Goal: Task Accomplishment & Management: Use online tool/utility

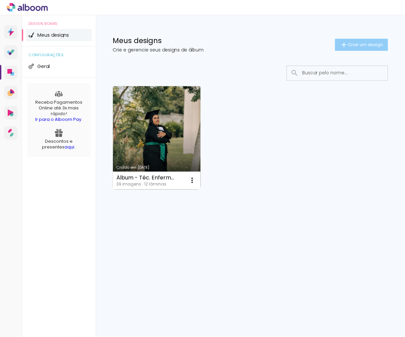
click at [363, 46] on span "Criar um design" at bounding box center [366, 44] width 35 height 4
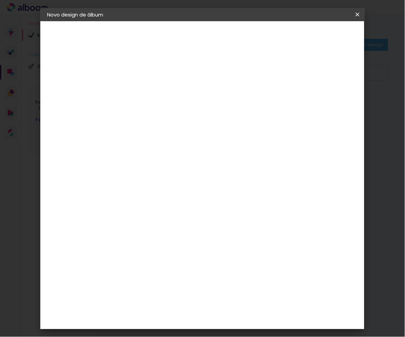
click at [157, 85] on input at bounding box center [157, 90] width 0 height 10
type input "Doce Espera por [PERSON_NAME]"
type paper-input "Doce Espera por [PERSON_NAME]"
click at [226, 36] on paper-button "Avançar" at bounding box center [209, 35] width 33 height 11
click at [208, 123] on input at bounding box center [174, 127] width 68 height 8
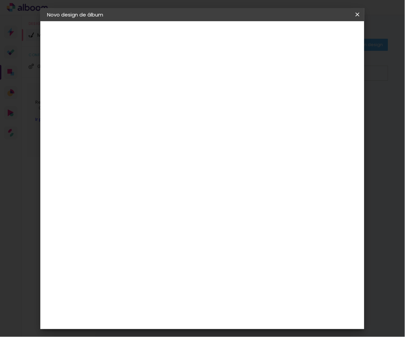
type input "b"
type input "con"
type paper-input "con"
click at [197, 155] on paper-item "Conceitual Álbuns" at bounding box center [167, 152] width 59 height 17
click at [0, 0] on slot "Avançar" at bounding box center [0, 0] width 0 height 0
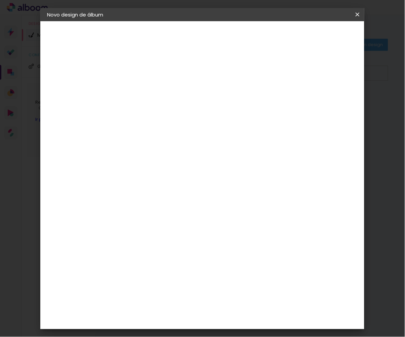
scroll to position [37, 0]
click at [230, 39] on paper-button "Voltar" at bounding box center [216, 35] width 27 height 11
click at [188, 121] on paper-input-container "con" at bounding box center [167, 127] width 59 height 15
type input "nice"
type paper-input "nice"
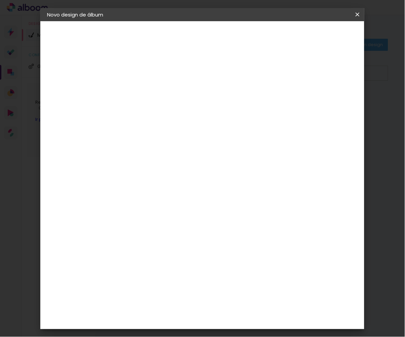
click at [181, 140] on div "N" at bounding box center [167, 140] width 59 height 9
click at [181, 149] on div "Nicephotos" at bounding box center [168, 151] width 30 height 5
click at [275, 41] on header "Fornecedor Escolha um fornecedor ou avance com o tamanho livre. Voltar Avançar" at bounding box center [201, 43] width 147 height 45
click at [265, 39] on paper-button "Avançar" at bounding box center [248, 35] width 33 height 11
click at [211, 98] on div "Opções disponíveis Premium Tradicional Fotográfico Tamanho Escolha o tamanho" at bounding box center [174, 128] width 73 height 126
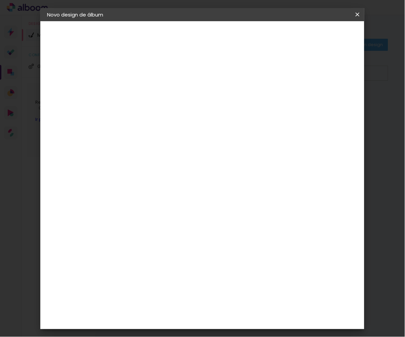
click at [211, 100] on div "Opções disponíveis Premium Tradicional Fotográfico Tamanho Escolha o tamanho" at bounding box center [174, 128] width 73 height 126
click at [211, 101] on div "Opções disponíveis Premium Tradicional Fotográfico Tamanho Escolha o tamanho" at bounding box center [174, 128] width 73 height 126
click at [183, 112] on input "text" at bounding box center [170, 117] width 26 height 10
click at [228, 113] on paper-item "Premium" at bounding box center [246, 111] width 135 height 13
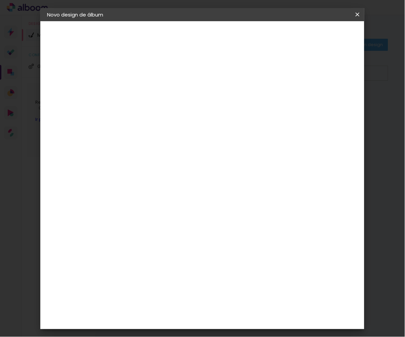
click at [206, 107] on input "Premium" at bounding box center [198, 110] width 82 height 10
click at [0, 0] on slot "Tradicional" at bounding box center [0, 0] width 0 height 0
click at [214, 112] on input "Tradicional" at bounding box center [198, 110] width 82 height 10
click at [0, 0] on slot "Premium" at bounding box center [0, 0] width 0 height 0
click at [215, 114] on input "Premium" at bounding box center [198, 110] width 82 height 10
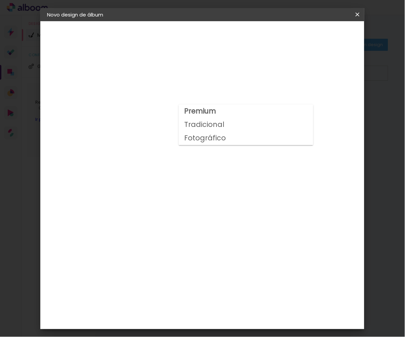
click at [0, 0] on slot "Fotográfico" at bounding box center [0, 0] width 0 height 0
click at [213, 110] on input "Fotográfico" at bounding box center [198, 110] width 82 height 10
click at [0, 0] on slot "Premium" at bounding box center [0, 0] width 0 height 0
type input "Premium"
click at [205, 113] on input "Premium" at bounding box center [198, 110] width 82 height 10
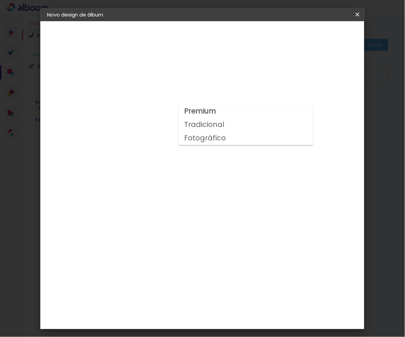
click at [97, 89] on paper-button "Nicephotos" at bounding box center [84, 82] width 74 height 13
click at [265, 105] on paper-item "Tamanho Livre" at bounding box center [235, 102] width 60 height 15
click at [0, 0] on slot "Avançar" at bounding box center [0, 0] width 0 height 0
click at [0, 0] on slot "Mostrar sangria" at bounding box center [0, 0] width 0 height 0
type paper-checkbox "on"
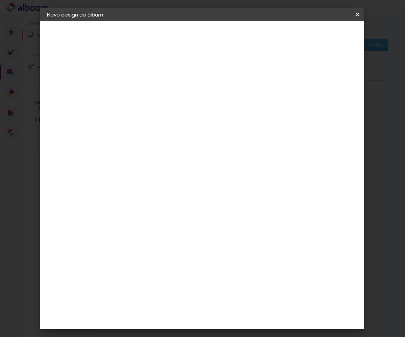
click at [143, 161] on input "30" at bounding box center [135, 164] width 17 height 10
type input "3"
type input "1"
type input "3"
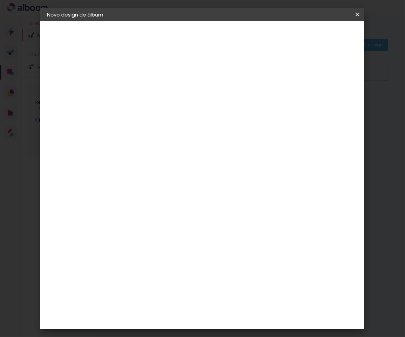
type input "42"
type paper-input "42"
click at [248, 253] on input "60" at bounding box center [242, 258] width 17 height 10
type input "6"
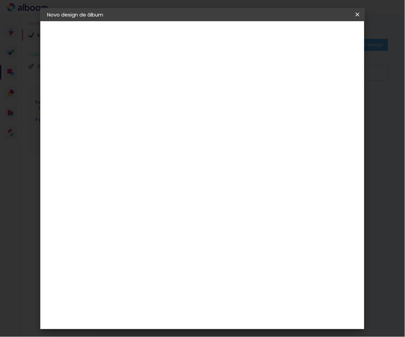
type input "1"
type input "42"
type paper-input "42"
click at [145, 202] on div "cm" at bounding box center [149, 203] width 8 height 10
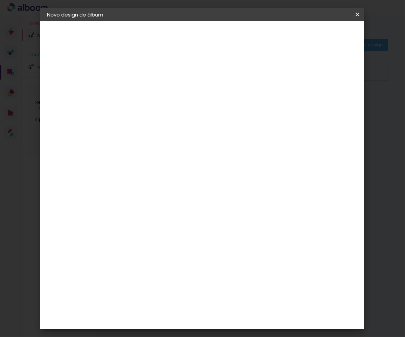
type input "4"
type input "1"
type input "3"
type input "42"
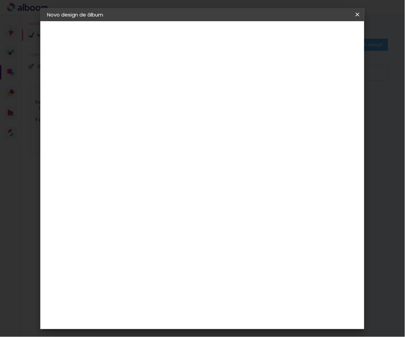
click at [251, 302] on div "cm" at bounding box center [255, 305] width 8 height 10
type input "4"
type input "3"
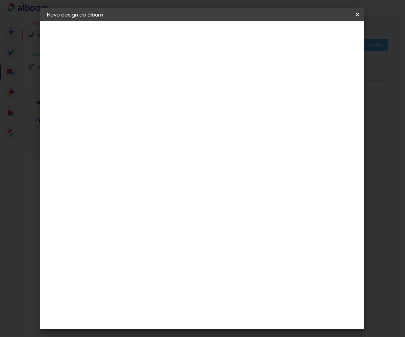
type input "15"
type paper-input "15"
click at [182, 210] on input "42" at bounding box center [173, 208] width 17 height 10
type input "4"
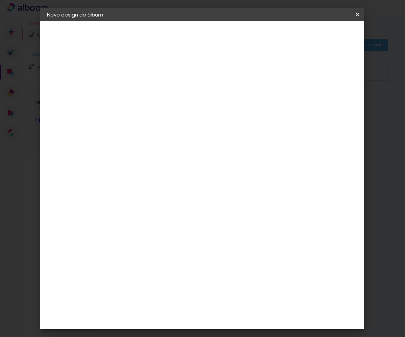
type input "2"
type input "42"
click at [249, 315] on input "15" at bounding box center [242, 317] width 17 height 10
type input "1"
type input "15"
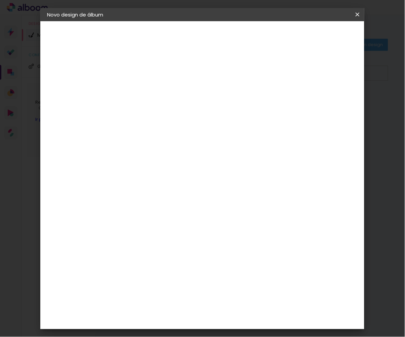
click at [0, 0] on slot "Mostrar sangria" at bounding box center [0, 0] width 0 height 0
click at [181, 223] on input "42" at bounding box center [173, 225] width 17 height 10
type input "4"
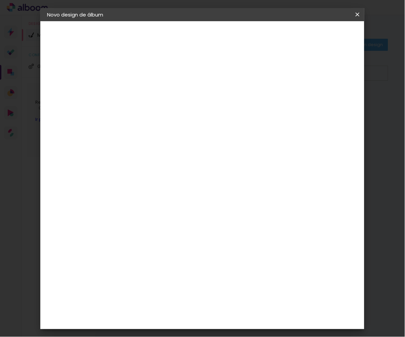
scroll to position [63, 0]
type input "3"
type input "2"
type input "1"
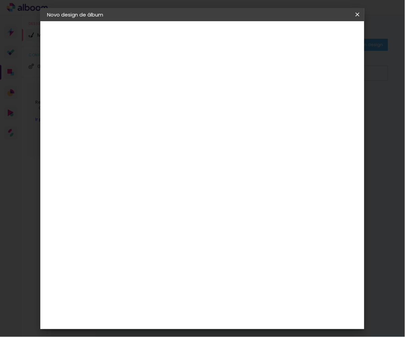
click at [0, 0] on slot "Voltar" at bounding box center [0, 0] width 0 height 0
click at [361, 16] on iron-icon at bounding box center [358, 14] width 8 height 7
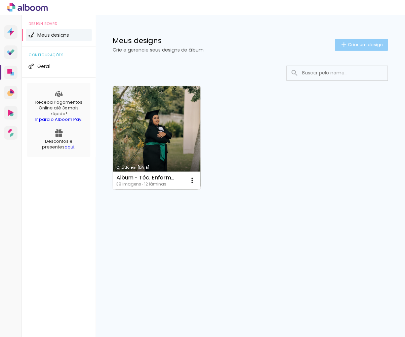
click at [375, 43] on span "Criar um design" at bounding box center [366, 44] width 35 height 4
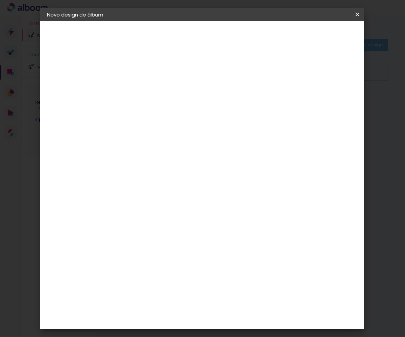
click at [159, 99] on paper-input-container "Título do álbum" at bounding box center [157, 90] width 5 height 17
type input "Doce Espera por [PERSON_NAME]"
click at [226, 40] on paper-button "Avançar" at bounding box center [209, 35] width 33 height 11
click at [197, 121] on paper-input-container "nice" at bounding box center [167, 127] width 59 height 15
type input "concei"
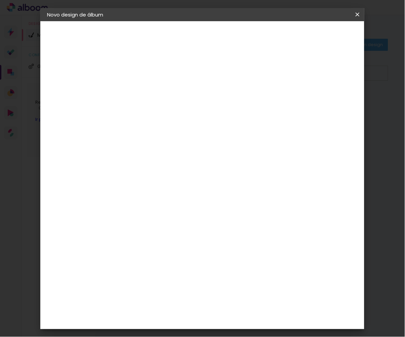
type paper-input "concei"
click at [178, 153] on paper-item "Conceitual Álbuns" at bounding box center [167, 152] width 59 height 17
click at [0, 0] on slot "Avançar" at bounding box center [0, 0] width 0 height 0
click at [203, 144] on span "15 × 21" at bounding box center [186, 153] width 31 height 18
click at [0, 0] on slot "Avançar" at bounding box center [0, 0] width 0 height 0
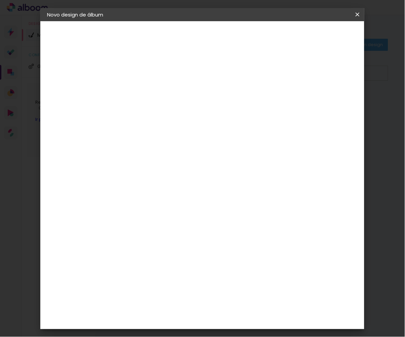
click at [0, 0] on slot "Mostrar sangria" at bounding box center [0, 0] width 0 height 0
type paper-checkbox "on"
click at [0, 0] on slot "Mostrar sangria" at bounding box center [0, 0] width 0 height 0
click at [0, 0] on slot "Voltar" at bounding box center [0, 0] width 0 height 0
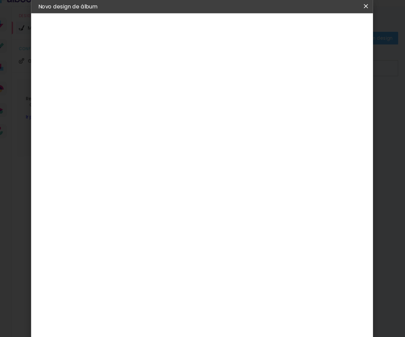
click at [250, 144] on span "15.2 × 43.2 cm" at bounding box center [238, 153] width 22 height 18
click at [267, 30] on paper-button "Avançar" at bounding box center [250, 35] width 33 height 11
type input "3"
type paper-input "3"
click at [148, 68] on input "3" at bounding box center [151, 72] width 23 height 8
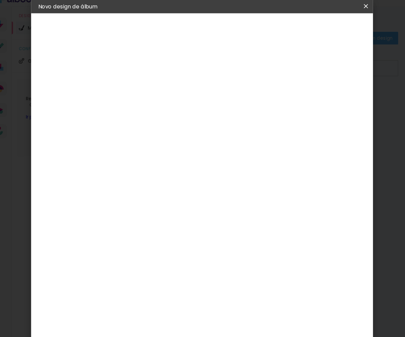
type input "2"
type paper-input "2"
click at [149, 68] on input "2" at bounding box center [151, 72] width 23 height 8
click at [321, 33] on span "Iniciar design" at bounding box center [305, 35] width 31 height 5
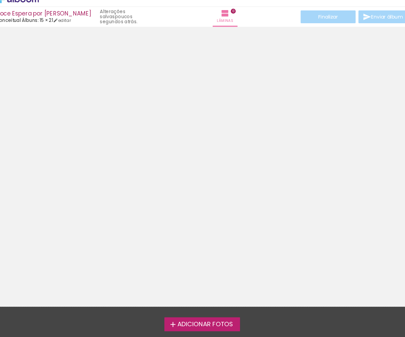
click at [182, 312] on label "Adicionar Fotos" at bounding box center [203, 315] width 72 height 13
click at [0, 0] on input "file" at bounding box center [0, 0] width 0 height 0
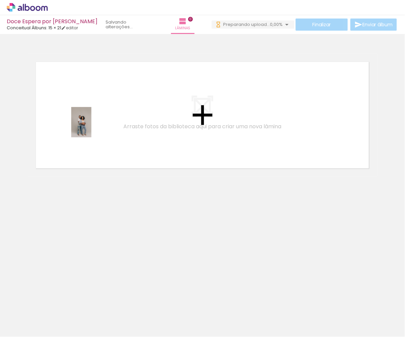
drag, startPoint x: 71, startPoint y: 323, endPoint x: 92, endPoint y: 127, distance: 197.2
click at [92, 127] on quentale-workspace at bounding box center [202, 168] width 405 height 337
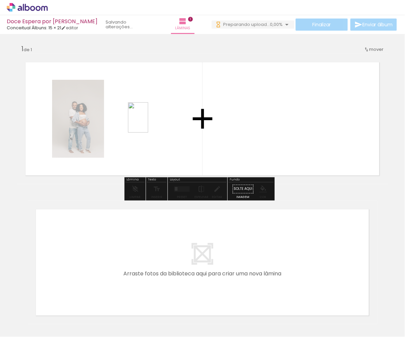
drag, startPoint x: 108, startPoint y: 318, endPoint x: 150, endPoint y: 122, distance: 199.6
click at [150, 122] on quentale-workspace at bounding box center [202, 168] width 405 height 337
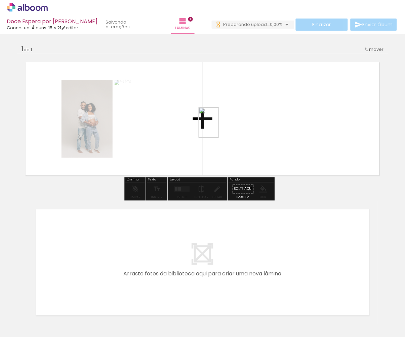
drag, startPoint x: 146, startPoint y: 315, endPoint x: 218, endPoint y: 133, distance: 195.0
click at [220, 127] on quentale-workspace at bounding box center [202, 168] width 405 height 337
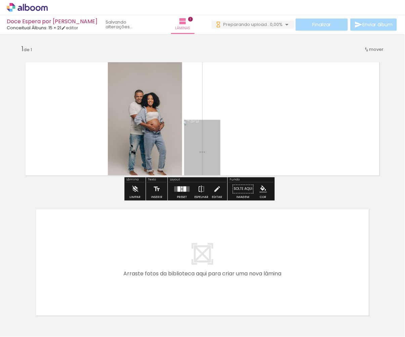
drag, startPoint x: 173, startPoint y: 313, endPoint x: 281, endPoint y: 156, distance: 189.8
click at [281, 156] on quentale-workspace at bounding box center [202, 168] width 405 height 337
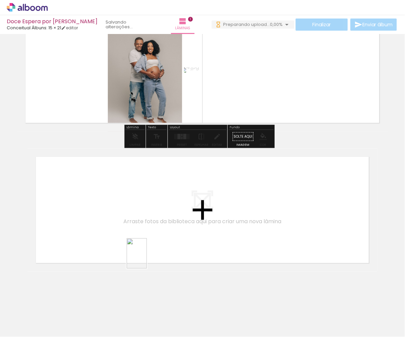
click at [147, 258] on quentale-workspace at bounding box center [202, 168] width 405 height 337
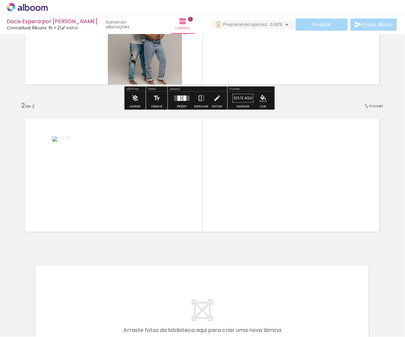
scroll to position [97, 0]
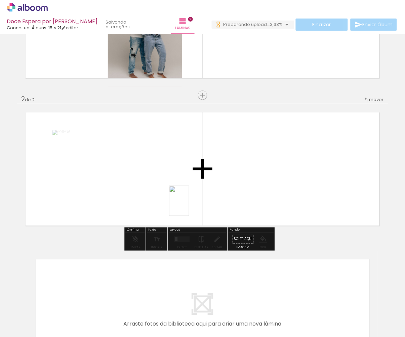
drag, startPoint x: 257, startPoint y: 315, endPoint x: 180, endPoint y: 191, distance: 146.4
click at [180, 191] on quentale-workspace at bounding box center [202, 168] width 405 height 337
drag, startPoint x: 305, startPoint y: 333, endPoint x: 304, endPoint y: 309, distance: 23.9
click at [304, 309] on quentale-thumb at bounding box center [294, 314] width 38 height 39
drag, startPoint x: 302, startPoint y: 320, endPoint x: 298, endPoint y: 195, distance: 125.2
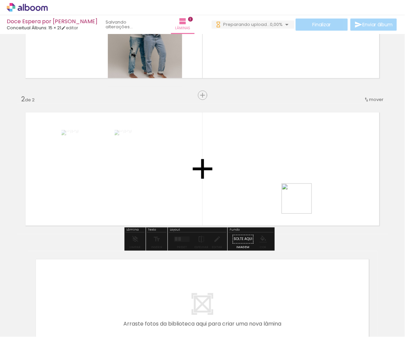
click at [298, 195] on quentale-workspace at bounding box center [202, 168] width 405 height 337
click at [334, 299] on div at bounding box center [331, 313] width 22 height 33
drag, startPoint x: 334, startPoint y: 319, endPoint x: 314, endPoint y: 203, distance: 117.8
click at [314, 203] on quentale-workspace at bounding box center [202, 168] width 405 height 337
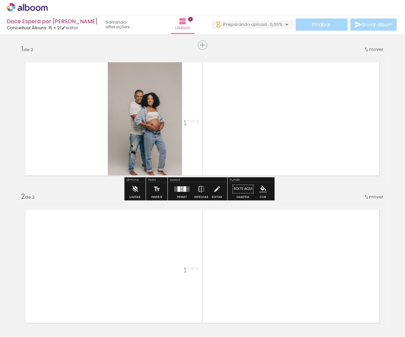
scroll to position [0, 0]
click at [183, 189] on div at bounding box center [182, 187] width 1 height 2
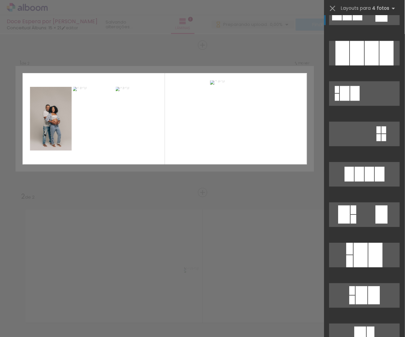
scroll to position [707, 0]
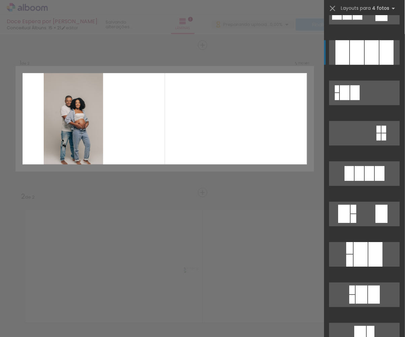
click at [356, 43] on div at bounding box center [358, 52] width 14 height 25
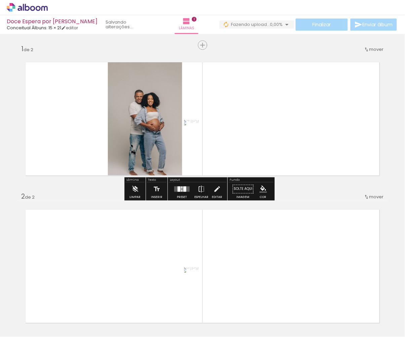
scroll to position [0, 0]
click at [186, 185] on div at bounding box center [182, 188] width 18 height 13
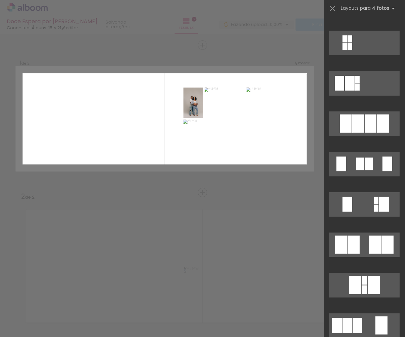
scroll to position [455, 0]
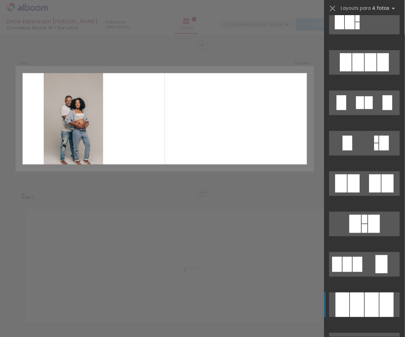
click at [353, 309] on div at bounding box center [358, 304] width 14 height 25
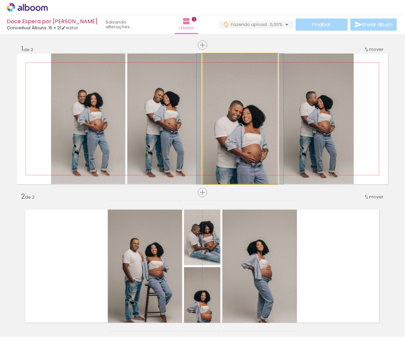
drag, startPoint x: 256, startPoint y: 125, endPoint x: 256, endPoint y: 112, distance: 12.8
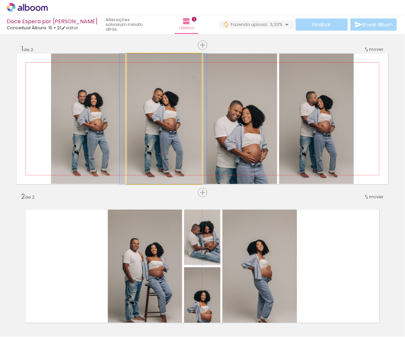
drag, startPoint x: 178, startPoint y: 112, endPoint x: 177, endPoint y: 94, distance: 18.9
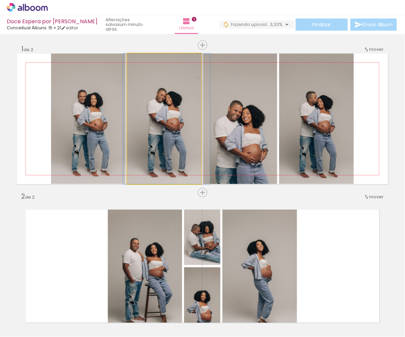
drag, startPoint x: 177, startPoint y: 94, endPoint x: 180, endPoint y: 86, distance: 7.8
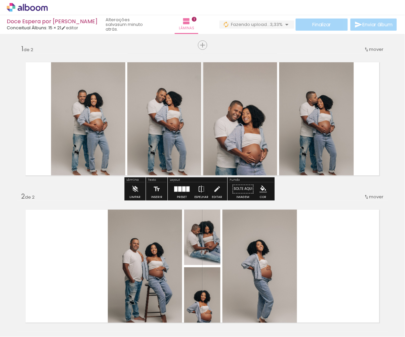
click at [184, 188] on quentale-layouter at bounding box center [182, 188] width 15 height 5
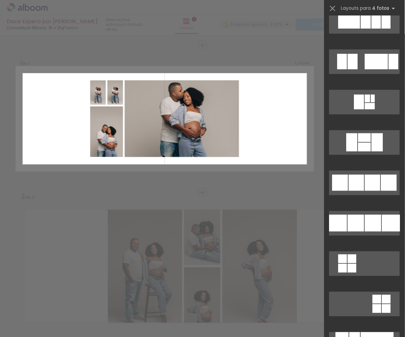
scroll to position [4673, 0]
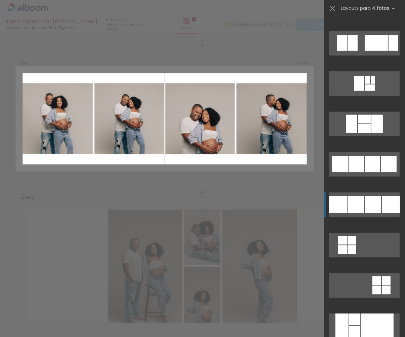
click at [370, 201] on div at bounding box center [373, 204] width 16 height 17
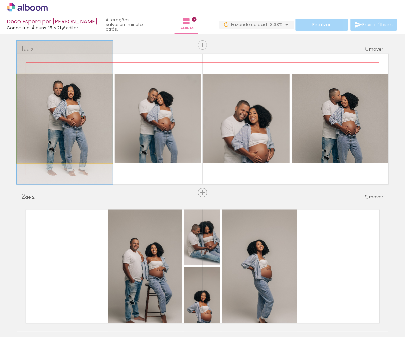
drag, startPoint x: 44, startPoint y: 126, endPoint x: 61, endPoint y: 120, distance: 17.5
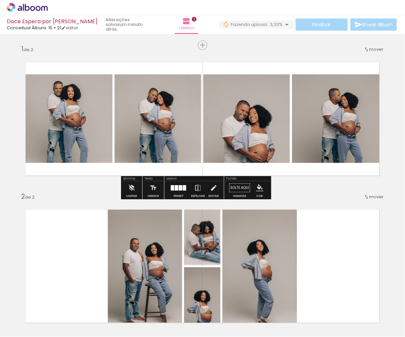
click at [173, 190] on div at bounding box center [172, 187] width 3 height 5
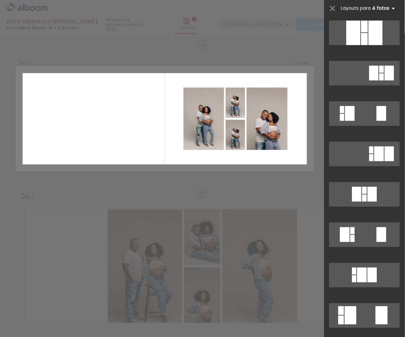
scroll to position [0, 0]
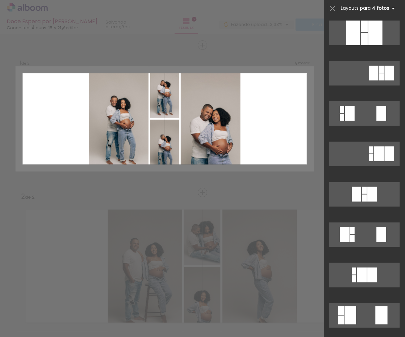
click at [365, 10] on span "Layouts para" at bounding box center [357, 8] width 30 height 6
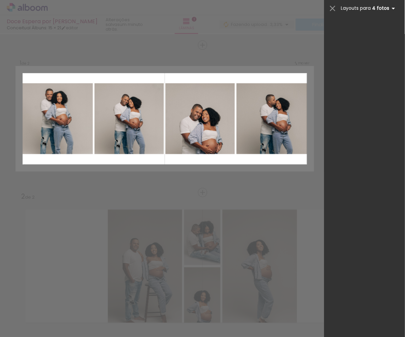
scroll to position [4845, 0]
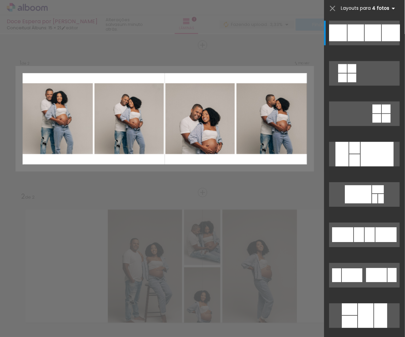
click at [365, 10] on span "Layouts para" at bounding box center [357, 8] width 30 height 6
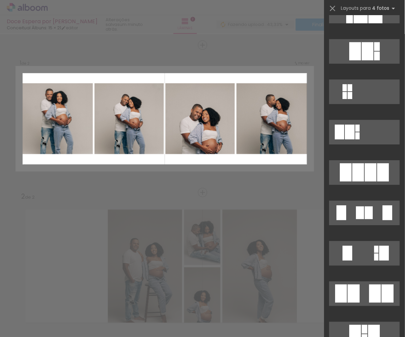
scroll to position [373, 0]
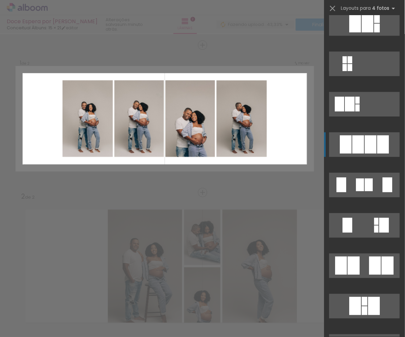
click at [369, 143] on div at bounding box center [371, 144] width 12 height 18
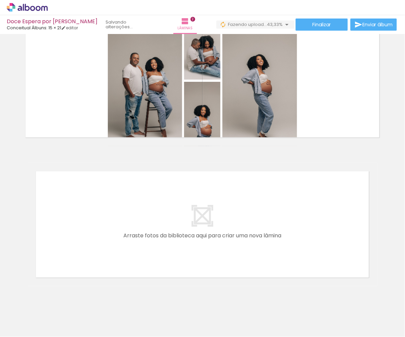
scroll to position [200, 0]
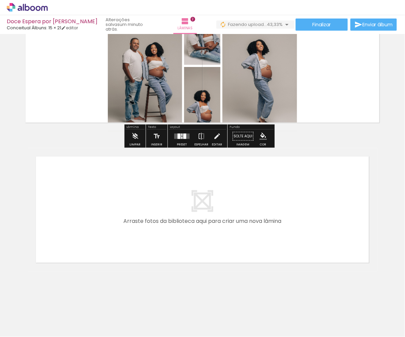
click at [191, 134] on div at bounding box center [182, 136] width 18 height 13
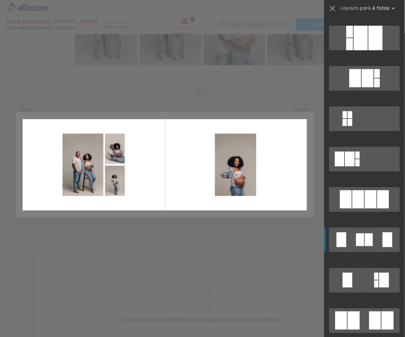
scroll to position [352, 0]
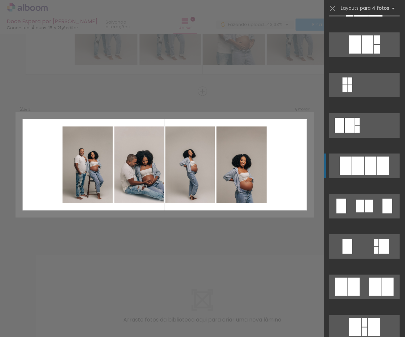
click at [377, 164] on div at bounding box center [371, 165] width 12 height 18
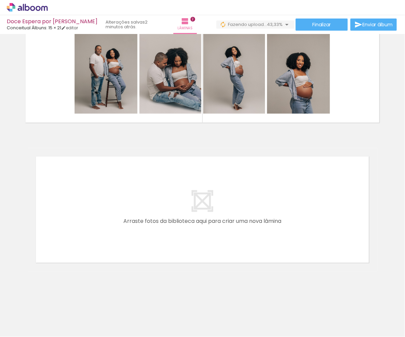
scroll to position [200, 0]
click at [31, 317] on input "Todas as fotos" at bounding box center [19, 317] width 26 height 6
click at [0, 0] on slot "Não utilizadas" at bounding box center [0, 0] width 0 height 0
type input "Não utilizadas"
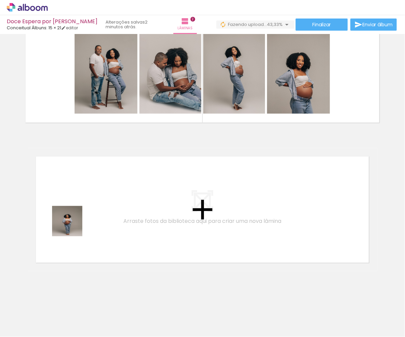
drag, startPoint x: 72, startPoint y: 317, endPoint x: 72, endPoint y: 225, distance: 91.5
click at [72, 225] on quentale-workspace at bounding box center [202, 168] width 405 height 337
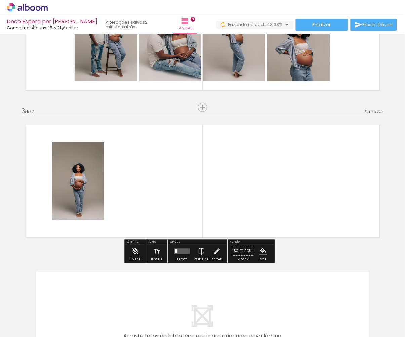
scroll to position [245, 0]
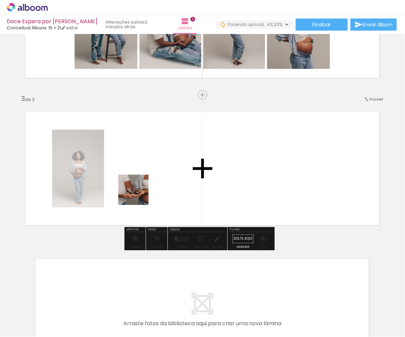
drag, startPoint x: 73, startPoint y: 321, endPoint x: 140, endPoint y: 194, distance: 143.4
click at [140, 194] on quentale-workspace at bounding box center [202, 168] width 405 height 337
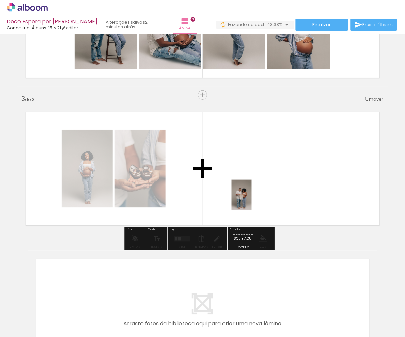
drag, startPoint x: 77, startPoint y: 323, endPoint x: 251, endPoint y: 200, distance: 212.9
click at [251, 200] on quentale-workspace at bounding box center [202, 168] width 405 height 337
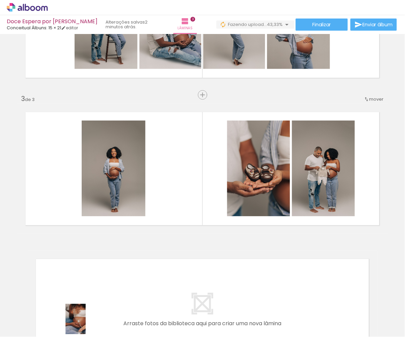
drag, startPoint x: 77, startPoint y: 324, endPoint x: 83, endPoint y: 323, distance: 6.5
click at [78, 324] on div at bounding box center [67, 313] width 22 height 33
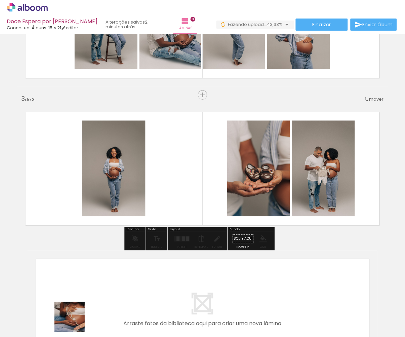
click at [73, 322] on div at bounding box center [67, 313] width 22 height 33
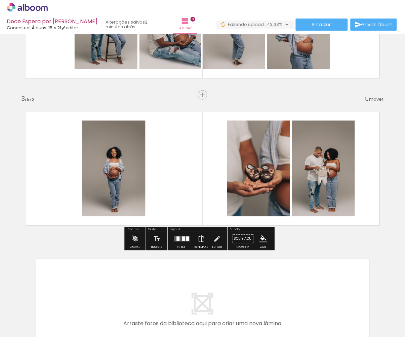
click at [189, 238] on div at bounding box center [187, 239] width 3 height 4
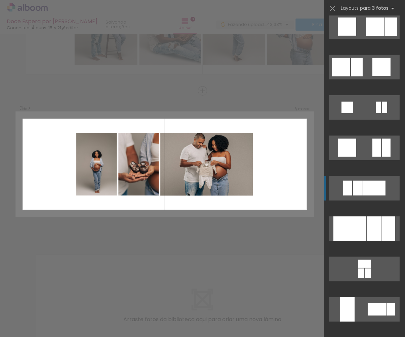
scroll to position [976, 0]
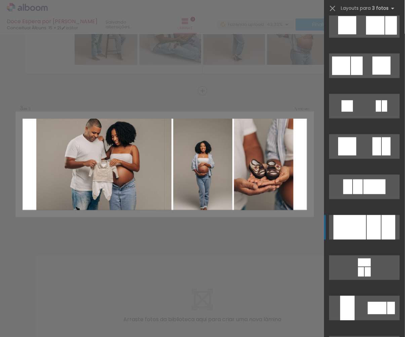
click at [360, 221] on div at bounding box center [350, 227] width 33 height 25
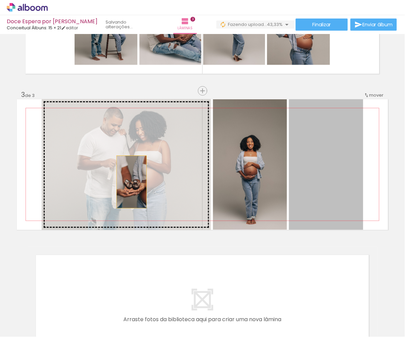
drag, startPoint x: 152, startPoint y: 182, endPoint x: 125, endPoint y: 182, distance: 26.9
click at [0, 0] on slot at bounding box center [0, 0] width 0 height 0
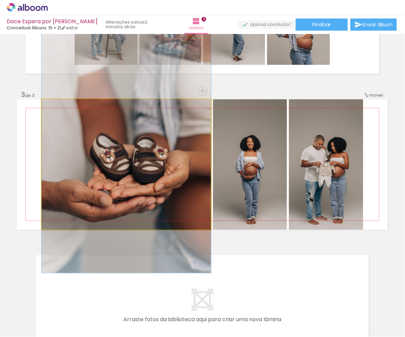
drag, startPoint x: 167, startPoint y: 190, endPoint x: 167, endPoint y: 171, distance: 19.2
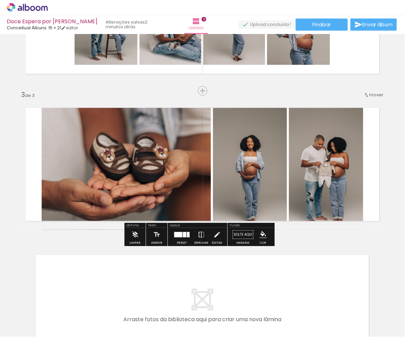
click at [290, 255] on quentale-layouter at bounding box center [203, 308] width 350 height 123
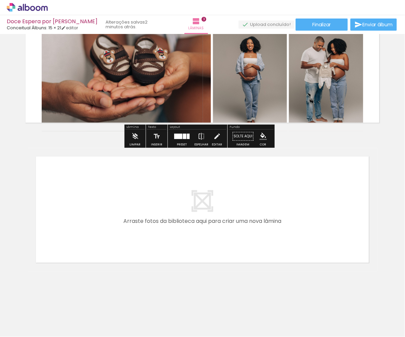
scroll to position [347, 0]
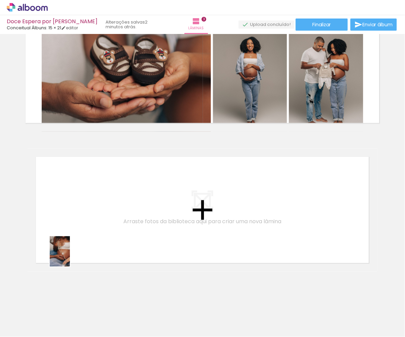
drag, startPoint x: 71, startPoint y: 315, endPoint x: 70, endPoint y: 257, distance: 57.9
click at [70, 257] on quentale-workspace at bounding box center [202, 168] width 405 height 337
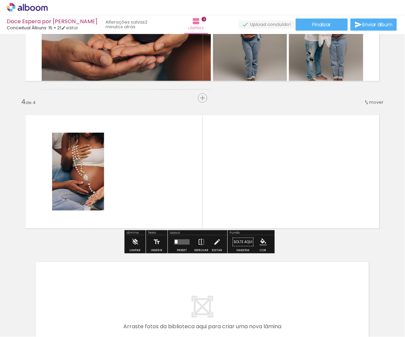
scroll to position [392, 0]
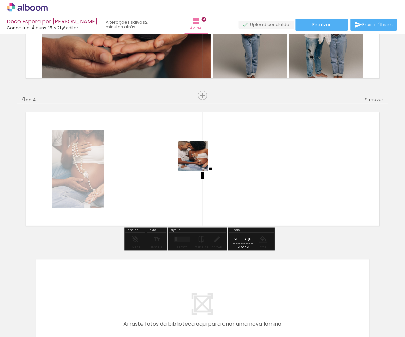
drag, startPoint x: 71, startPoint y: 310, endPoint x: 205, endPoint y: 156, distance: 204.4
click at [205, 156] on quentale-workspace at bounding box center [202, 168] width 405 height 337
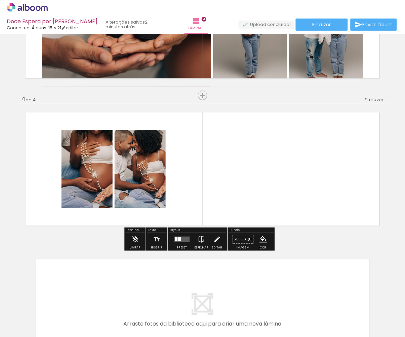
click at [187, 245] on div at bounding box center [182, 238] width 18 height 13
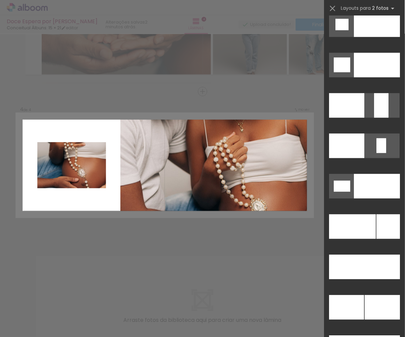
scroll to position [2958, 0]
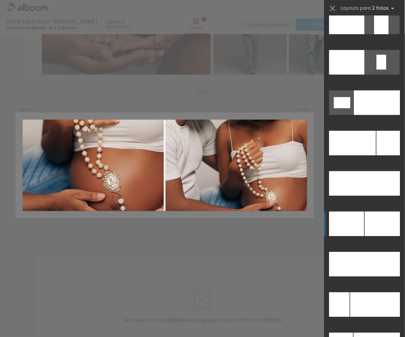
click at [368, 220] on div at bounding box center [382, 224] width 35 height 25
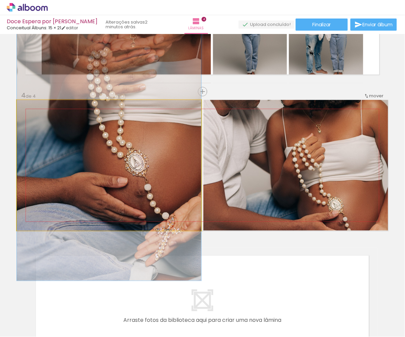
drag, startPoint x: 105, startPoint y: 211, endPoint x: 105, endPoint y: 188, distance: 22.9
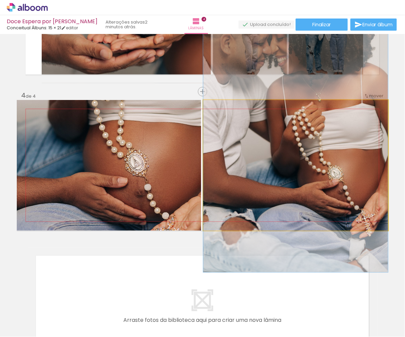
drag, startPoint x: 331, startPoint y: 203, endPoint x: 333, endPoint y: 171, distance: 32.3
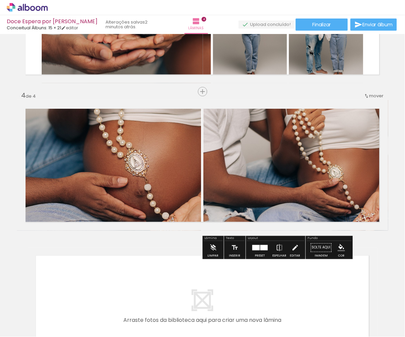
click at [255, 251] on div at bounding box center [260, 247] width 18 height 13
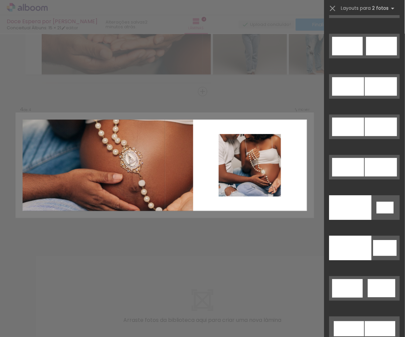
scroll to position [3500, 0]
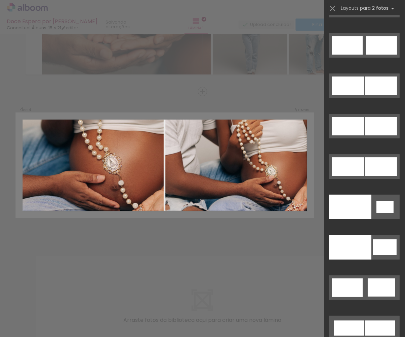
click at [245, 266] on div "Confirmar Cancelar" at bounding box center [202, 11] width 405 height 746
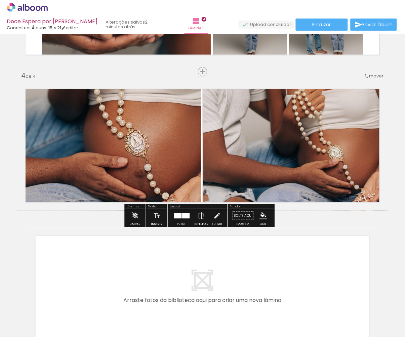
scroll to position [429, 0]
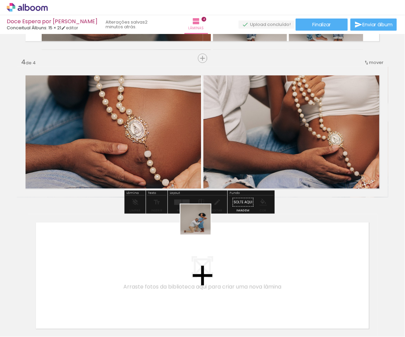
drag, startPoint x: 67, startPoint y: 318, endPoint x: 284, endPoint y: 159, distance: 268.8
click at [284, 159] on quentale-workspace at bounding box center [202, 168] width 405 height 337
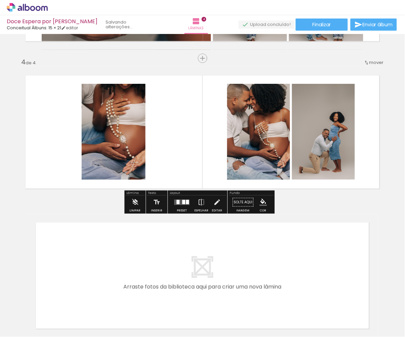
click at [189, 203] on div at bounding box center [187, 202] width 3 height 4
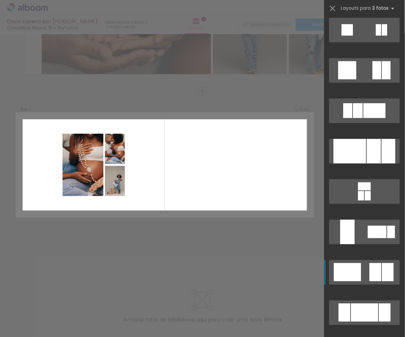
scroll to position [1052, 0]
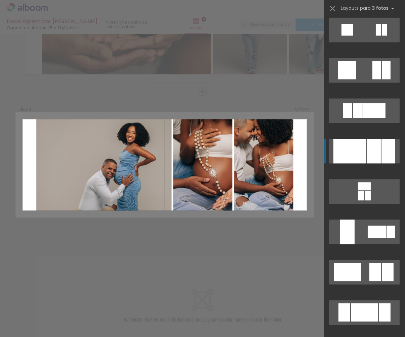
click at [375, 147] on div at bounding box center [374, 151] width 14 height 25
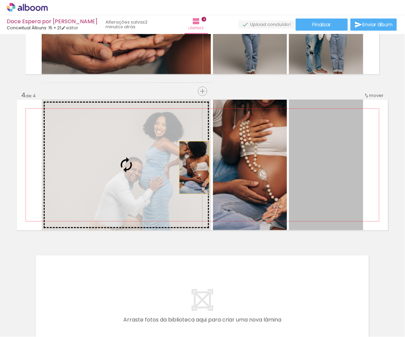
drag, startPoint x: 338, startPoint y: 170, endPoint x: 195, endPoint y: 167, distance: 143.0
click at [0, 0] on slot at bounding box center [0, 0] width 0 height 0
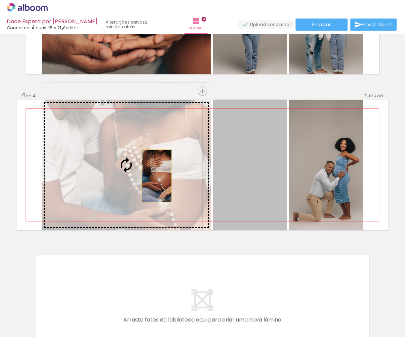
drag, startPoint x: 261, startPoint y: 175, endPoint x: 156, endPoint y: 175, distance: 105.0
click at [0, 0] on slot at bounding box center [0, 0] width 0 height 0
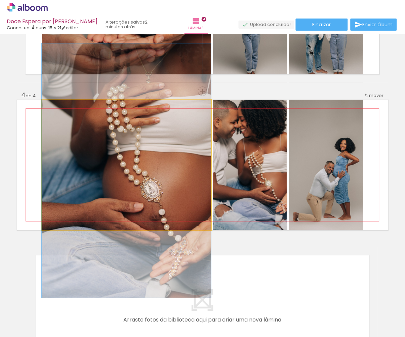
drag, startPoint x: 177, startPoint y: 177, endPoint x: 171, endPoint y: 181, distance: 7.7
click at [171, 181] on div at bounding box center [127, 170] width 170 height 254
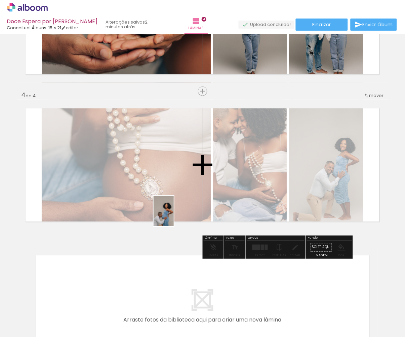
drag, startPoint x: 72, startPoint y: 318, endPoint x: 174, endPoint y: 216, distance: 144.2
click at [174, 216] on quentale-workspace at bounding box center [202, 168] width 405 height 337
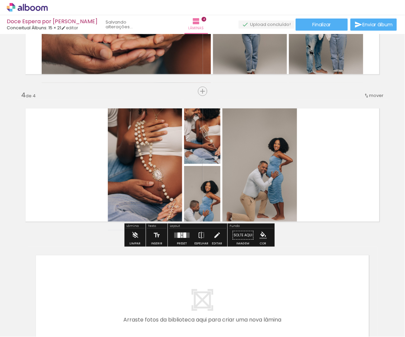
click at [178, 237] on quentale-layouter at bounding box center [182, 234] width 15 height 5
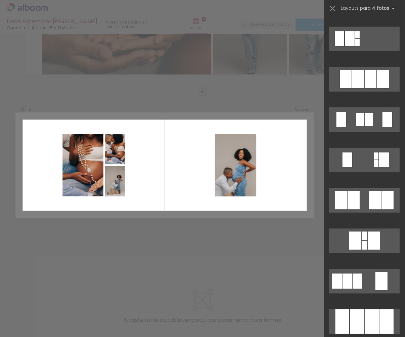
scroll to position [438, 0]
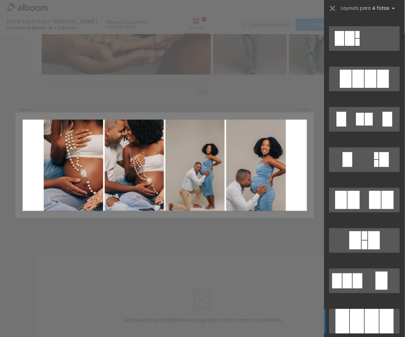
click at [356, 321] on div at bounding box center [358, 321] width 14 height 25
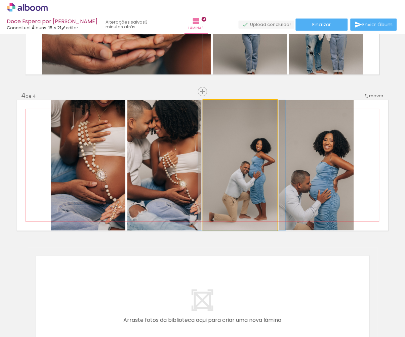
drag, startPoint x: 249, startPoint y: 185, endPoint x: 250, endPoint y: 177, distance: 8.2
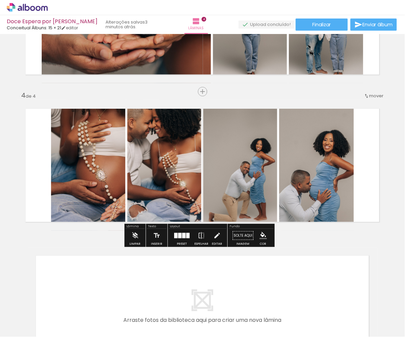
click at [190, 238] on div at bounding box center [188, 235] width 3 height 5
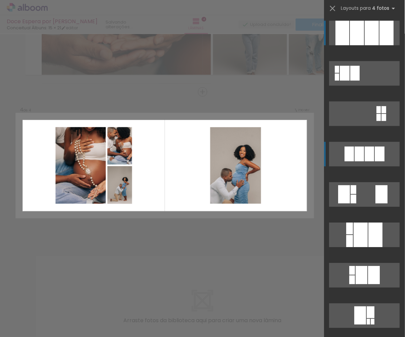
scroll to position [396, 0]
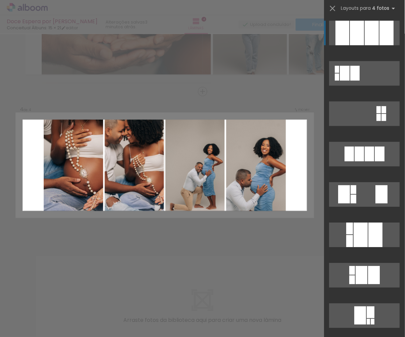
click at [359, 28] on div at bounding box center [358, 33] width 14 height 25
click at [361, 43] on div at bounding box center [358, 33] width 14 height 25
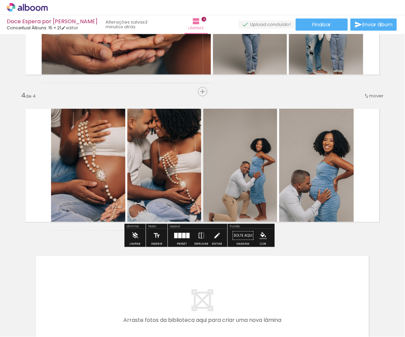
click at [236, 169] on quentale-photo at bounding box center [241, 165] width 74 height 131
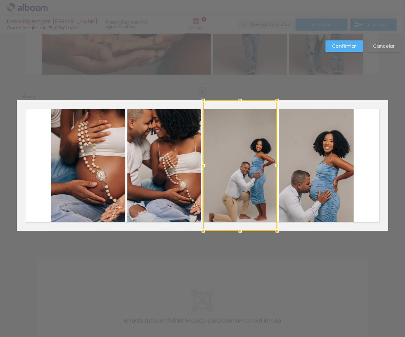
click at [236, 169] on div at bounding box center [241, 165] width 74 height 131
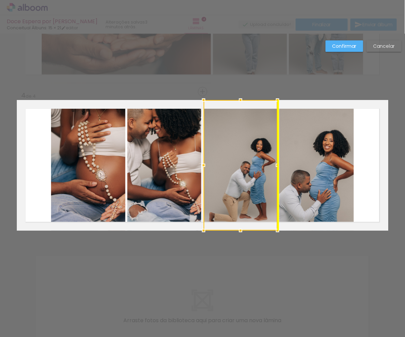
drag, startPoint x: 236, startPoint y: 169, endPoint x: 237, endPoint y: 145, distance: 23.2
click at [237, 145] on div at bounding box center [241, 165] width 74 height 131
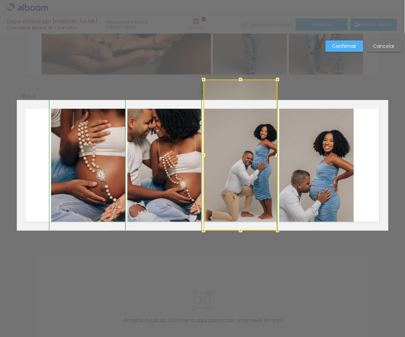
drag, startPoint x: 241, startPoint y: 97, endPoint x: 241, endPoint y: 79, distance: 17.8
click at [241, 79] on div at bounding box center [240, 79] width 13 height 13
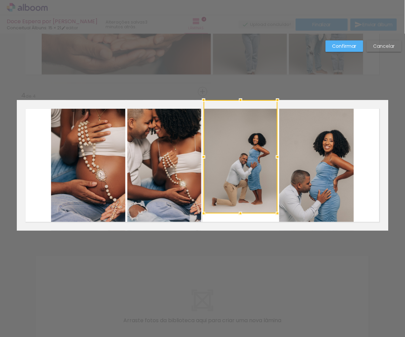
drag, startPoint x: 242, startPoint y: 229, endPoint x: 244, endPoint y: 249, distance: 19.3
click at [244, 250] on div "Inserir lâmina 1 de 4 Inserir lâmina 2 de 4 Inserir lâmina 3 de 4 Inserir lâmin…" at bounding box center [202, 11] width 405 height 746
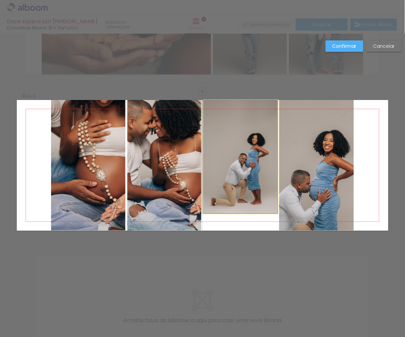
drag, startPoint x: 250, startPoint y: 171, endPoint x: 249, endPoint y: 192, distance: 21.2
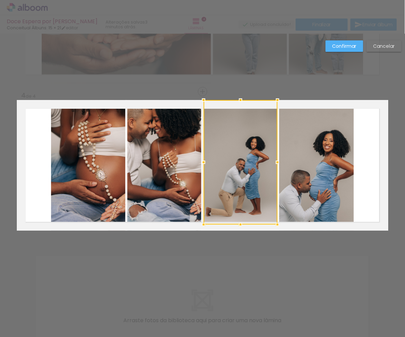
drag, startPoint x: 241, startPoint y: 212, endPoint x: 244, endPoint y: 203, distance: 9.3
click at [244, 203] on div at bounding box center [241, 162] width 74 height 124
click at [344, 49] on paper-button "Confirmar" at bounding box center [345, 45] width 38 height 11
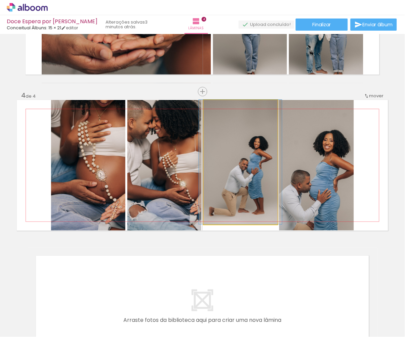
click at [241, 181] on div at bounding box center [240, 162] width 83 height 124
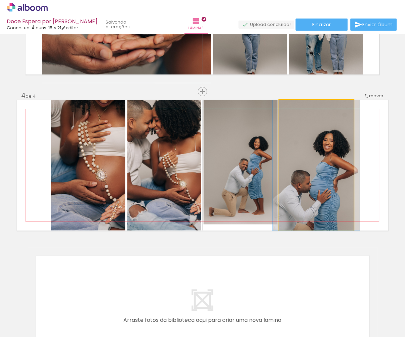
click at [299, 222] on quentale-photo at bounding box center [317, 165] width 75 height 131
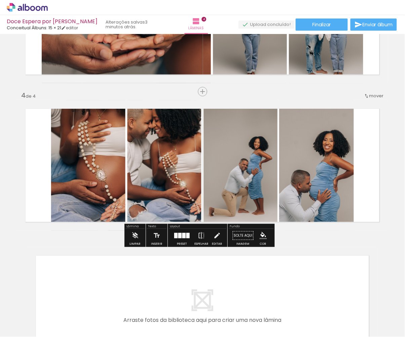
click at [299, 222] on quentale-photo at bounding box center [317, 165] width 75 height 131
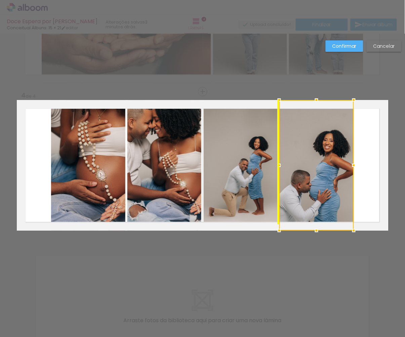
drag, startPoint x: 316, startPoint y: 163, endPoint x: 317, endPoint y: 146, distance: 16.9
click at [317, 146] on div at bounding box center [317, 165] width 75 height 131
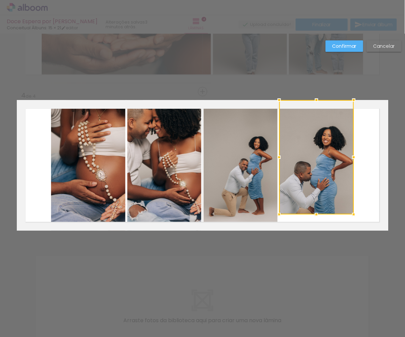
drag, startPoint x: 313, startPoint y: 229, endPoint x: 313, endPoint y: 249, distance: 19.9
click at [313, 249] on div "Inserir lâmina 1 de 4 Inserir lâmina 2 de 4 Inserir lâmina 3 de 4 Inserir lâmin…" at bounding box center [202, 11] width 405 height 746
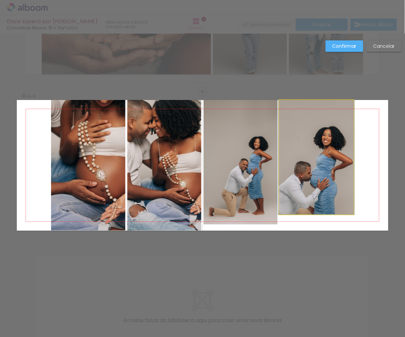
click at [318, 211] on quentale-photo at bounding box center [317, 157] width 75 height 114
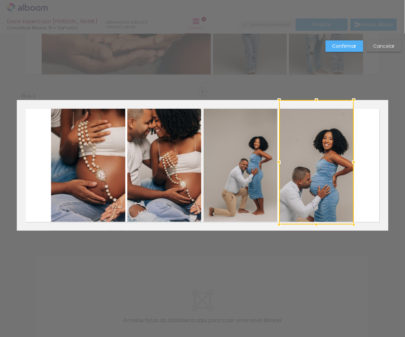
drag, startPoint x: 318, startPoint y: 216, endPoint x: 319, endPoint y: 207, distance: 9.1
click at [319, 207] on div at bounding box center [317, 162] width 75 height 124
click at [0, 0] on slot "Confirmar" at bounding box center [0, 0] width 0 height 0
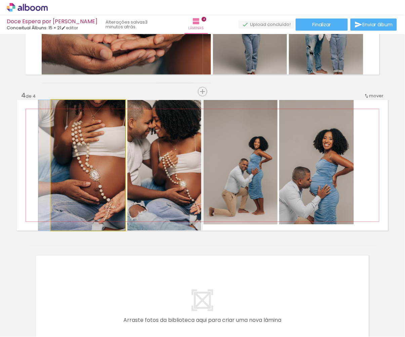
drag, startPoint x: 105, startPoint y: 188, endPoint x: 90, endPoint y: 184, distance: 15.0
click at [81, 183] on quentale-photo at bounding box center [88, 165] width 74 height 131
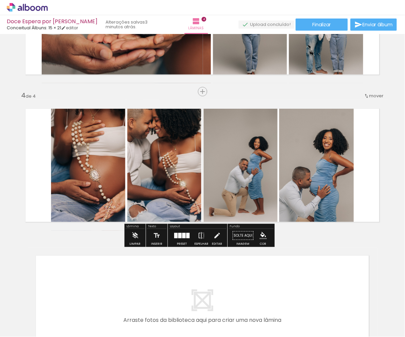
click at [81, 183] on quentale-photo at bounding box center [88, 165] width 74 height 131
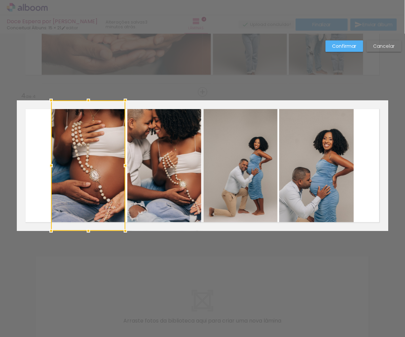
click at [81, 183] on div at bounding box center [88, 165] width 74 height 131
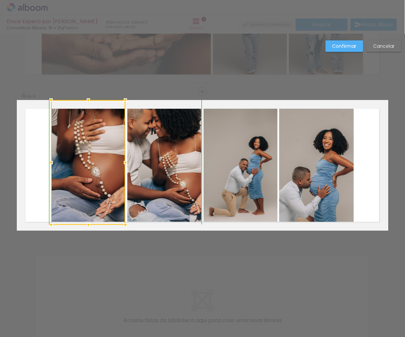
drag, startPoint x: 88, startPoint y: 230, endPoint x: 88, endPoint y: 221, distance: 8.8
click at [88, 221] on div at bounding box center [88, 224] width 13 height 13
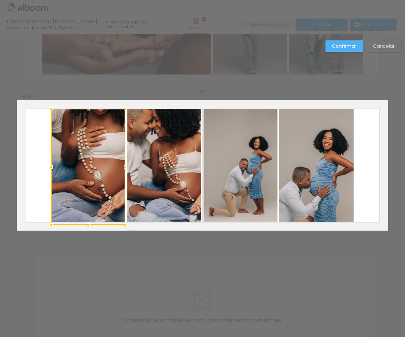
drag, startPoint x: 90, startPoint y: 97, endPoint x: 91, endPoint y: 109, distance: 11.8
click at [91, 109] on div at bounding box center [88, 108] width 13 height 13
click at [164, 118] on quentale-photo at bounding box center [165, 165] width 74 height 131
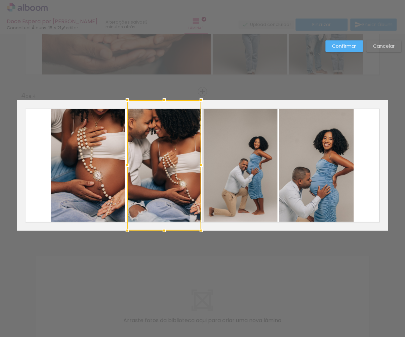
click at [165, 138] on div at bounding box center [165, 165] width 74 height 131
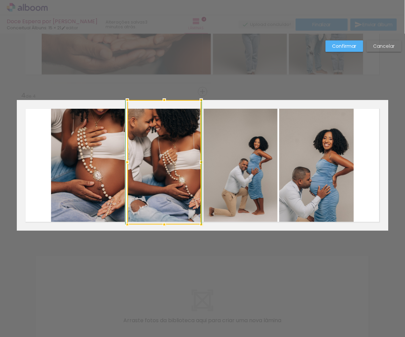
drag, startPoint x: 164, startPoint y: 230, endPoint x: 164, endPoint y: 222, distance: 8.8
click at [164, 222] on div at bounding box center [164, 224] width 13 height 13
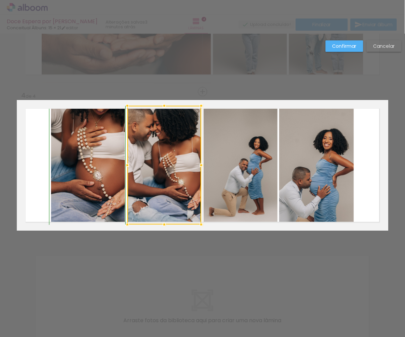
drag, startPoint x: 162, startPoint y: 98, endPoint x: 163, endPoint y: 106, distance: 8.5
click at [163, 108] on div at bounding box center [164, 105] width 13 height 13
click at [0, 0] on slot "Confirmar" at bounding box center [0, 0] width 0 height 0
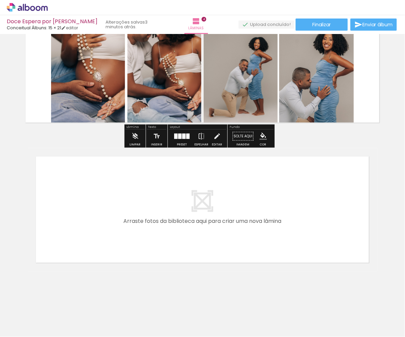
scroll to position [495, 0]
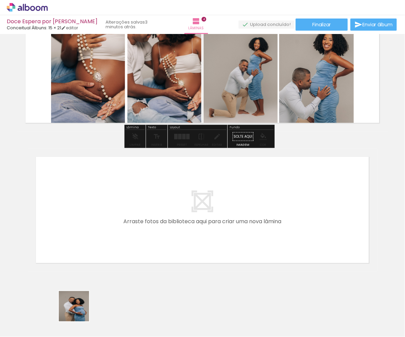
click at [79, 234] on quentale-workspace at bounding box center [202, 168] width 405 height 337
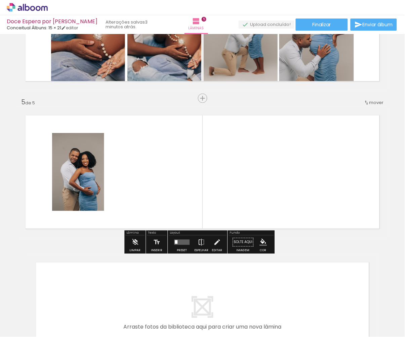
scroll to position [539, 0]
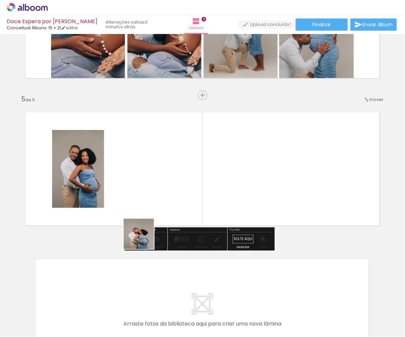
drag, startPoint x: 102, startPoint y: 317, endPoint x: 159, endPoint y: 209, distance: 121.9
click at [159, 209] on quentale-workspace at bounding box center [202, 168] width 405 height 337
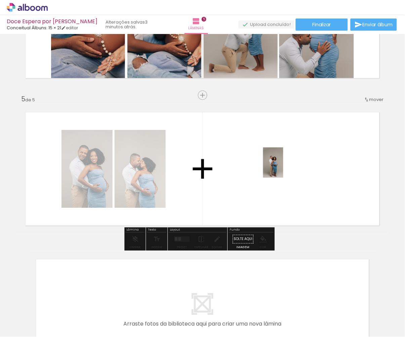
drag, startPoint x: 70, startPoint y: 320, endPoint x: 284, endPoint y: 167, distance: 263.5
click at [284, 167] on quentale-workspace at bounding box center [202, 168] width 405 height 337
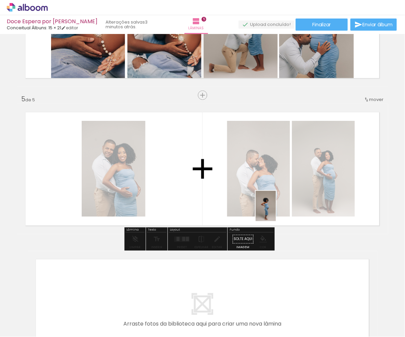
drag, startPoint x: 74, startPoint y: 320, endPoint x: 302, endPoint y: 199, distance: 258.4
click at [302, 199] on quentale-workspace at bounding box center [202, 168] width 405 height 337
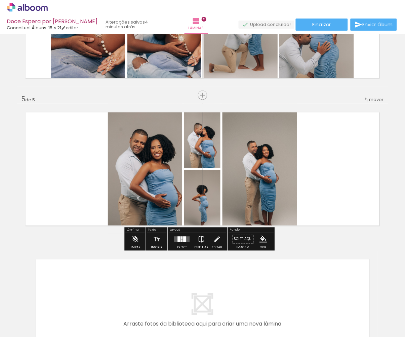
click at [174, 239] on paper-button "Preset" at bounding box center [183, 240] width 22 height 17
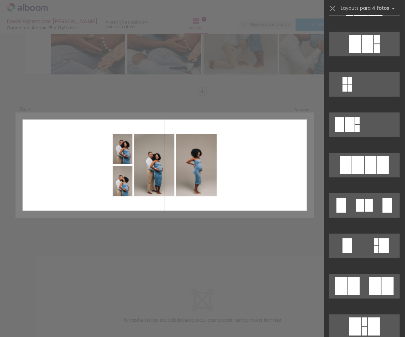
scroll to position [353, 0]
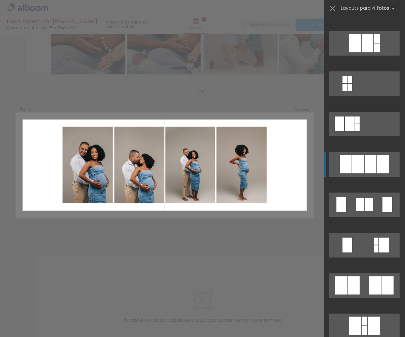
click at [370, 163] on div at bounding box center [371, 164] width 12 height 18
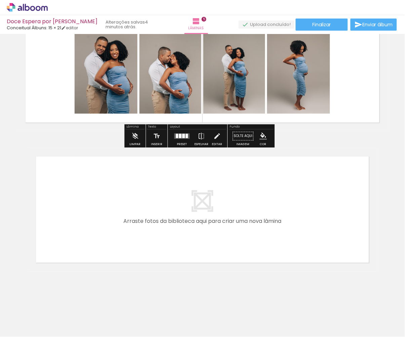
scroll to position [642, 0]
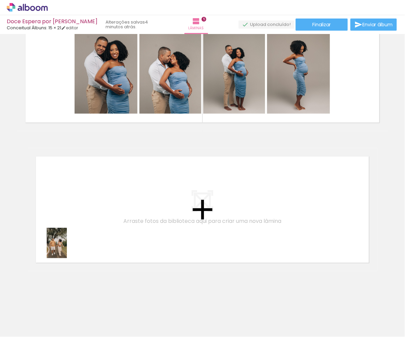
drag, startPoint x: 65, startPoint y: 324, endPoint x: 67, endPoint y: 248, distance: 76.1
click at [67, 248] on quentale-workspace at bounding box center [202, 168] width 405 height 337
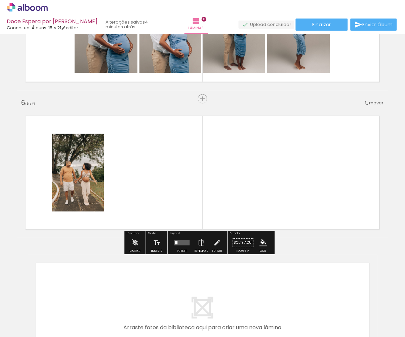
scroll to position [687, 0]
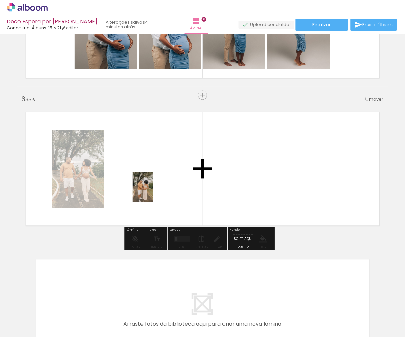
drag, startPoint x: 75, startPoint y: 320, endPoint x: 152, endPoint y: 192, distance: 149.4
click at [152, 192] on quentale-workspace at bounding box center [202, 168] width 405 height 337
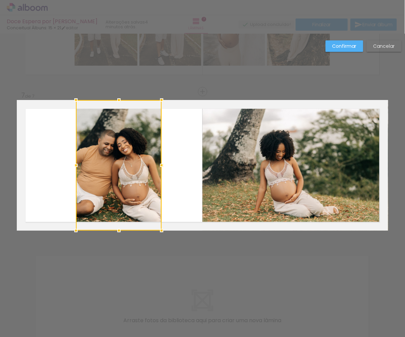
drag, startPoint x: 153, startPoint y: 164, endPoint x: 163, endPoint y: 162, distance: 10.3
click at [163, 162] on div at bounding box center [161, 164] width 13 height 13
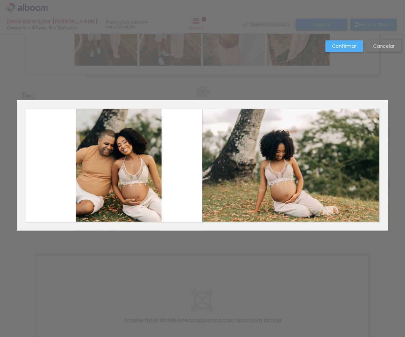
click at [112, 128] on quentale-photo at bounding box center [119, 165] width 86 height 131
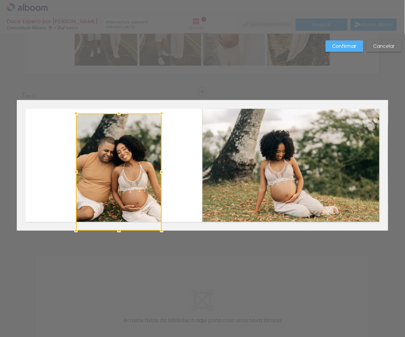
drag, startPoint x: 120, startPoint y: 97, endPoint x: 121, endPoint y: 111, distance: 14.2
click at [121, 111] on div at bounding box center [118, 113] width 13 height 13
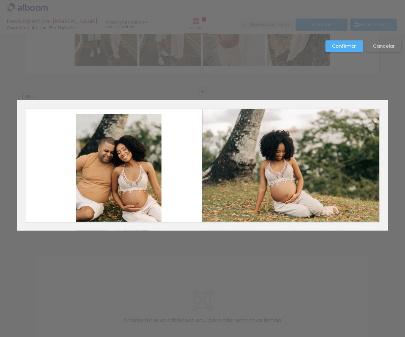
click at [121, 111] on quentale-layouter at bounding box center [203, 165] width 372 height 131
click at [120, 114] on div at bounding box center [119, 172] width 86 height 116
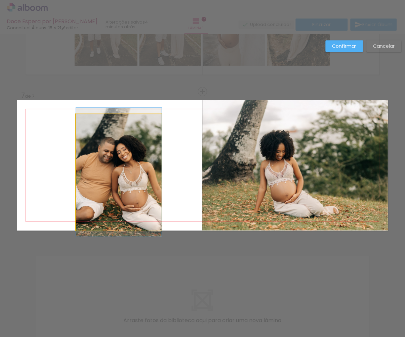
click at [111, 129] on quentale-photo at bounding box center [119, 172] width 86 height 116
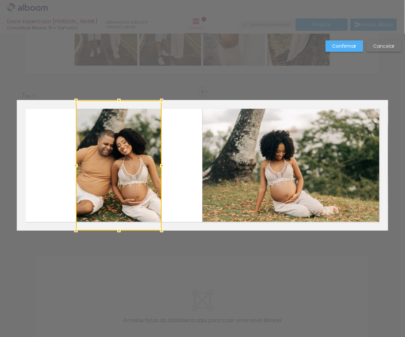
drag, startPoint x: 119, startPoint y: 113, endPoint x: 118, endPoint y: 105, distance: 8.5
click at [118, 105] on div at bounding box center [118, 100] width 13 height 13
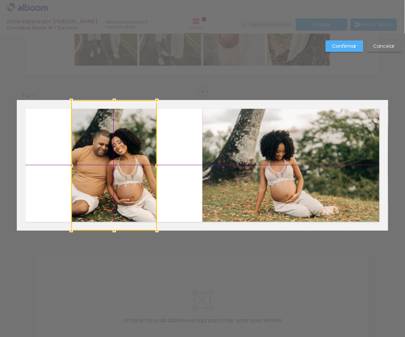
drag, startPoint x: 118, startPoint y: 150, endPoint x: 112, endPoint y: 149, distance: 6.1
click at [112, 150] on div at bounding box center [114, 165] width 86 height 130
click at [0, 0] on slot "Confirmar" at bounding box center [0, 0] width 0 height 0
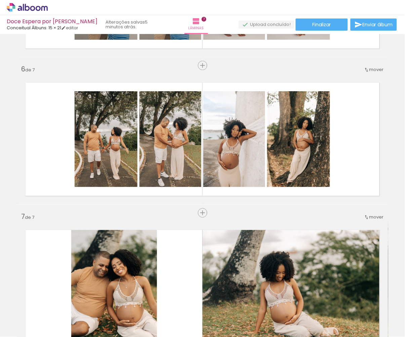
scroll to position [712, 0]
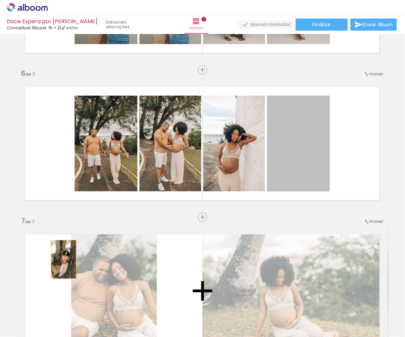
drag, startPoint x: 287, startPoint y: 167, endPoint x: 64, endPoint y: 259, distance: 242.3
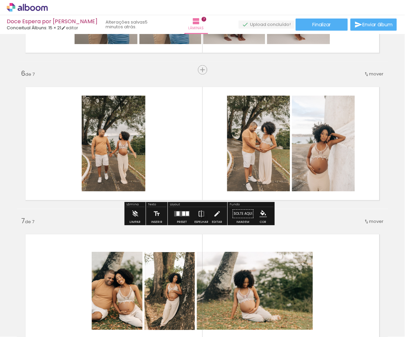
click at [186, 214] on div at bounding box center [184, 214] width 3 height 4
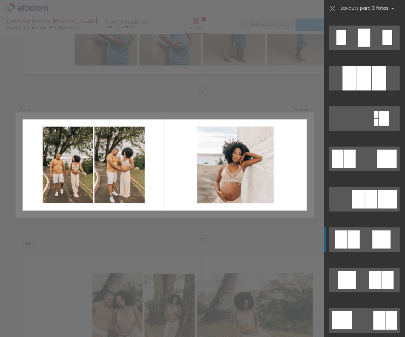
scroll to position [804, 0]
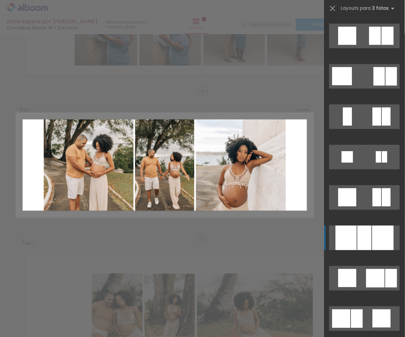
click at [364, 234] on div at bounding box center [365, 237] width 14 height 25
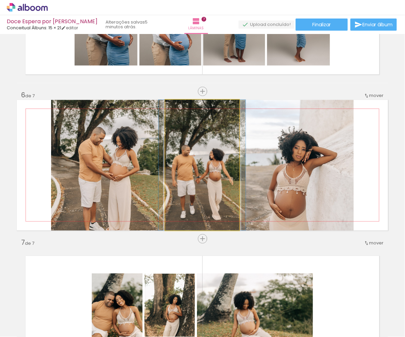
drag, startPoint x: 216, startPoint y: 183, endPoint x: 216, endPoint y: 170, distance: 13.1
drag, startPoint x: 216, startPoint y: 170, endPoint x: 216, endPoint y: 153, distance: 16.8
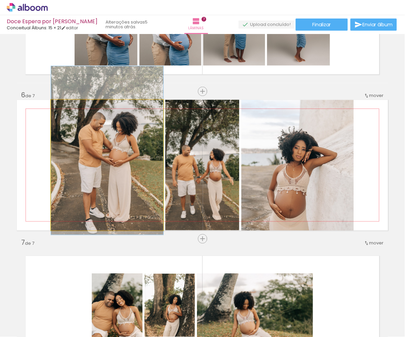
drag, startPoint x: 120, startPoint y: 175, endPoint x: 120, endPoint y: 161, distance: 13.5
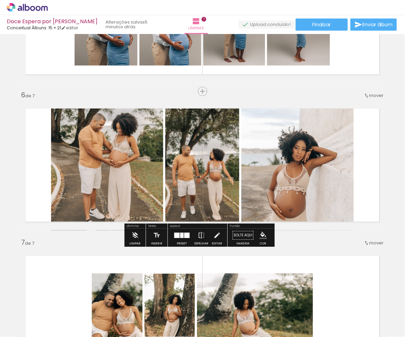
click at [182, 237] on quentale-layouter at bounding box center [182, 235] width 15 height 5
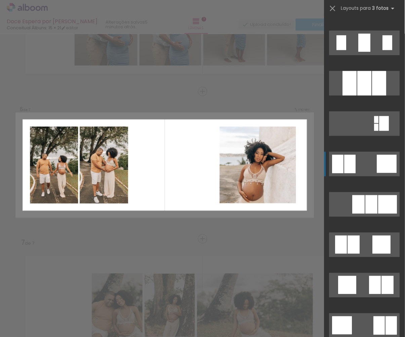
scroll to position [547, 0]
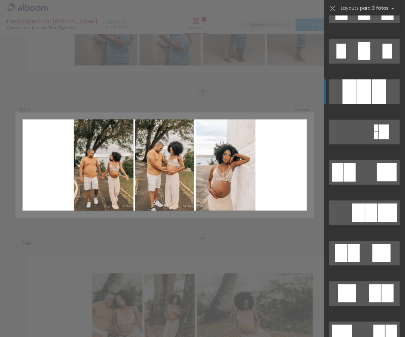
click at [351, 98] on div at bounding box center [350, 91] width 14 height 25
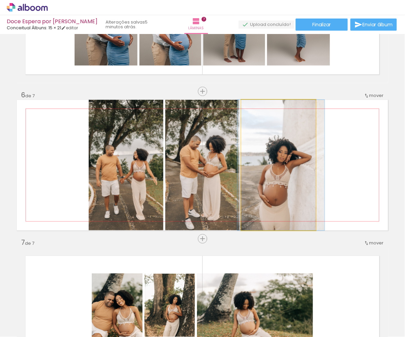
drag, startPoint x: 263, startPoint y: 160, endPoint x: 264, endPoint y: 147, distance: 13.1
click at [265, 147] on div at bounding box center [281, 165] width 87 height 131
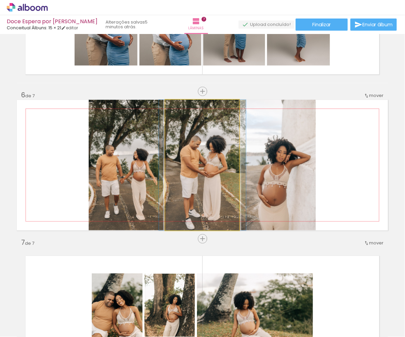
drag, startPoint x: 219, startPoint y: 150, endPoint x: 219, endPoint y: 136, distance: 13.5
click at [219, 136] on div at bounding box center [202, 165] width 87 height 131
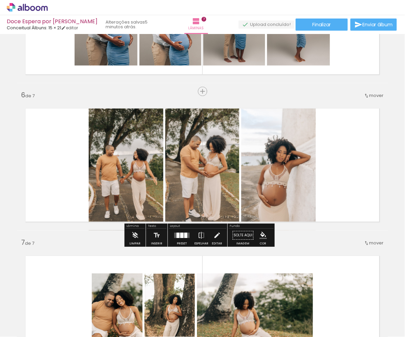
click at [219, 136] on quentale-photo at bounding box center [203, 165] width 74 height 131
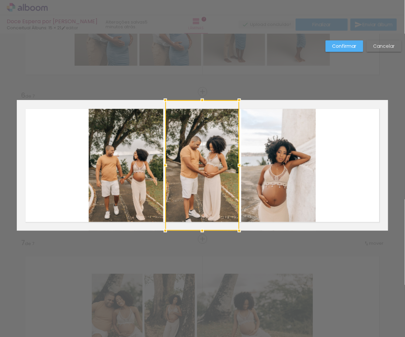
click at [219, 136] on div at bounding box center [203, 165] width 74 height 131
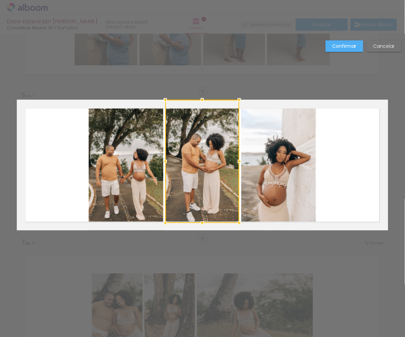
drag, startPoint x: 203, startPoint y: 228, endPoint x: 203, endPoint y: 221, distance: 7.7
click at [203, 221] on div at bounding box center [202, 222] width 13 height 13
click at [329, 41] on paper-button "Confirmar" at bounding box center [345, 45] width 38 height 11
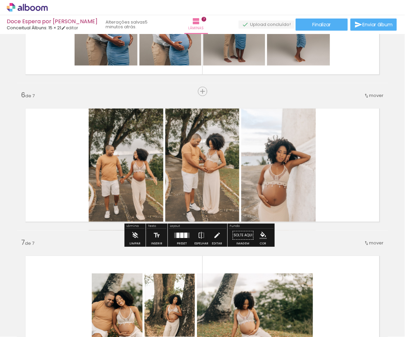
click at [150, 145] on quentale-photo at bounding box center [126, 165] width 75 height 131
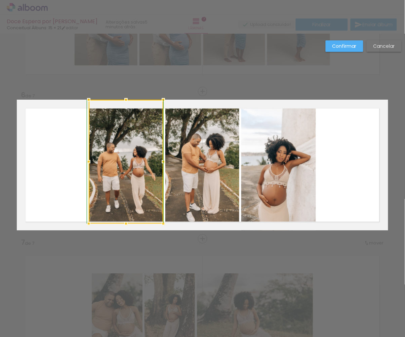
drag, startPoint x: 127, startPoint y: 229, endPoint x: 127, endPoint y: 222, distance: 7.1
click at [127, 222] on div at bounding box center [125, 223] width 13 height 13
click at [0, 0] on slot "Confirmar" at bounding box center [0, 0] width 0 height 0
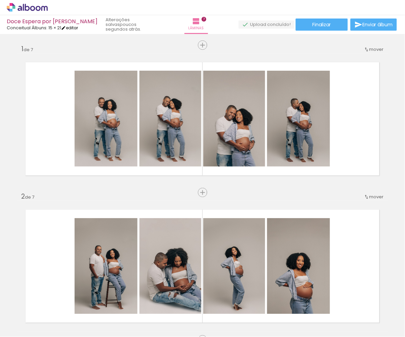
scroll to position [0, 0]
click at [77, 27] on link "editar" at bounding box center [69, 28] width 17 height 6
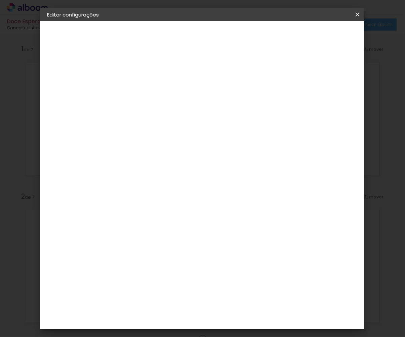
click at [73, 96] on small "15.2 × 43.2 cm" at bounding box center [77, 98] width 27 height 4
click at [194, 109] on div "Escolha o tamanho" at bounding box center [174, 124] width 39 height 31
click at [91, 118] on div "3. Revisão" at bounding box center [84, 117] width 74 height 8
click at [66, 114] on div "3. Revisão" at bounding box center [84, 117] width 74 height 8
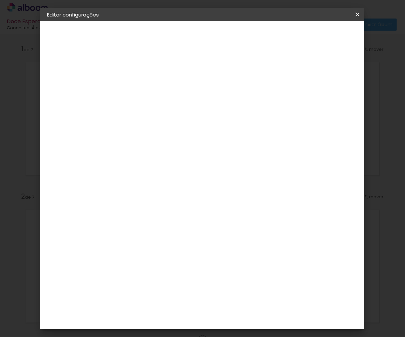
click at [0, 0] on slot "Voltar" at bounding box center [0, 0] width 0 height 0
click at [188, 106] on div "AlfaFotoBook" at bounding box center [171, 105] width 36 height 5
click at [0, 0] on slot "Avançar" at bounding box center [0, 0] width 0 height 0
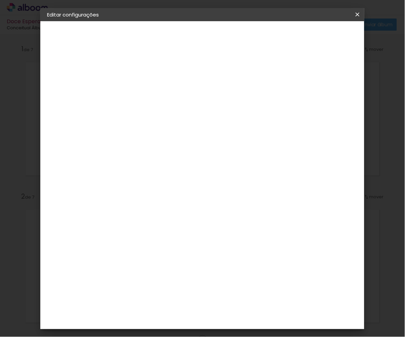
scroll to position [97, 0]
click at [277, 41] on header "Modelo Escolha o modelo do álbum. Voltar Avançar" at bounding box center [202, 41] width 149 height 40
click at [267, 37] on paper-button "Avançar" at bounding box center [250, 35] width 33 height 11
click at [321, 37] on span "Salvar configurações" at bounding box center [299, 37] width 43 height 9
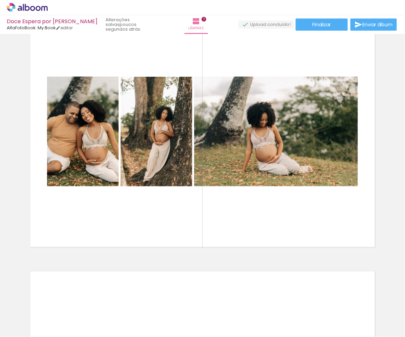
scroll to position [1578, 0]
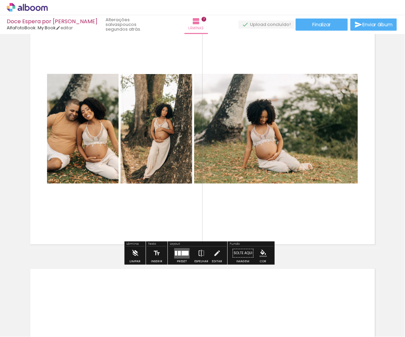
click at [136, 256] on iron-icon at bounding box center [135, 253] width 7 height 13
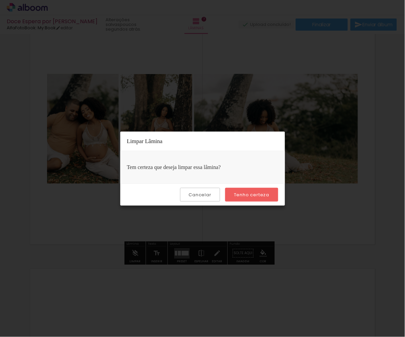
click at [255, 200] on paper-button "Tenho certeza" at bounding box center [251, 195] width 53 height 14
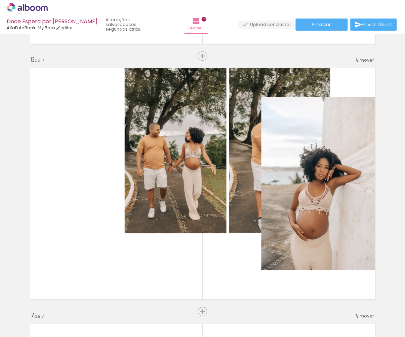
scroll to position [1293, 0]
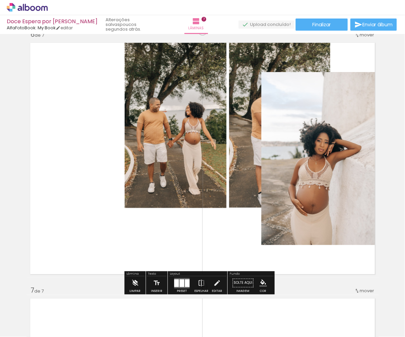
click at [136, 284] on iron-icon at bounding box center [135, 282] width 7 height 13
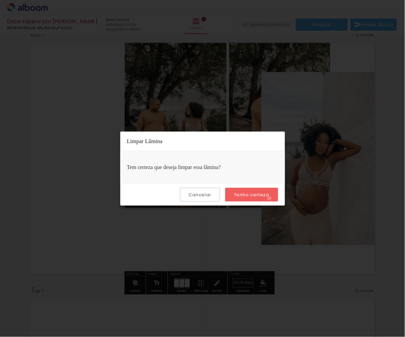
click at [271, 198] on paper-button "Tenho certeza" at bounding box center [251, 195] width 53 height 14
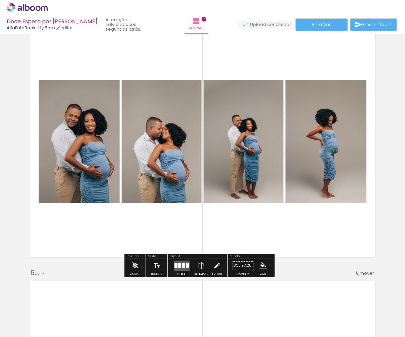
scroll to position [1056, 0]
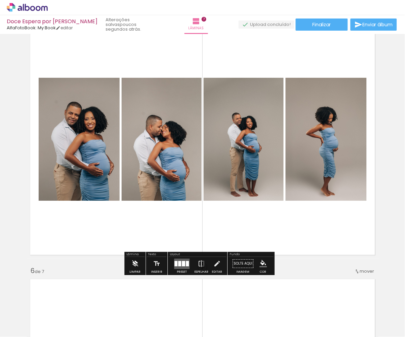
click at [139, 260] on iron-icon at bounding box center [135, 263] width 7 height 13
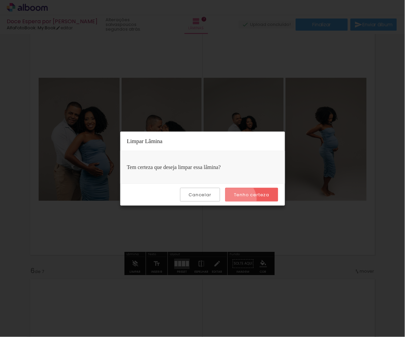
click at [238, 199] on paper-button "Tenho certeza" at bounding box center [251, 195] width 53 height 14
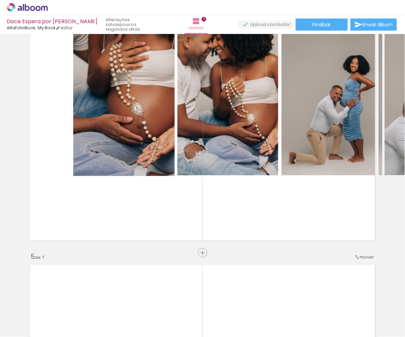
scroll to position [793, 0]
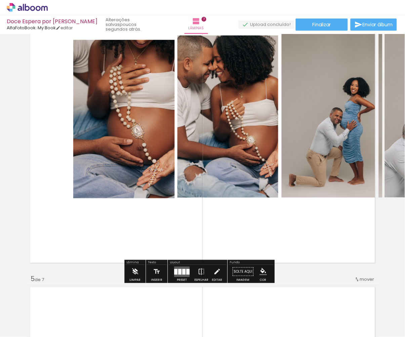
click at [137, 273] on iron-icon at bounding box center [135, 271] width 7 height 13
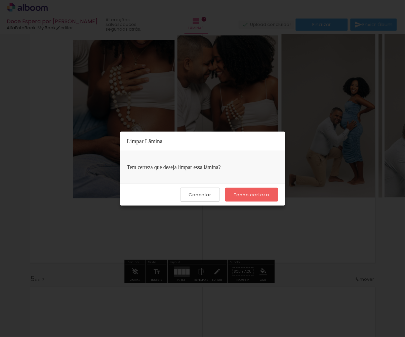
click at [0, 0] on slot "Tenho certeza" at bounding box center [0, 0] width 0 height 0
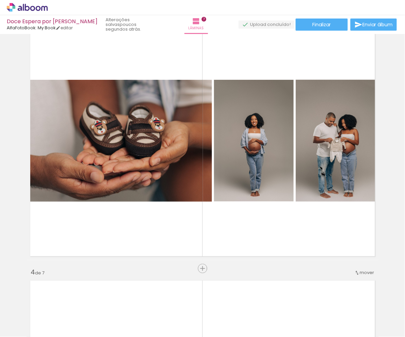
scroll to position [544, 0]
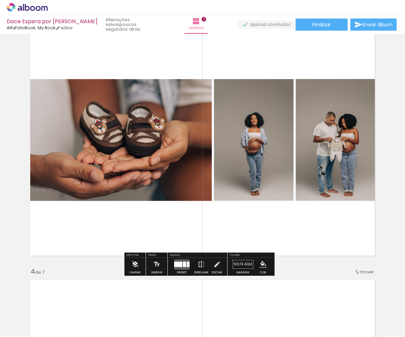
click at [143, 263] on paper-button "Limpar" at bounding box center [135, 266] width 14 height 17
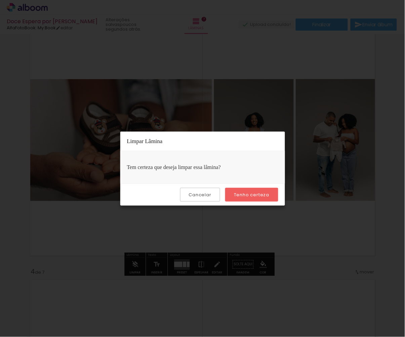
click at [279, 188] on div "Cancelar Tenho certeza" at bounding box center [202, 194] width 165 height 22
click at [271, 188] on paper-button "Tenho certeza" at bounding box center [251, 195] width 53 height 14
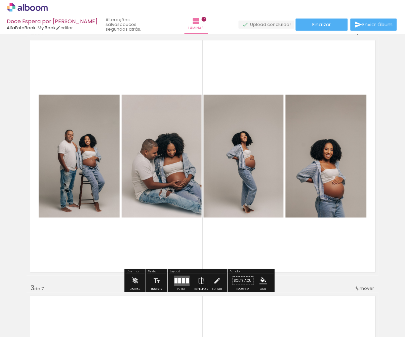
scroll to position [273, 0]
click at [138, 279] on iron-icon at bounding box center [135, 280] width 7 height 13
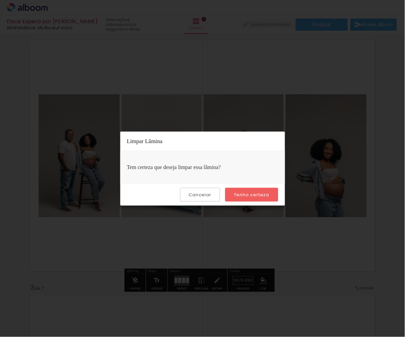
click at [249, 199] on paper-button "Tenho certeza" at bounding box center [251, 195] width 53 height 14
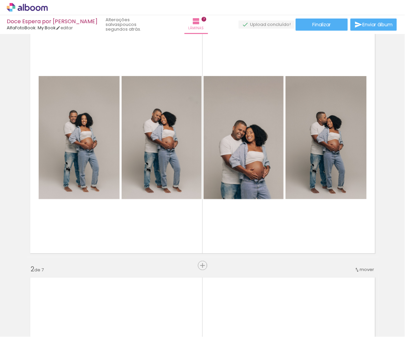
scroll to position [31, 0]
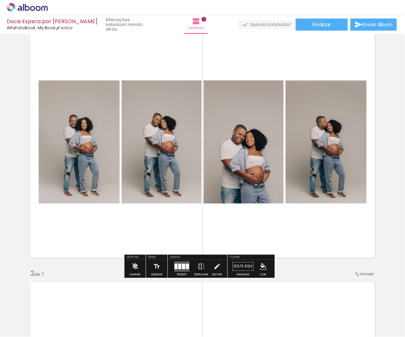
click at [142, 266] on paper-button "Limpar" at bounding box center [135, 268] width 14 height 17
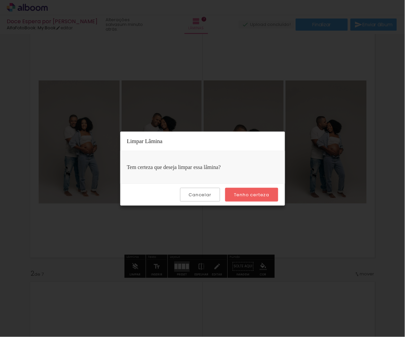
click at [232, 192] on paper-button "Tenho certeza" at bounding box center [251, 195] width 53 height 14
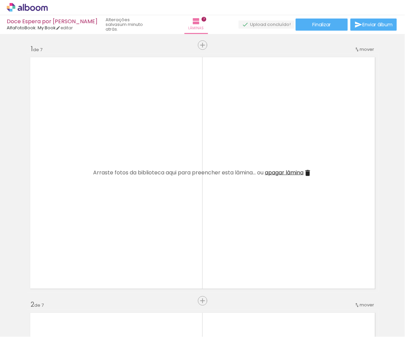
scroll to position [0, 0]
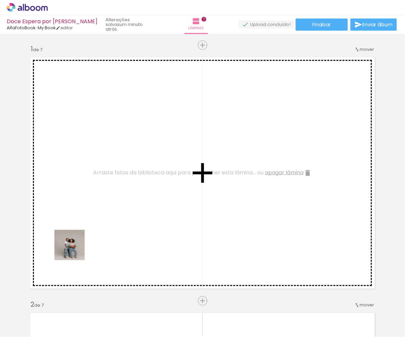
drag, startPoint x: 62, startPoint y: 324, endPoint x: 84, endPoint y: 202, distance: 124.1
click at [84, 202] on quentale-workspace at bounding box center [202, 168] width 405 height 337
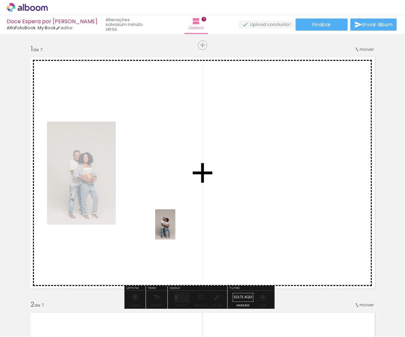
drag, startPoint x: 77, startPoint y: 315, endPoint x: 176, endPoint y: 229, distance: 130.7
click at [176, 229] on quentale-workspace at bounding box center [202, 168] width 405 height 337
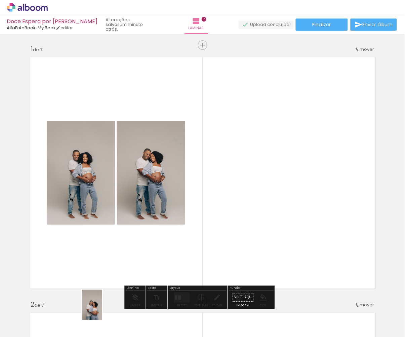
drag, startPoint x: 73, startPoint y: 322, endPoint x: 102, endPoint y: 310, distance: 31.2
click at [0, 0] on slot at bounding box center [0, 0] width 0 height 0
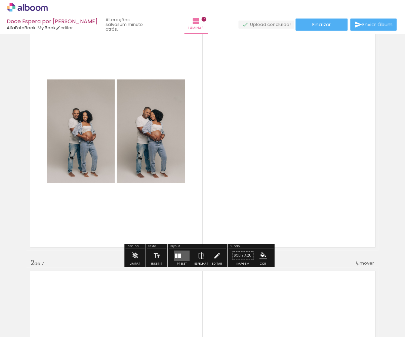
scroll to position [41, 0]
click at [180, 253] on quentale-layouter at bounding box center [182, 256] width 15 height 10
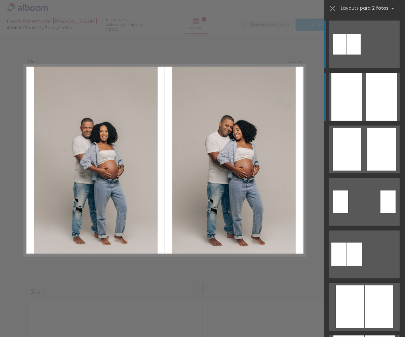
scroll to position [8, 0]
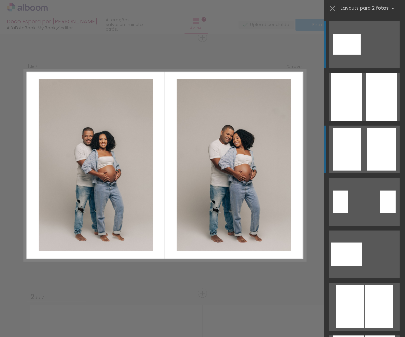
click at [364, 140] on quentale-layouter at bounding box center [365, 150] width 71 height 48
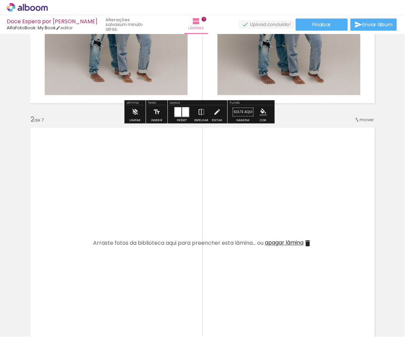
scroll to position [187, 0]
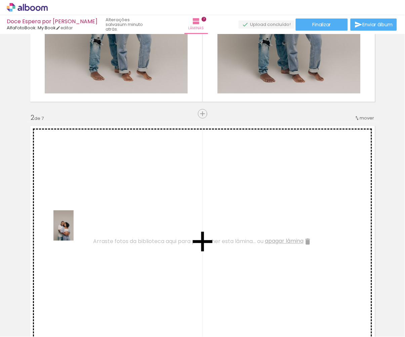
drag, startPoint x: 70, startPoint y: 329, endPoint x: 74, endPoint y: 230, distance: 98.3
click at [74, 230] on quentale-workspace at bounding box center [202, 168] width 405 height 337
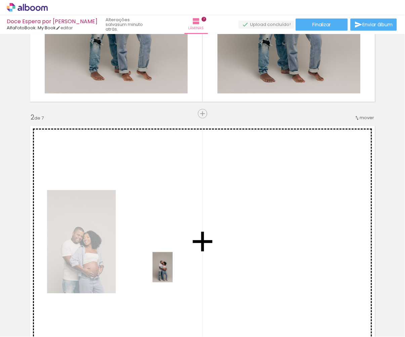
drag, startPoint x: 71, startPoint y: 312, endPoint x: 172, endPoint y: 272, distance: 108.5
click at [172, 272] on quentale-workspace at bounding box center [202, 168] width 405 height 337
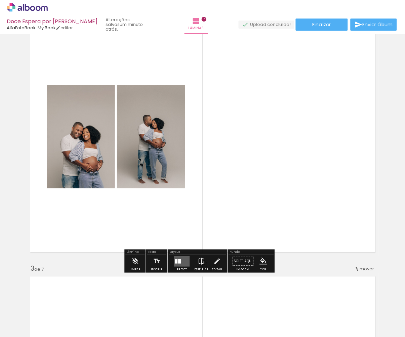
scroll to position [296, 0]
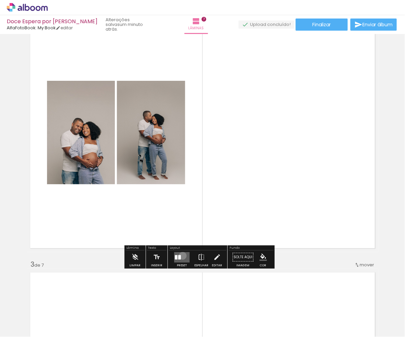
click at [185, 257] on quentale-layouter at bounding box center [182, 257] width 15 height 10
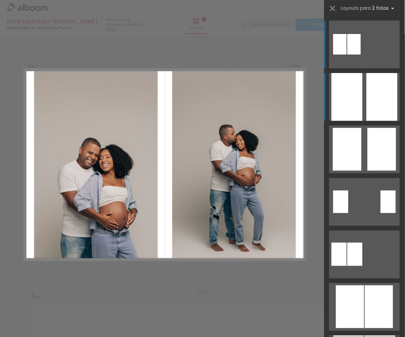
click at [373, 115] on div at bounding box center [382, 97] width 31 height 48
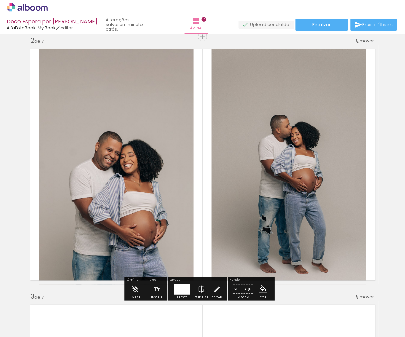
scroll to position [436, 0]
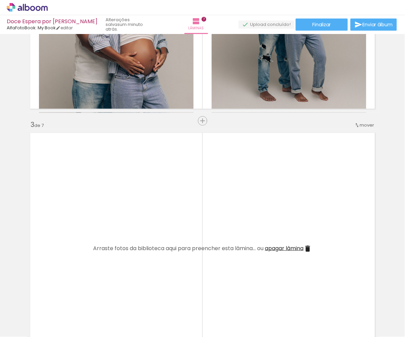
drag, startPoint x: 79, startPoint y: 323, endPoint x: 81, endPoint y: 243, distance: 80.4
click at [81, 243] on quentale-workspace at bounding box center [202, 168] width 405 height 337
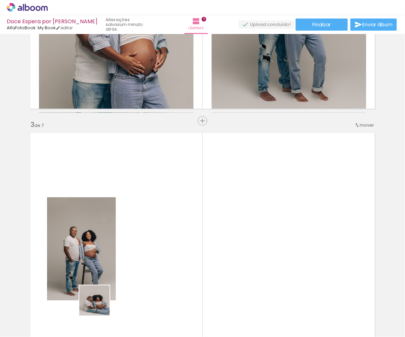
drag, startPoint x: 75, startPoint y: 323, endPoint x: 192, endPoint y: 250, distance: 138.0
click at [192, 250] on quentale-workspace at bounding box center [202, 168] width 405 height 337
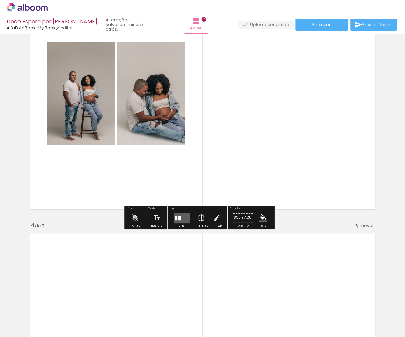
scroll to position [592, 0]
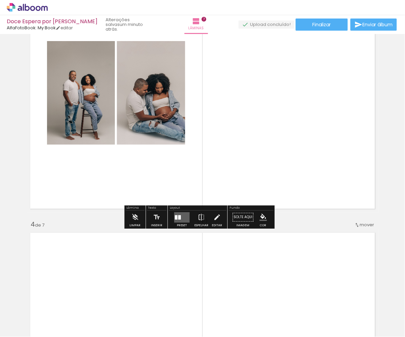
click at [181, 216] on div at bounding box center [180, 217] width 3 height 4
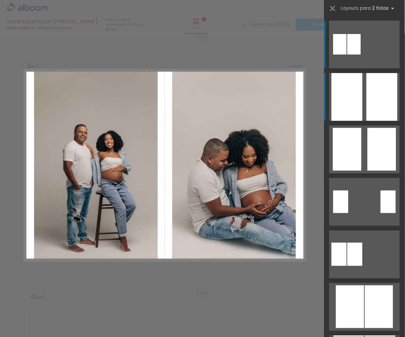
click at [394, 107] on div at bounding box center [382, 97] width 31 height 48
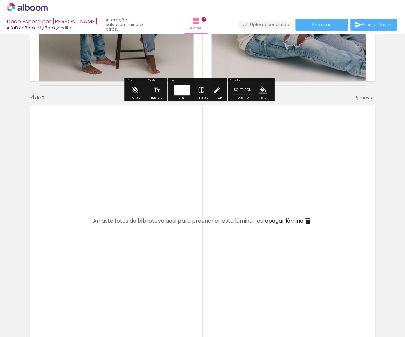
scroll to position [721, 0]
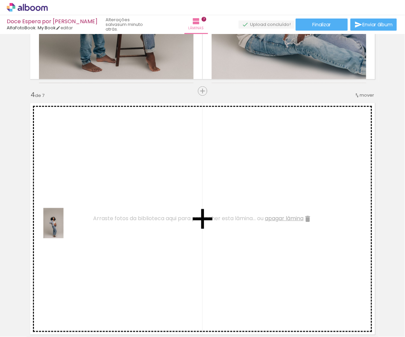
drag, startPoint x: 64, startPoint y: 322, endPoint x: 64, endPoint y: 228, distance: 93.5
click at [64, 228] on quentale-workspace at bounding box center [202, 168] width 405 height 337
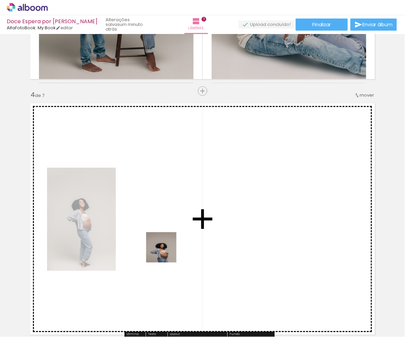
drag, startPoint x: 75, startPoint y: 319, endPoint x: 170, endPoint y: 252, distance: 115.9
click at [170, 252] on quentale-workspace at bounding box center [202, 168] width 405 height 337
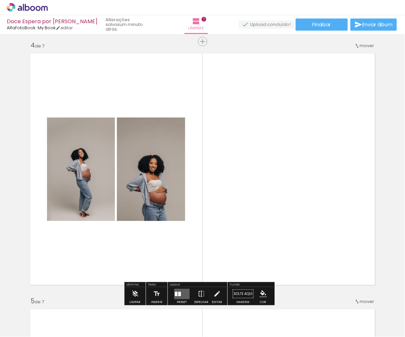
scroll to position [788, 0]
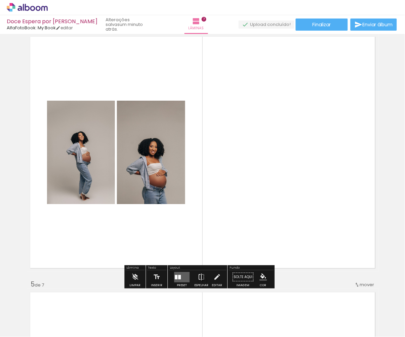
click at [185, 277] on quentale-layouter at bounding box center [182, 277] width 15 height 10
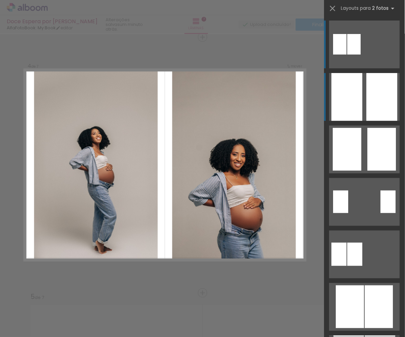
click at [383, 103] on div at bounding box center [382, 97] width 31 height 48
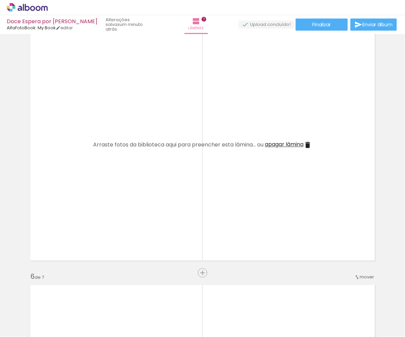
scroll to position [1053, 0]
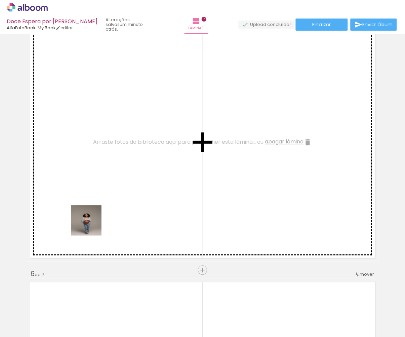
drag, startPoint x: 77, startPoint y: 309, endPoint x: 95, endPoint y: 215, distance: 95.9
click at [95, 215] on quentale-workspace at bounding box center [202, 168] width 405 height 337
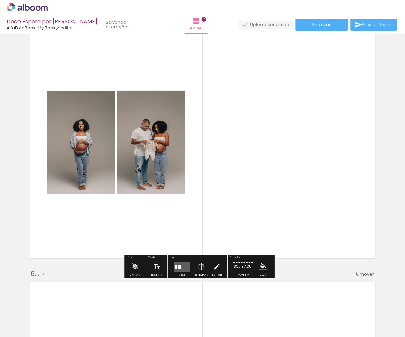
drag, startPoint x: 111, startPoint y: 308, endPoint x: 193, endPoint y: 219, distance: 121.4
click at [193, 219] on quentale-workspace at bounding box center [202, 168] width 405 height 337
click at [185, 270] on quentale-layouter at bounding box center [182, 266] width 15 height 10
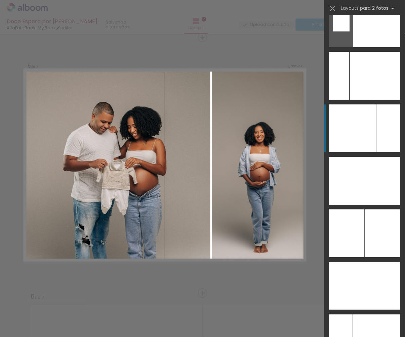
scroll to position [2634, 0]
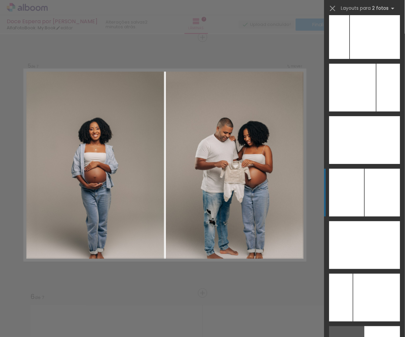
click at [375, 204] on div at bounding box center [382, 193] width 35 height 48
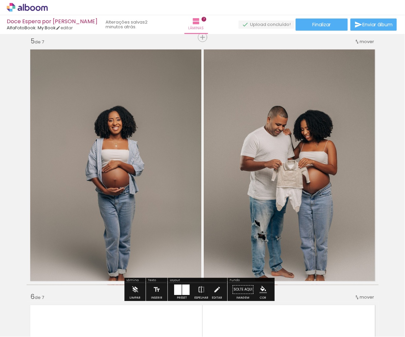
click at [366, 208] on quentale-photo at bounding box center [291, 165] width 175 height 239
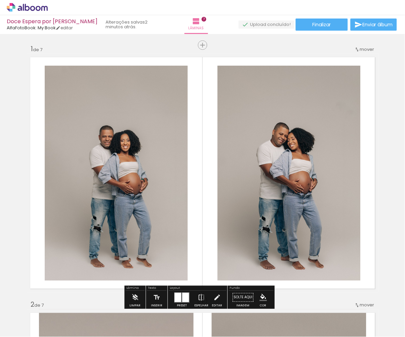
scroll to position [28, 0]
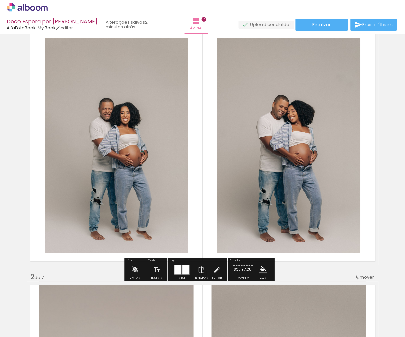
click at [186, 272] on div at bounding box center [186, 269] width 7 height 9
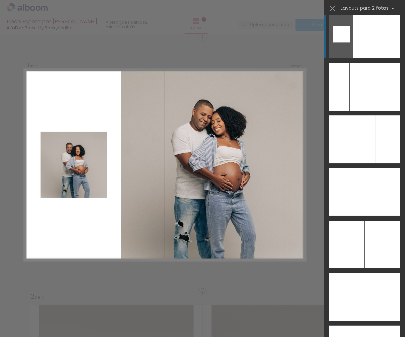
scroll to position [2585, 0]
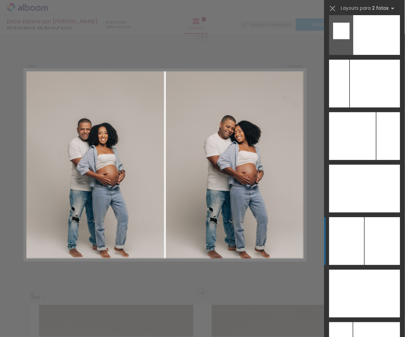
click at [360, 237] on div at bounding box center [347, 241] width 35 height 48
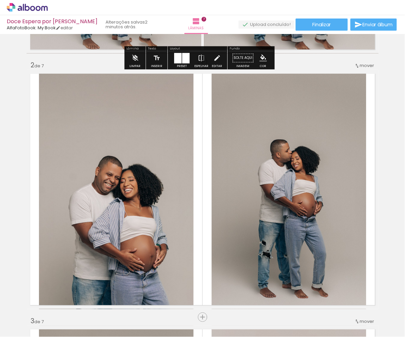
scroll to position [270, 0]
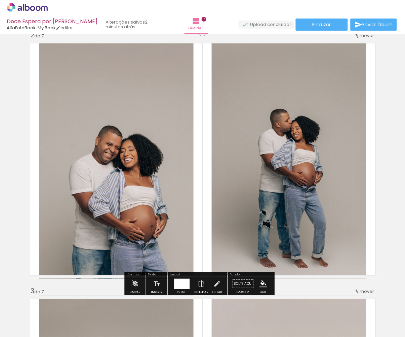
click at [185, 283] on div at bounding box center [186, 283] width 8 height 10
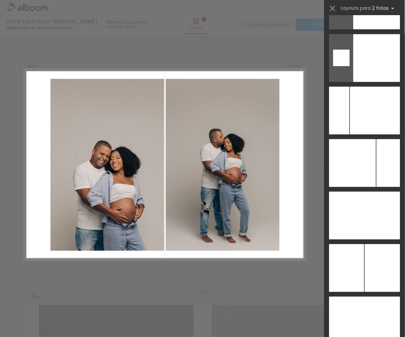
scroll to position [0, 0]
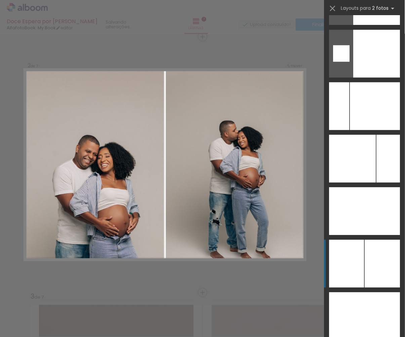
click at [369, 259] on div at bounding box center [382, 264] width 35 height 48
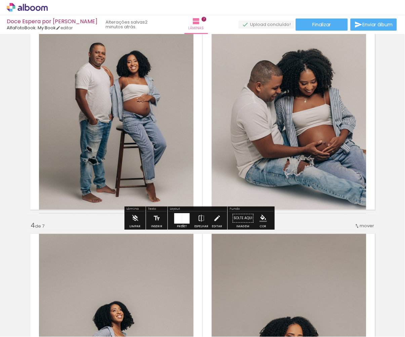
click at [185, 226] on div "Preset" at bounding box center [182, 226] width 10 height 3
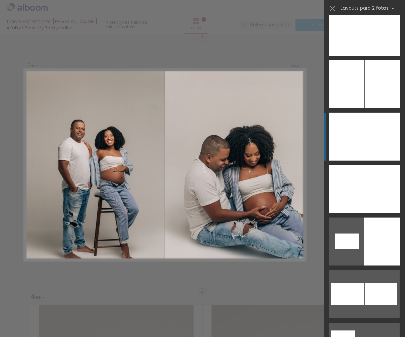
click at [370, 147] on div at bounding box center [383, 137] width 36 height 48
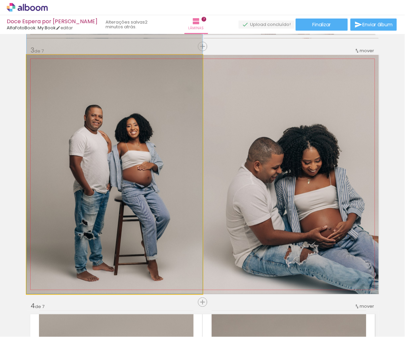
drag, startPoint x: 138, startPoint y: 166, endPoint x: 138, endPoint y: 132, distance: 33.7
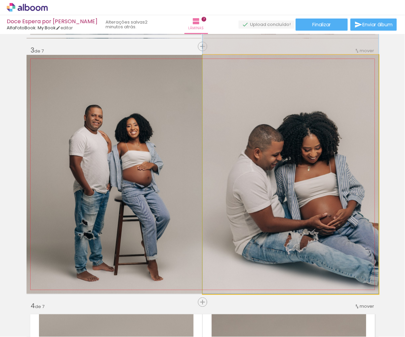
drag, startPoint x: 220, startPoint y: 167, endPoint x: 221, endPoint y: 141, distance: 26.3
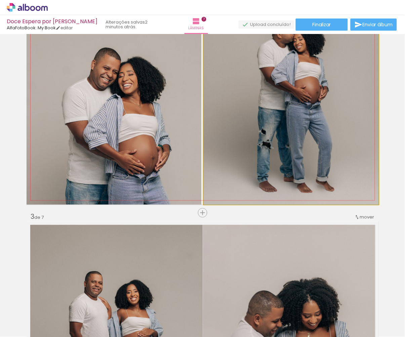
drag, startPoint x: 221, startPoint y: 141, endPoint x: 221, endPoint y: 101, distance: 40.4
click at [221, 101] on div at bounding box center [291, 72] width 175 height 263
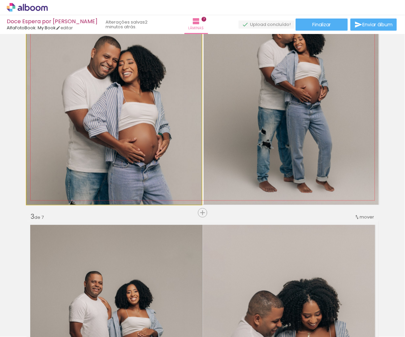
drag, startPoint x: 122, startPoint y: 142, endPoint x: 122, endPoint y: 110, distance: 31.3
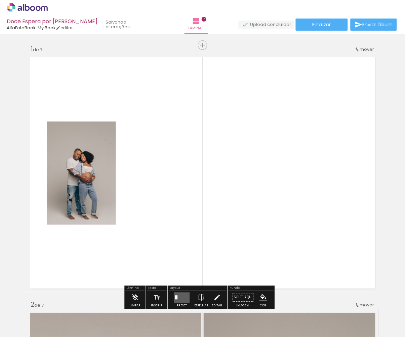
drag, startPoint x: 122, startPoint y: 110, endPoint x: 119, endPoint y: 52, distance: 58.3
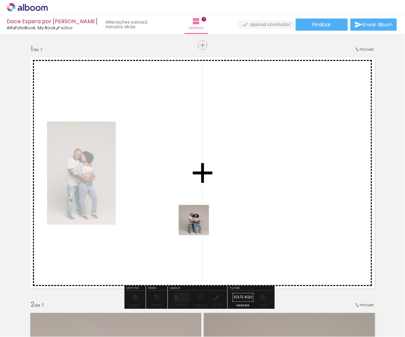
drag, startPoint x: 70, startPoint y: 316, endPoint x: 200, endPoint y: 225, distance: 158.7
click at [200, 225] on quentale-workspace at bounding box center [202, 168] width 405 height 337
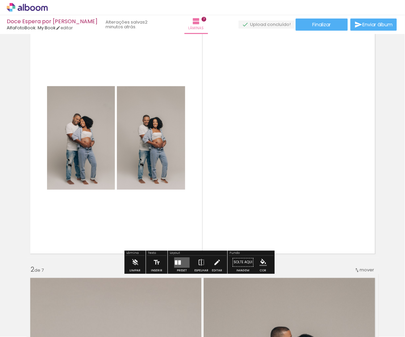
scroll to position [41, 0]
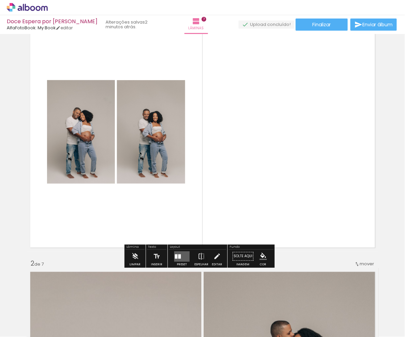
click at [186, 263] on div at bounding box center [182, 256] width 18 height 13
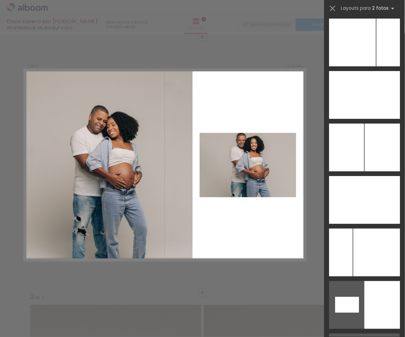
scroll to position [2648, 0]
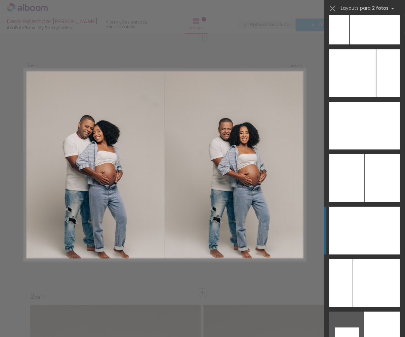
click at [362, 218] on div at bounding box center [347, 231] width 35 height 48
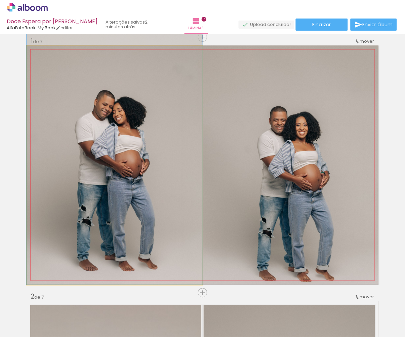
drag, startPoint x: 157, startPoint y: 181, endPoint x: 157, endPoint y: 142, distance: 39.0
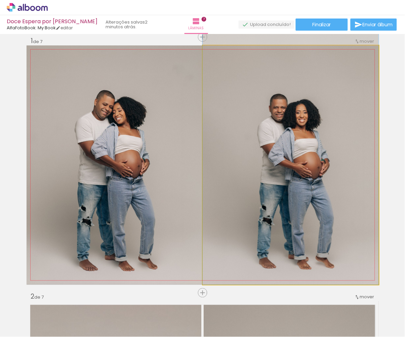
drag, startPoint x: 295, startPoint y: 174, endPoint x: 295, endPoint y: 144, distance: 29.6
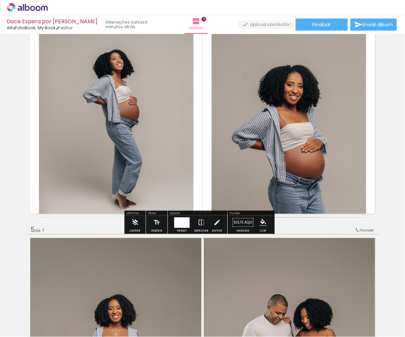
scroll to position [808, 0]
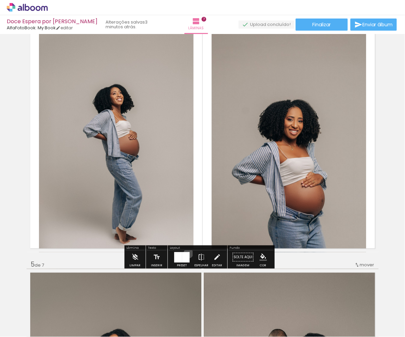
click at [190, 254] on div at bounding box center [186, 257] width 8 height 10
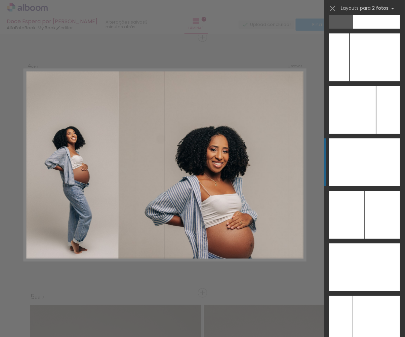
scroll to position [2627, 0]
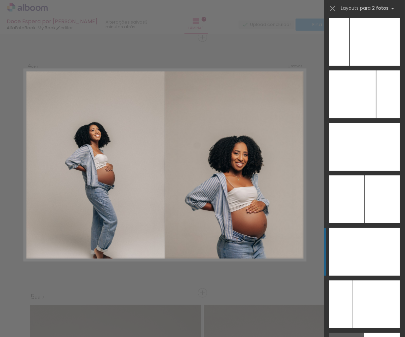
click at [375, 266] on div at bounding box center [383, 252] width 36 height 48
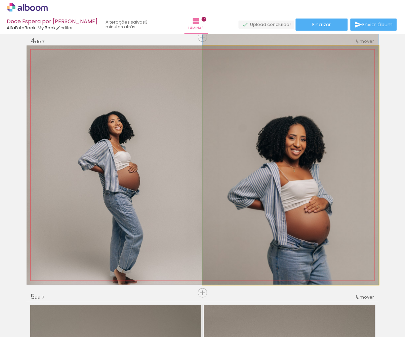
drag, startPoint x: 289, startPoint y: 218, endPoint x: 287, endPoint y: 185, distance: 33.0
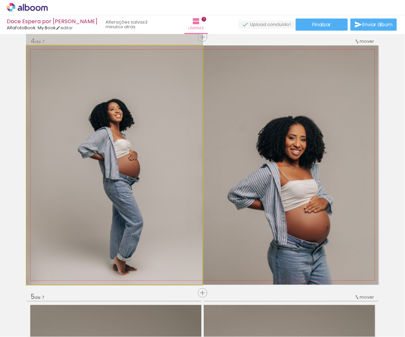
drag, startPoint x: 152, startPoint y: 199, endPoint x: 152, endPoint y: 163, distance: 36.0
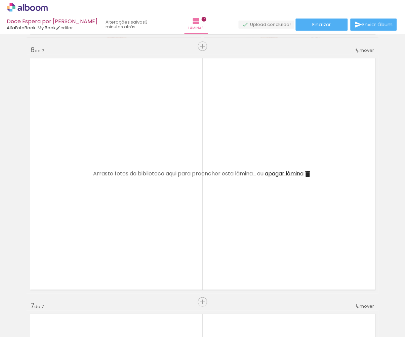
scroll to position [1279, 0]
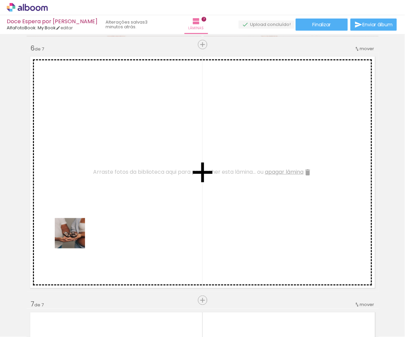
drag, startPoint x: 75, startPoint y: 319, endPoint x: 76, endPoint y: 219, distance: 99.3
click at [76, 219] on quentale-workspace at bounding box center [202, 168] width 405 height 337
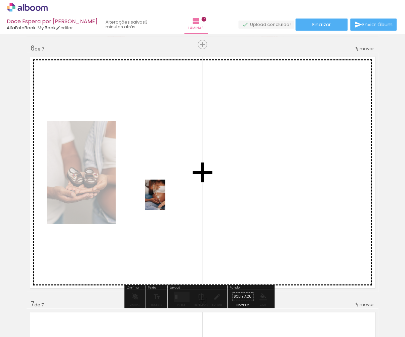
click at [166, 200] on quentale-workspace at bounding box center [202, 168] width 405 height 337
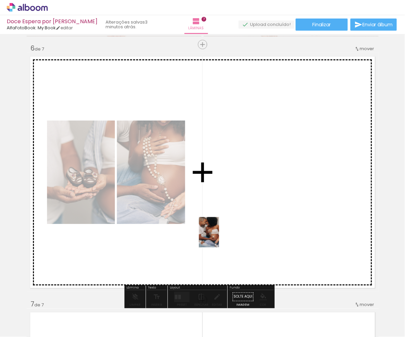
drag, startPoint x: 70, startPoint y: 309, endPoint x: 223, endPoint y: 235, distance: 169.8
click at [223, 235] on quentale-workspace at bounding box center [202, 168] width 405 height 337
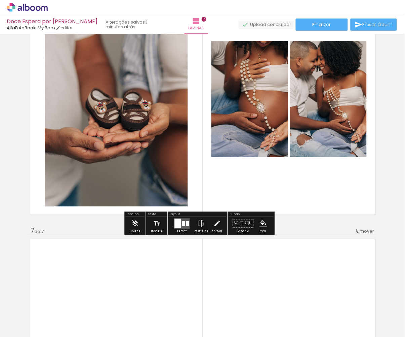
scroll to position [1353, 0]
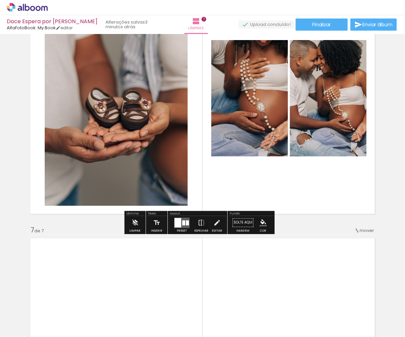
click at [183, 210] on quentale-layouter at bounding box center [203, 98] width 353 height 239
click at [184, 225] on quentale-layouter at bounding box center [182, 222] width 15 height 10
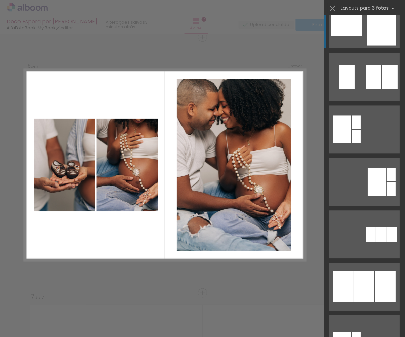
scroll to position [180, 0]
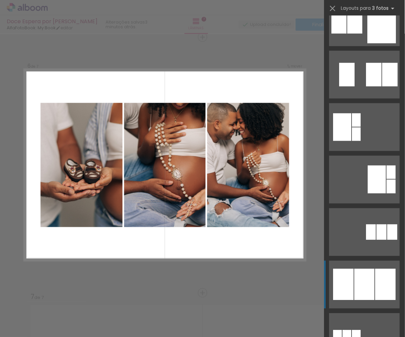
click at [383, 268] on quentale-layouter at bounding box center [365, 285] width 71 height 48
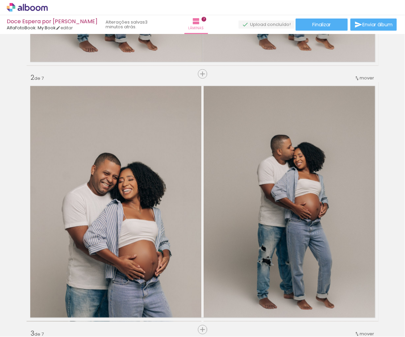
scroll to position [219, 0]
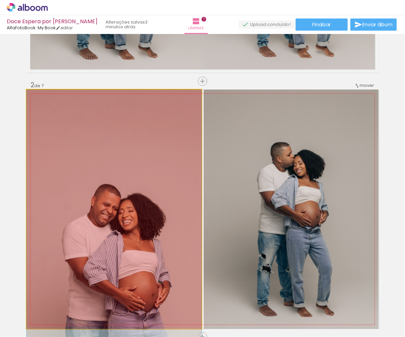
drag, startPoint x: 125, startPoint y: 210, endPoint x: 126, endPoint y: 308, distance: 97.9
click at [126, 308] on quentale-workspace at bounding box center [202, 168] width 405 height 337
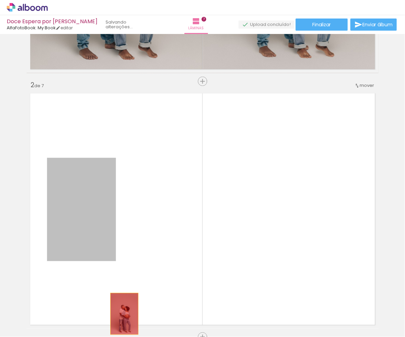
drag, startPoint x: 91, startPoint y: 218, endPoint x: 124, endPoint y: 314, distance: 101.4
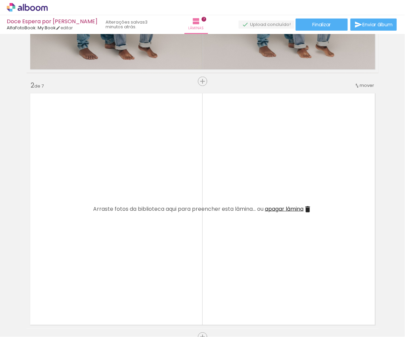
click at [308, 208] on iron-icon at bounding box center [308, 209] width 8 height 8
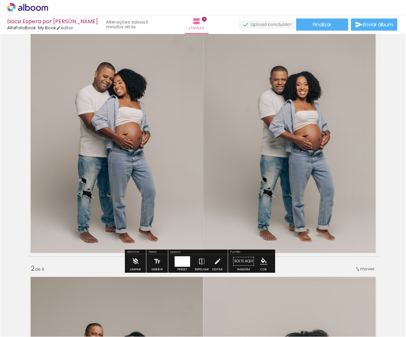
scroll to position [40, 0]
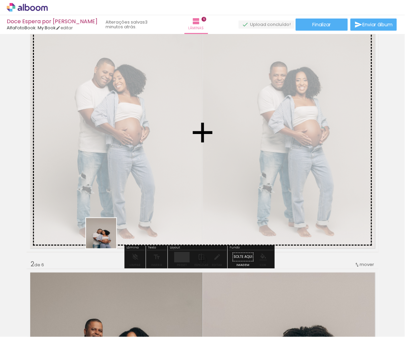
drag, startPoint x: 73, startPoint y: 321, endPoint x: 160, endPoint y: 151, distance: 191.6
click at [160, 151] on quentale-workspace at bounding box center [202, 168] width 405 height 337
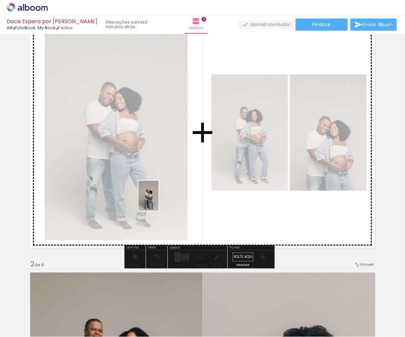
drag, startPoint x: 78, startPoint y: 319, endPoint x: 158, endPoint y: 201, distance: 142.8
click at [158, 201] on quentale-workspace at bounding box center [202, 168] width 405 height 337
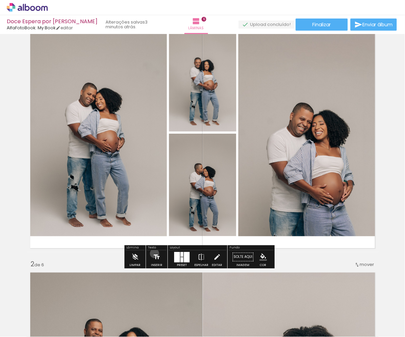
click at [156, 254] on iron-icon at bounding box center [156, 256] width 7 height 13
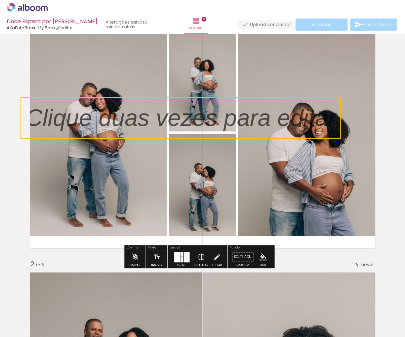
click at [209, 114] on quentale-selection at bounding box center [181, 117] width 321 height 41
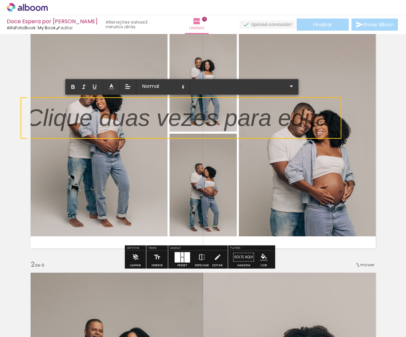
drag, startPoint x: 91, startPoint y: 140, endPoint x: 112, endPoint y: 126, distance: 25.9
click at [112, 126] on album-spread "1 de 6" at bounding box center [203, 132] width 353 height 239
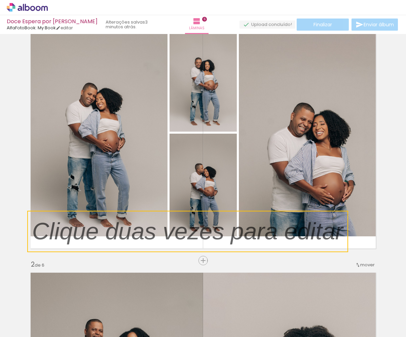
drag, startPoint x: 112, startPoint y: 126, endPoint x: 82, endPoint y: 308, distance: 184.5
click at [82, 308] on quentale-workspace at bounding box center [203, 168] width 406 height 337
click at [304, 218] on quentale-selection at bounding box center [187, 231] width 321 height 41
click at [304, 218] on div at bounding box center [187, 231] width 321 height 41
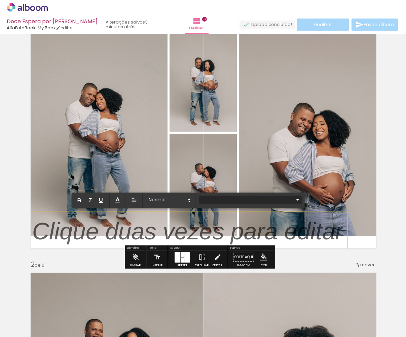
click at [299, 199] on iron-icon at bounding box center [298, 199] width 8 height 8
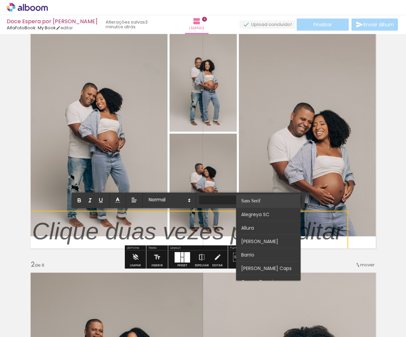
click at [299, 199] on paper-item at bounding box center [268, 200] width 65 height 13
type input "Sans Serif"
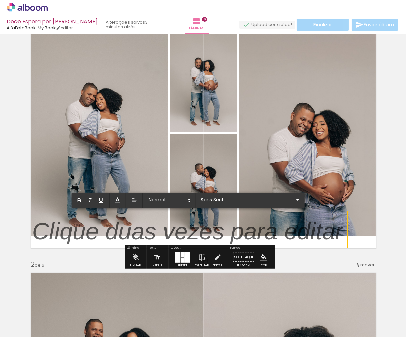
click at [307, 251] on quentale-selection at bounding box center [187, 231] width 321 height 41
click at [185, 176] on quentale-layouter at bounding box center [203, 132] width 353 height 239
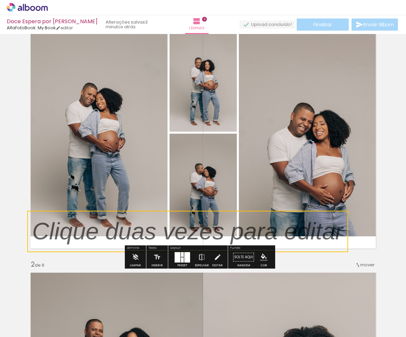
click at [169, 171] on quentale-layouter at bounding box center [203, 132] width 353 height 239
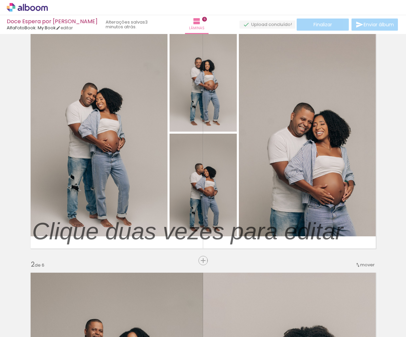
drag, startPoint x: 290, startPoint y: 239, endPoint x: 175, endPoint y: 279, distance: 122.5
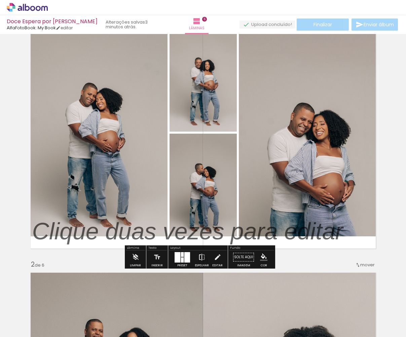
click at [206, 255] on iron-icon at bounding box center [201, 256] width 7 height 13
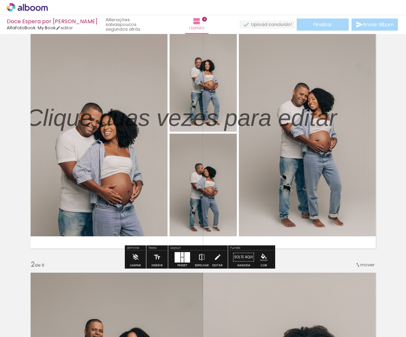
click at [206, 255] on iron-icon at bounding box center [201, 256] width 7 height 13
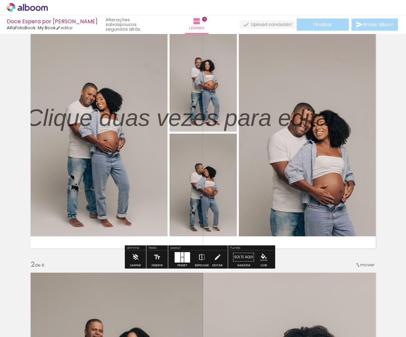
click at [180, 259] on div at bounding box center [178, 257] width 6 height 10
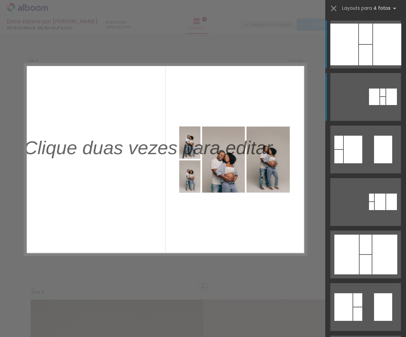
scroll to position [8, 0]
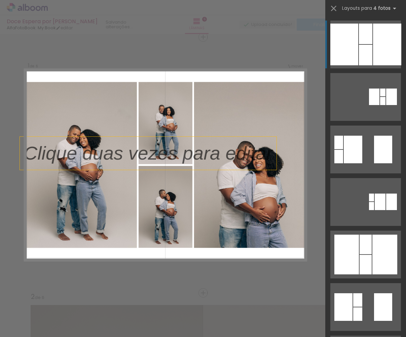
click at [230, 149] on p at bounding box center [152, 153] width 257 height 27
click at [239, 149] on p at bounding box center [152, 153] width 257 height 27
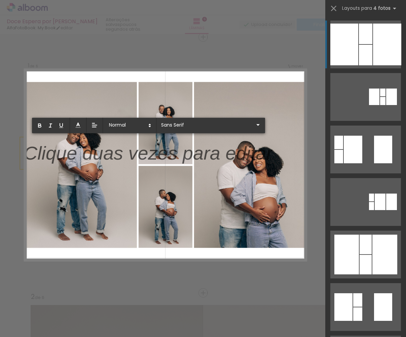
click at [239, 149] on p at bounding box center [148, 156] width 249 height 27
click at [84, 150] on p at bounding box center [148, 156] width 249 height 27
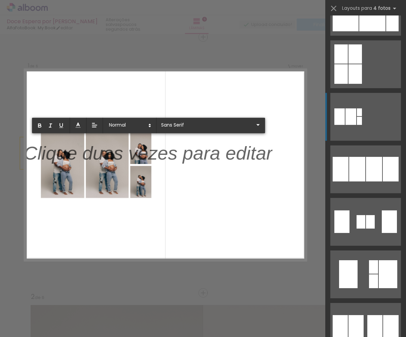
scroll to position [527, 0]
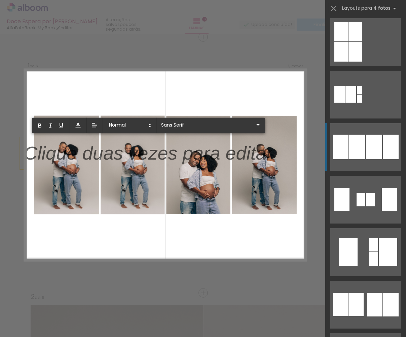
click at [372, 149] on div at bounding box center [374, 147] width 16 height 25
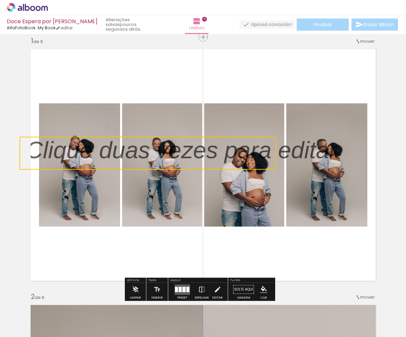
click at [375, 188] on quentale-layouter at bounding box center [203, 164] width 353 height 239
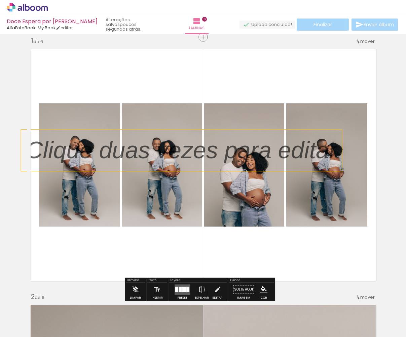
click at [197, 162] on p at bounding box center [186, 150] width 321 height 33
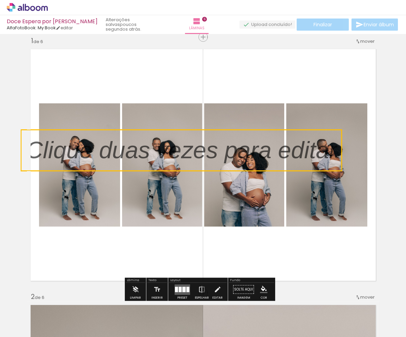
click at [197, 162] on quentale-selection at bounding box center [181, 150] width 321 height 41
click at [197, 162] on p at bounding box center [186, 150] width 321 height 33
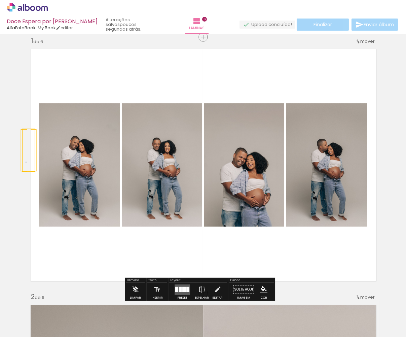
click at [30, 165] on quentale-selection at bounding box center [28, 150] width 13 height 43
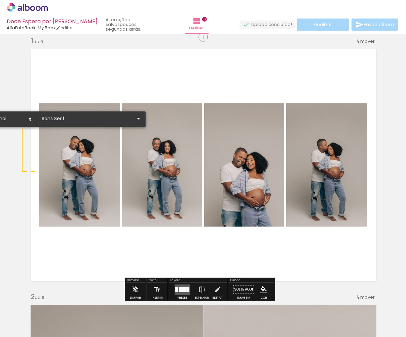
click at [26, 164] on p "j" at bounding box center [28, 150] width 5 height 33
drag, startPoint x: 26, startPoint y: 164, endPoint x: 194, endPoint y: 252, distance: 190.4
click at [128, 255] on album-spread "1 de 6" at bounding box center [203, 164] width 353 height 239
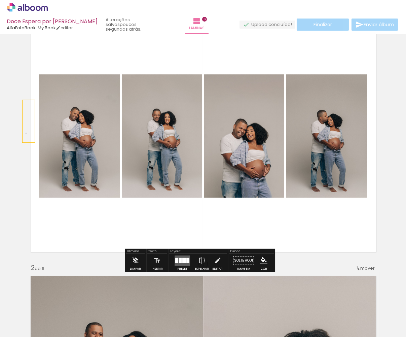
scroll to position [37, 0]
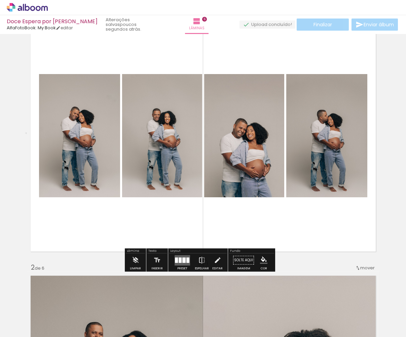
scroll to position [39, 0]
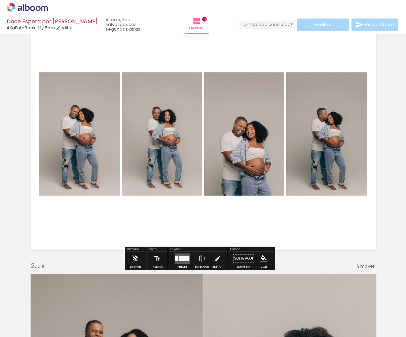
click at [256, 257] on paper-button "Solte aqui Imagem" at bounding box center [243, 260] width 24 height 17
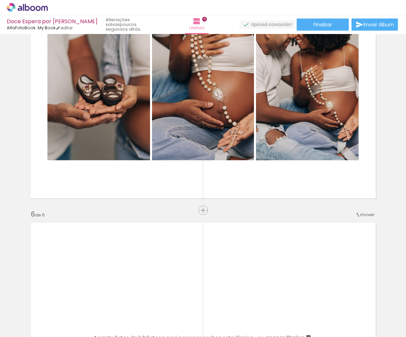
scroll to position [1256, 0]
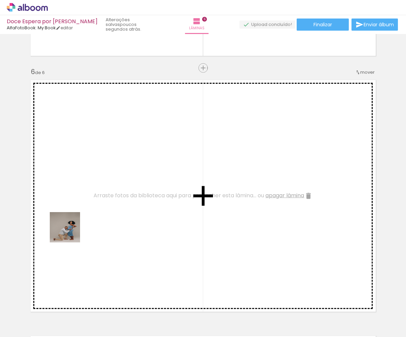
drag, startPoint x: 70, startPoint y: 318, endPoint x: 70, endPoint y: 229, distance: 88.5
click at [70, 229] on quentale-workspace at bounding box center [203, 168] width 406 height 337
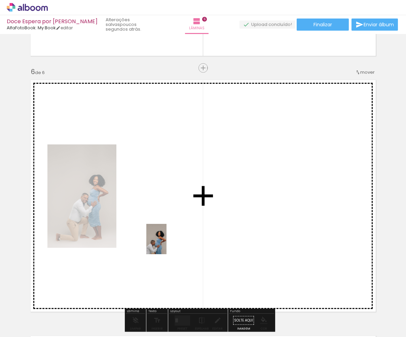
drag, startPoint x: 77, startPoint y: 318, endPoint x: 167, endPoint y: 244, distance: 116.2
click at [167, 244] on quentale-workspace at bounding box center [203, 168] width 406 height 337
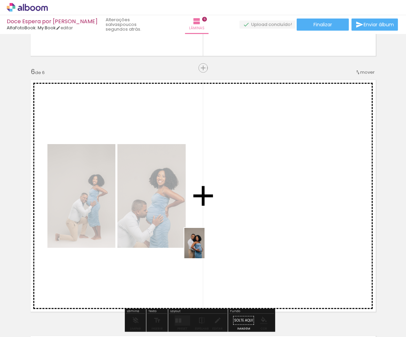
drag, startPoint x: 79, startPoint y: 316, endPoint x: 205, endPoint y: 248, distance: 142.7
click at [205, 248] on quentale-workspace at bounding box center [203, 168] width 406 height 337
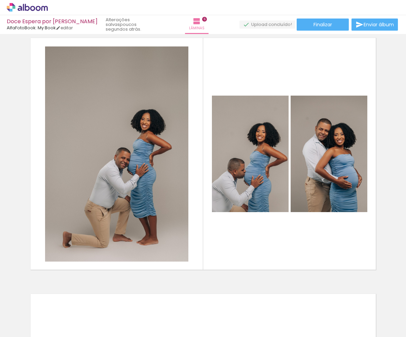
scroll to position [1323, 0]
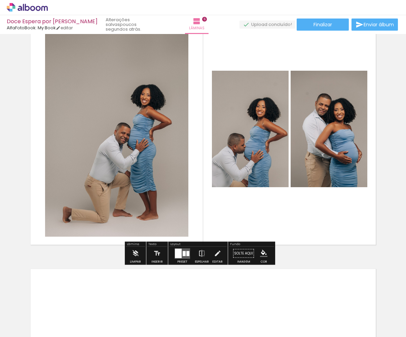
click at [186, 256] on quentale-layouter at bounding box center [182, 253] width 15 height 10
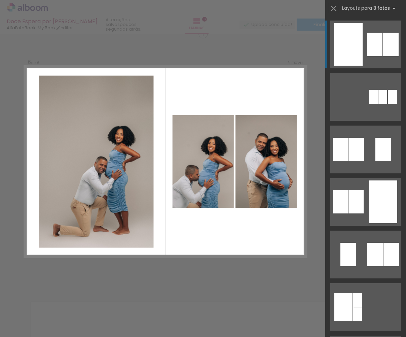
scroll to position [1286, 0]
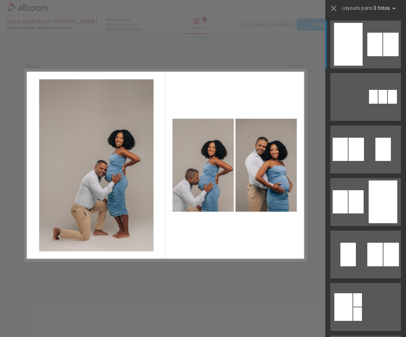
click at [94, 297] on iron-icon at bounding box center [90, 300] width 7 height 7
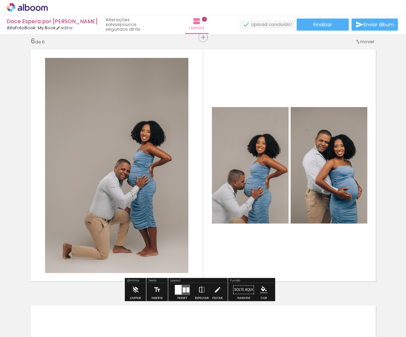
click at [32, 319] on input "Não utilizadas" at bounding box center [19, 322] width 26 height 6
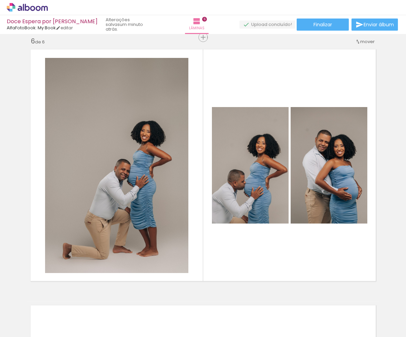
click at [21, 335] on span "Adicionar Fotos" at bounding box center [24, 332] width 20 height 7
click at [0, 0] on input "file" at bounding box center [0, 0] width 0 height 0
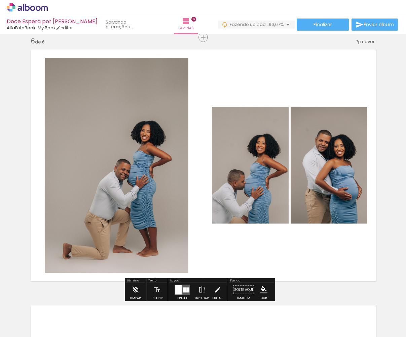
click at [19, 320] on input "Não utilizadas" at bounding box center [19, 322] width 26 height 6
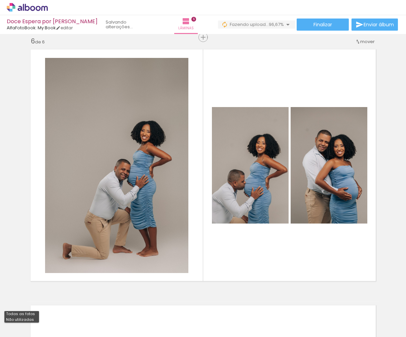
click at [0, 0] on slot "Não utilizadas" at bounding box center [0, 0] width 0 height 0
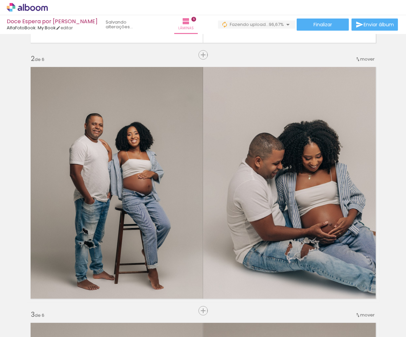
scroll to position [246, 0]
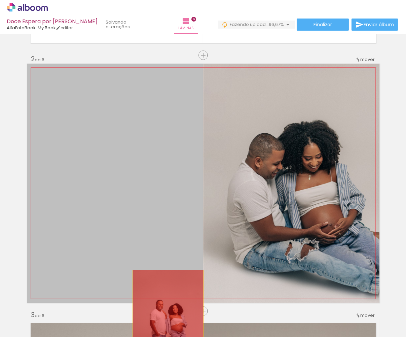
drag, startPoint x: 144, startPoint y: 218, endPoint x: 168, endPoint y: 317, distance: 102.1
click at [168, 317] on quentale-workspace at bounding box center [203, 168] width 406 height 337
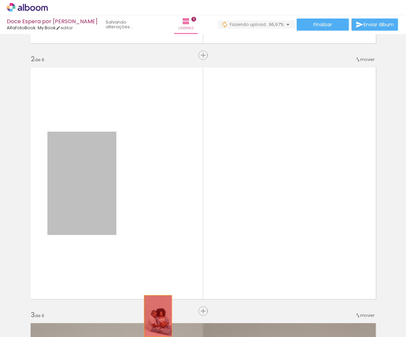
drag, startPoint x: 98, startPoint y: 187, endPoint x: 158, endPoint y: 316, distance: 142.1
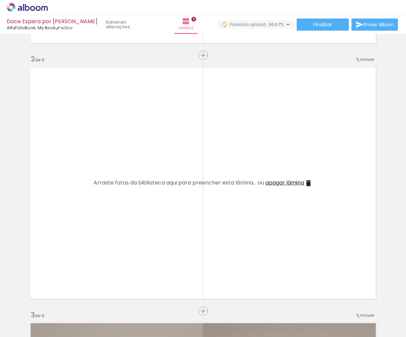
click at [281, 182] on span "apagar lâmina" at bounding box center [285, 183] width 39 height 8
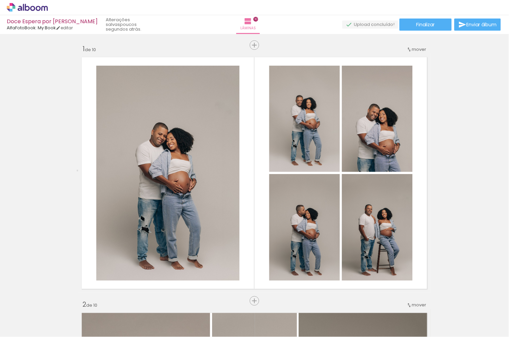
scroll to position [643, 0]
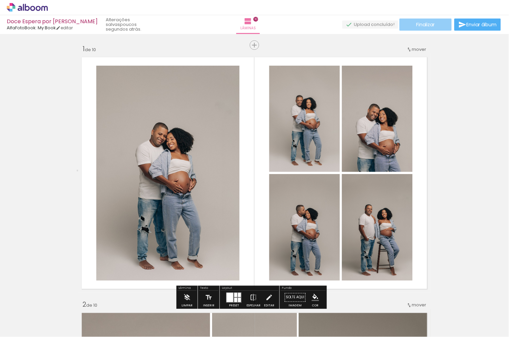
click at [416, 26] on span "Finalizar" at bounding box center [425, 24] width 19 height 5
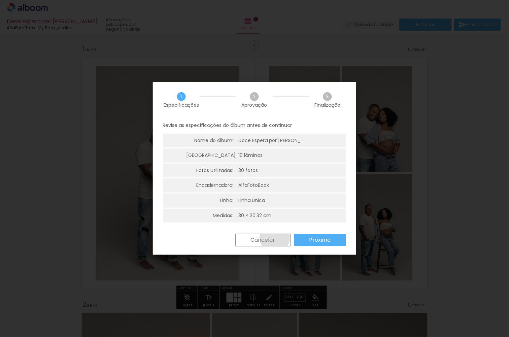
click at [0, 0] on slot "Cancelar" at bounding box center [0, 0] width 0 height 0
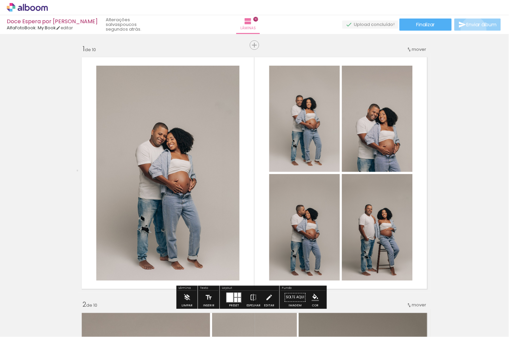
click at [472, 30] on paper-button "Enviar álbum" at bounding box center [477, 25] width 46 height 12
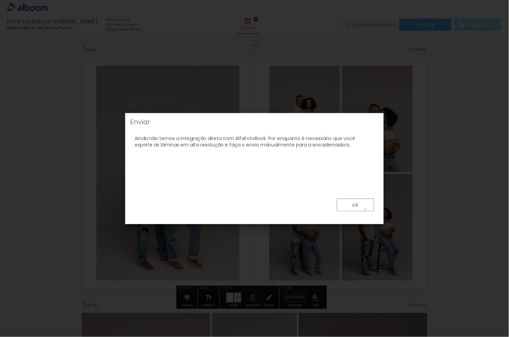
click at [366, 210] on paper-button "ok" at bounding box center [355, 205] width 37 height 13
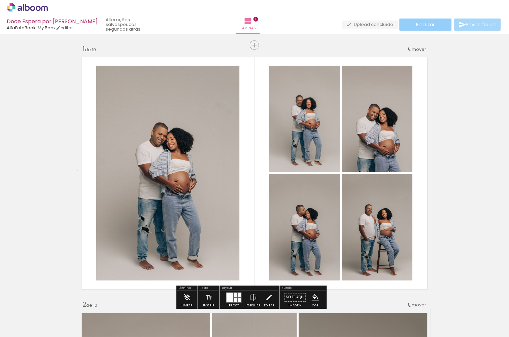
click at [419, 22] on span "Finalizar" at bounding box center [425, 24] width 19 height 5
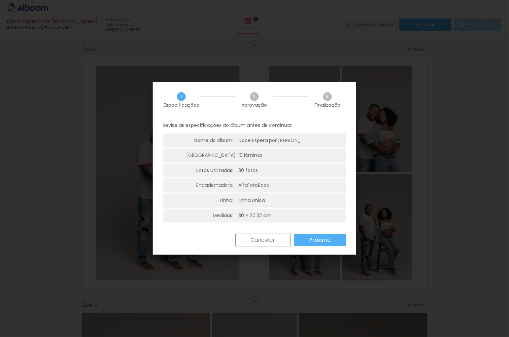
click at [0, 0] on slot "Próximo" at bounding box center [0, 0] width 0 height 0
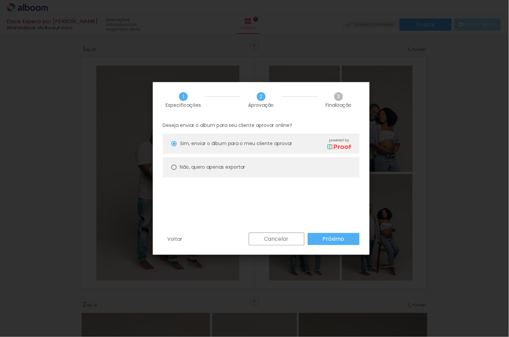
click at [0, 0] on slot "Não, quero apenas exportar" at bounding box center [0, 0] width 0 height 0
type paper-radio-button "on"
click at [310, 233] on paper-button "Próximo" at bounding box center [334, 239] width 52 height 12
type input "Alta, 300 DPI"
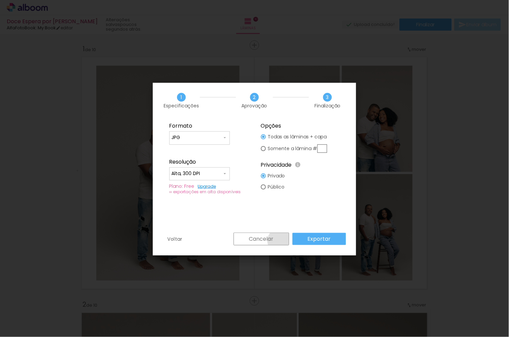
click at [282, 241] on paper-button "Cancelar" at bounding box center [262, 238] width 56 height 13
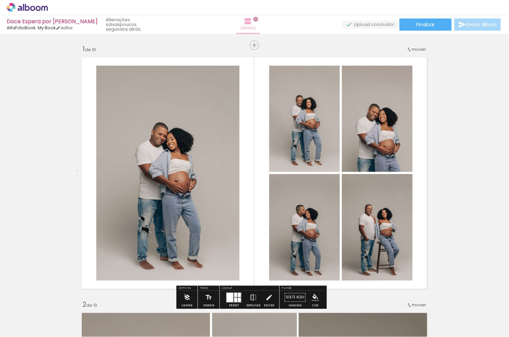
click at [259, 22] on paper-button "Lâminas 10" at bounding box center [248, 24] width 24 height 19
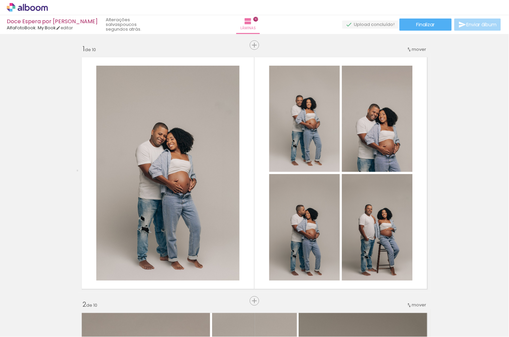
click at [21, 320] on input "Não utilizadas" at bounding box center [19, 322] width 26 height 6
click at [0, 0] on slot "Todas as fotos" at bounding box center [0, 0] width 0 height 0
click at [28, 317] on input "Todas as fotos" at bounding box center [19, 317] width 26 height 6
click at [0, 0] on slot "Não utilizadas" at bounding box center [0, 0] width 0 height 0
type input "Não utilizadas"
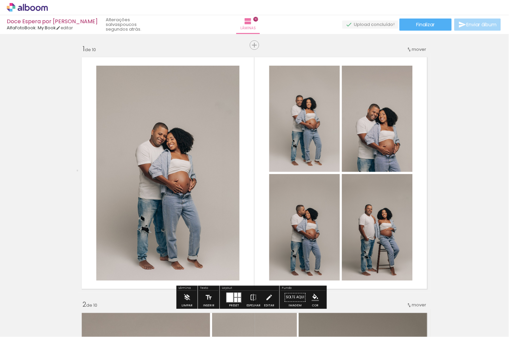
click at [415, 51] on span "mover" at bounding box center [419, 49] width 14 height 6
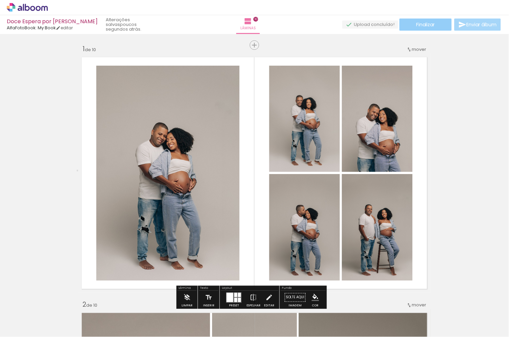
click at [429, 26] on span "Finalizar" at bounding box center [425, 24] width 19 height 5
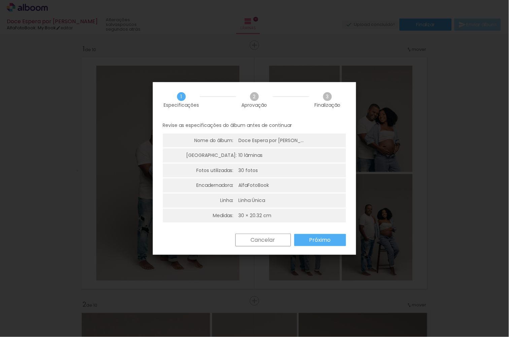
click at [0, 0] on slot "Cancelar" at bounding box center [0, 0] width 0 height 0
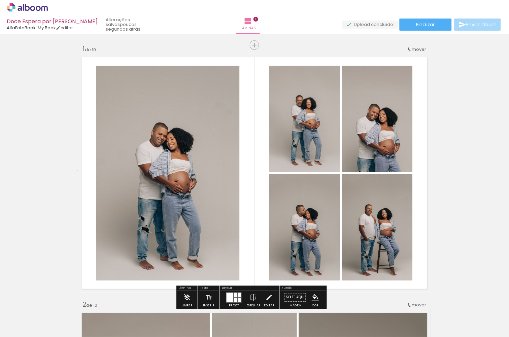
click at [54, 25] on span "AlfaFotoBook: My Book" at bounding box center [31, 28] width 49 height 6
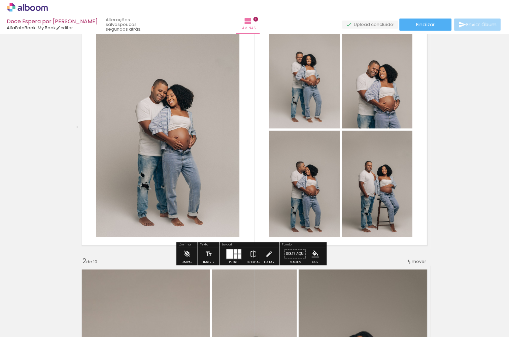
scroll to position [44, 0]
click at [273, 255] on iron-icon at bounding box center [268, 253] width 7 height 13
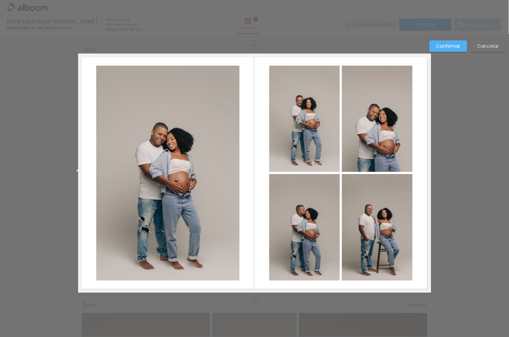
scroll to position [-1, 0]
click at [308, 118] on quentale-photo at bounding box center [304, 119] width 71 height 106
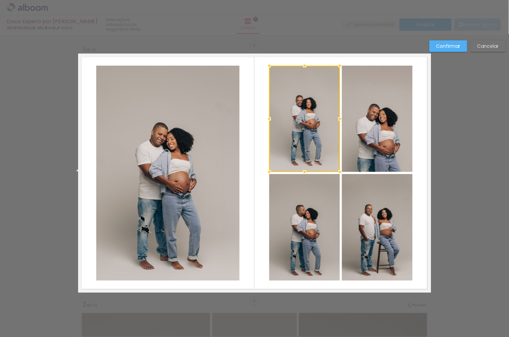
click at [209, 127] on quentale-photo at bounding box center [167, 173] width 143 height 215
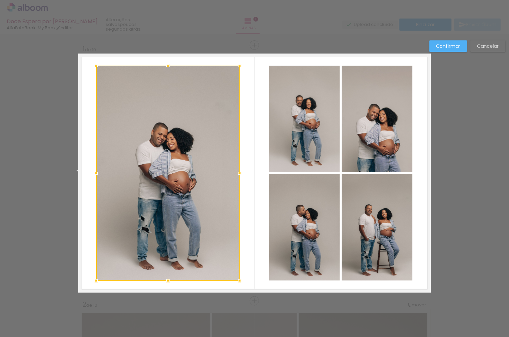
click at [0, 0] on slot "Cancelar" at bounding box center [0, 0] width 0 height 0
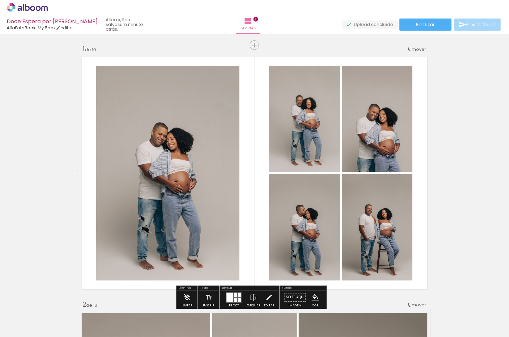
scroll to position [53, 0]
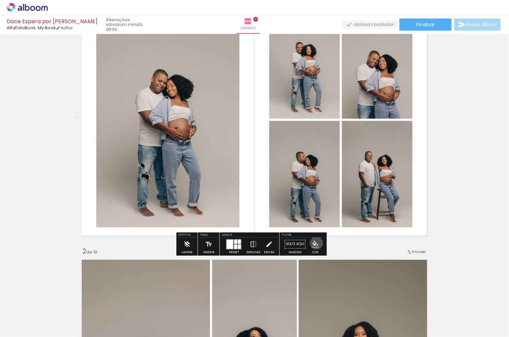
click at [319, 243] on iron-icon "color picker" at bounding box center [315, 244] width 7 height 7
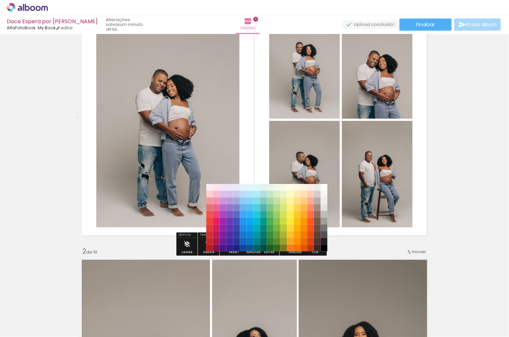
click at [414, 237] on quentale-layouter at bounding box center [254, 119] width 353 height 239
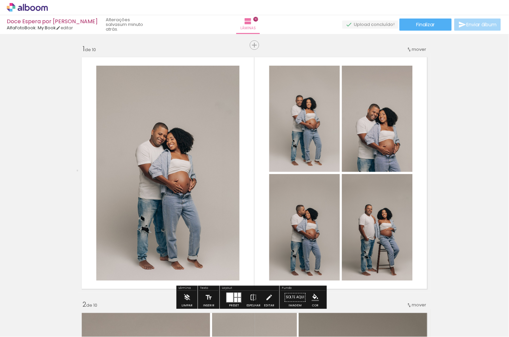
scroll to position [0, 0]
click at [415, 47] on span "mover" at bounding box center [419, 49] width 14 height 6
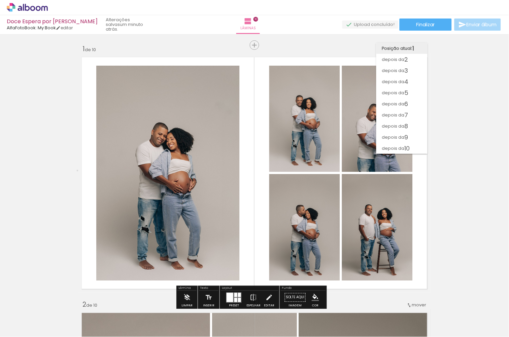
click at [414, 49] on span "1" at bounding box center [413, 48] width 2 height 11
click at [434, 26] on paper-button "Finalizar" at bounding box center [425, 25] width 52 height 12
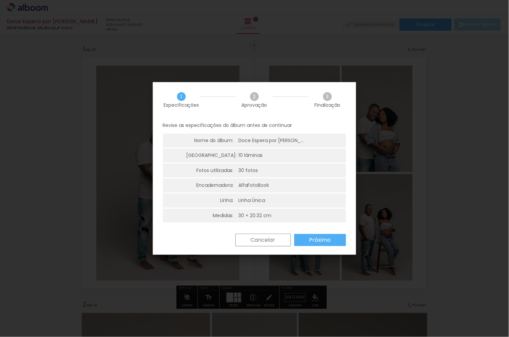
click at [334, 230] on div "Revise as especificações do álbum antes de continuar Nome do álbum: Doce Espera…" at bounding box center [254, 175] width 203 height 116
click at [0, 0] on slot "Próximo" at bounding box center [0, 0] width 0 height 0
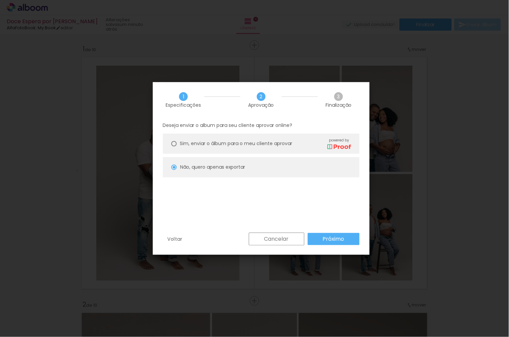
click at [272, 144] on span "Sim, enviar o álbum para o meu cliente aprovar" at bounding box center [236, 143] width 112 height 7
type paper-radio-button "on"
click at [0, 0] on slot "Próximo" at bounding box center [0, 0] width 0 height 0
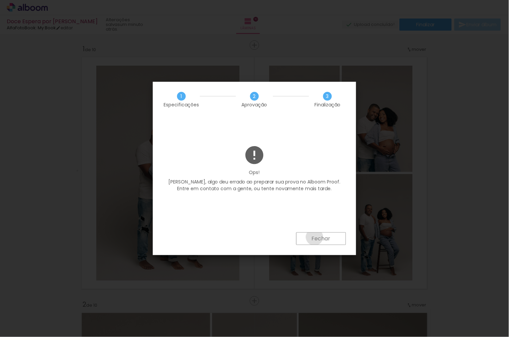
click at [0, 0] on slot "Fechar" at bounding box center [0, 0] width 0 height 0
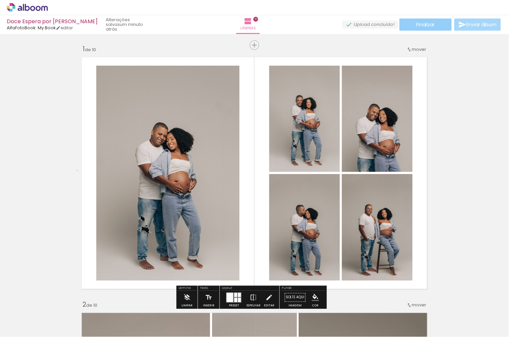
click at [425, 24] on span "Finalizar" at bounding box center [425, 24] width 19 height 5
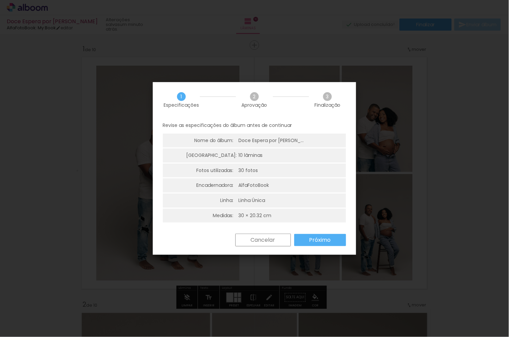
click at [0, 0] on slot "Próximo" at bounding box center [0, 0] width 0 height 0
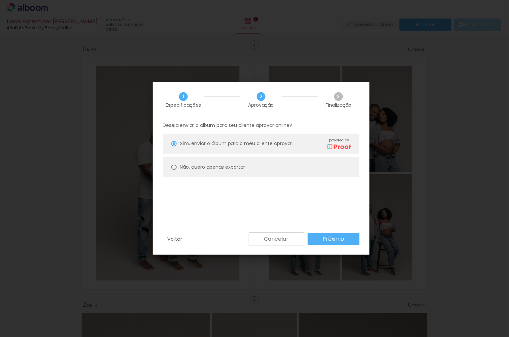
click at [0, 0] on slot "Não, quero apenas exportar" at bounding box center [0, 0] width 0 height 0
click at [0, 0] on slot "Próximo" at bounding box center [0, 0] width 0 height 0
type input "Alta, 300 DPI"
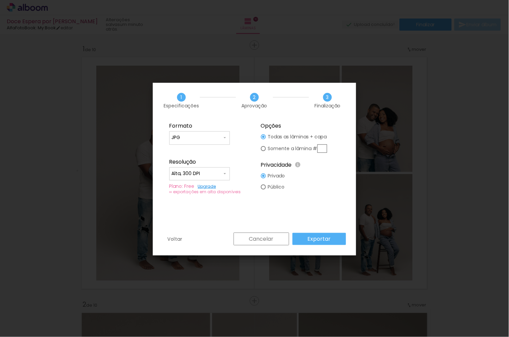
click at [322, 229] on div "Formato JPG PDF Resolução Alta, 300 DPI Baixa Plano: Free Upgrade ∞ exportações…" at bounding box center [254, 175] width 203 height 114
click at [322, 234] on paper-button "Exportar" at bounding box center [318, 239] width 53 height 12
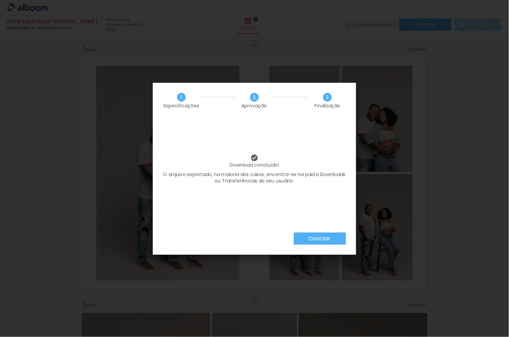
click at [330, 232] on paper-button "Concluir" at bounding box center [320, 238] width 52 height 12
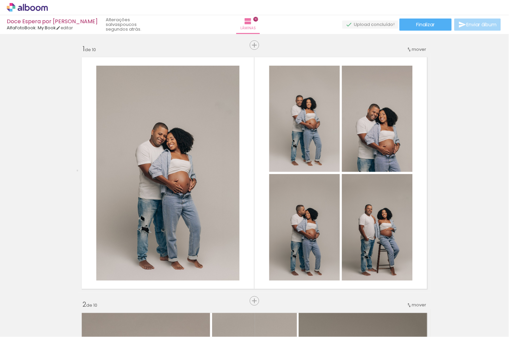
click at [360, 25] on quentale-upload-monitor at bounding box center [370, 25] width 56 height 8
click at [389, 23] on quentale-upload-monitor at bounding box center [370, 25] width 56 height 8
click at [422, 24] on span "Finalizar" at bounding box center [425, 24] width 19 height 5
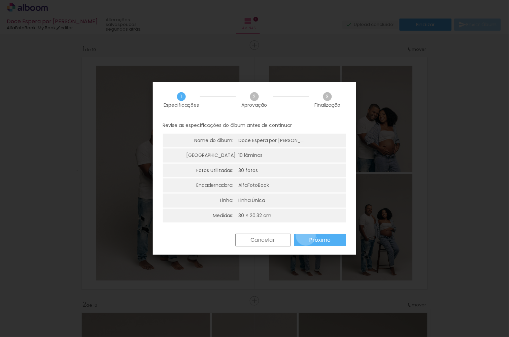
click at [306, 234] on paper-button "Próximo" at bounding box center [320, 240] width 52 height 12
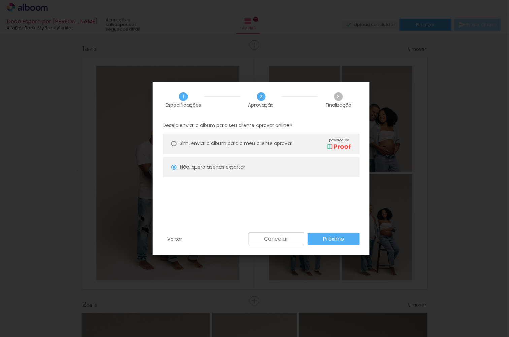
click at [261, 142] on span "Sim, enviar o álbum para o meu cliente aprovar" at bounding box center [236, 143] width 112 height 7
click at [0, 0] on slot "Próximo" at bounding box center [0, 0] width 0 height 0
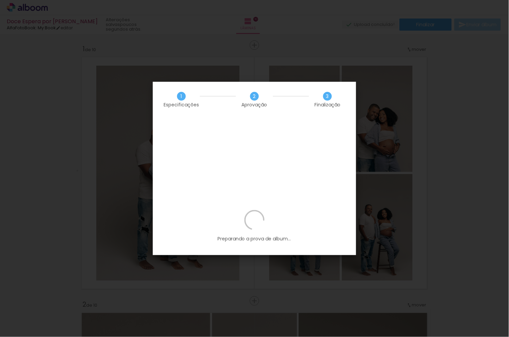
click at [166, 52] on iron-overlay-backdrop at bounding box center [254, 168] width 509 height 337
click at [380, 113] on iron-overlay-backdrop at bounding box center [254, 168] width 509 height 337
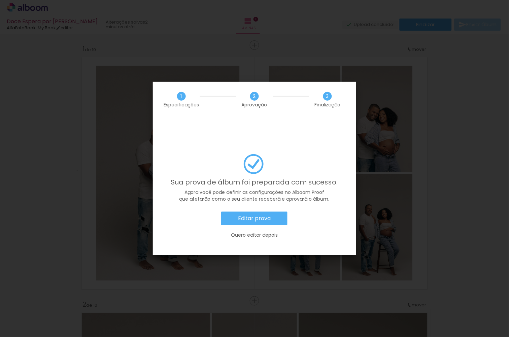
scroll to position [643, 0]
click at [0, 0] on slot "Editar prova" at bounding box center [0, 0] width 0 height 0
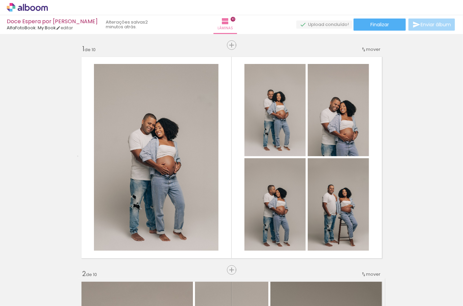
click at [35, 1] on div "› Editor de álbum" at bounding box center [231, 7] width 463 height 15
click at [35, 4] on icon at bounding box center [27, 7] width 41 height 9
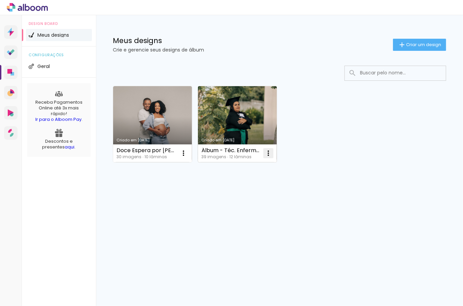
click at [269, 150] on iron-icon at bounding box center [268, 153] width 8 height 8
click at [255, 191] on paper-item "Excluir" at bounding box center [241, 196] width 66 height 13
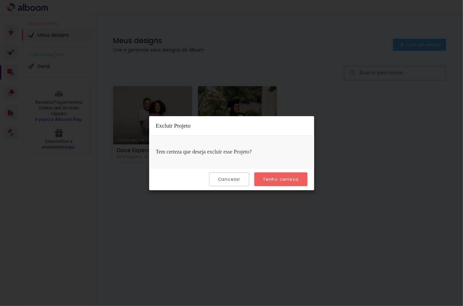
click at [268, 172] on paper-button "Tenho certeza" at bounding box center [280, 179] width 53 height 14
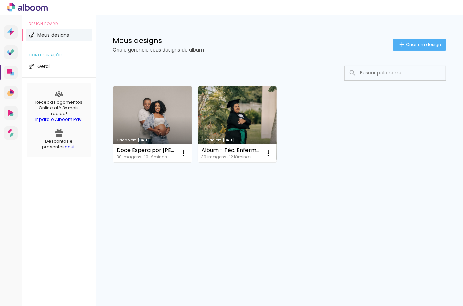
click at [293, 0] on quentale-directory at bounding box center [231, 0] width 463 height 0
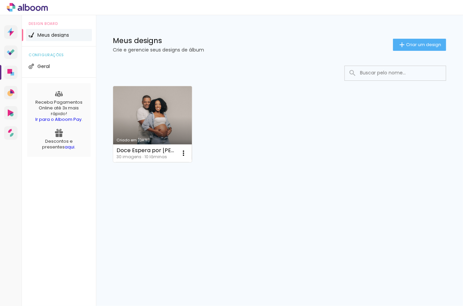
click at [172, 138] on div "Criado em [DATE]" at bounding box center [152, 140] width 72 height 4
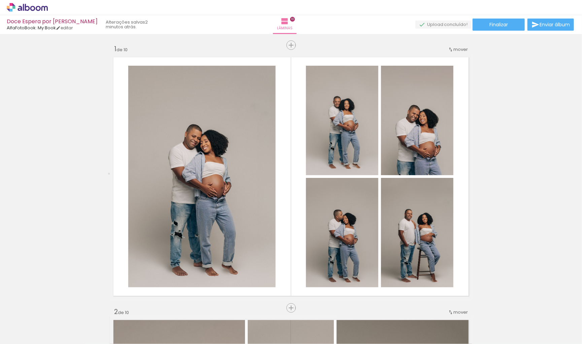
click at [0, 0] on slot "2 minutos atrás." at bounding box center [0, 0] width 0 height 0
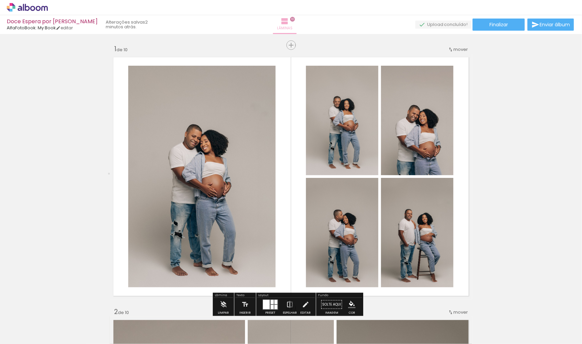
click at [283, 20] on paper-button "Lâminas 10" at bounding box center [285, 24] width 24 height 19
click at [289, 20] on iron-icon at bounding box center [285, 21] width 8 height 8
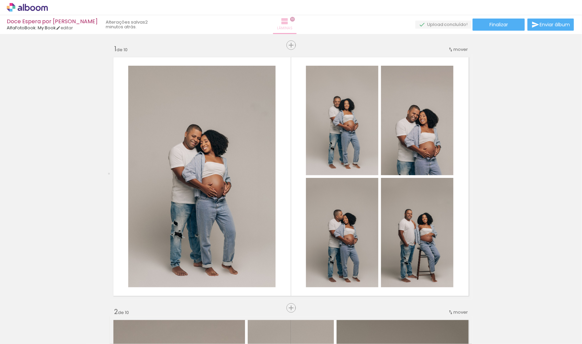
click at [289, 20] on iron-icon at bounding box center [285, 21] width 8 height 8
drag, startPoint x: 290, startPoint y: 43, endPoint x: 375, endPoint y: 37, distance: 85.7
click at [295, 21] on span "10" at bounding box center [292, 19] width 5 height 5
click at [297, 27] on div "Lâminas 10" at bounding box center [285, 24] width 24 height 19
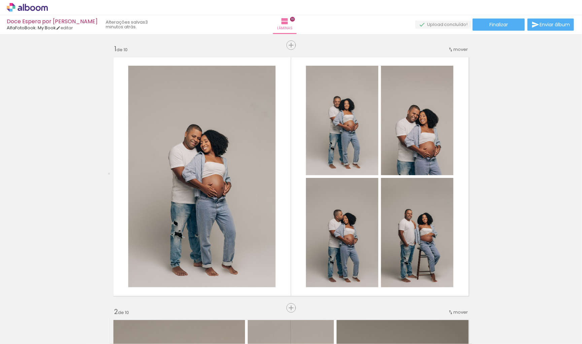
click at [297, 26] on div "Lâminas 10" at bounding box center [285, 24] width 24 height 19
click at [284, 26] on span "Lâminas" at bounding box center [284, 28] width 15 height 6
click at [52, 16] on div "Doce Espera por Arthur AlfaFotoBook: My Book editar 3 minutos atrás. Lâminas 10…" at bounding box center [291, 17] width 582 height 34
click at [53, 27] on span "AlfaFotoBook: My Book" at bounding box center [31, 28] width 49 height 6
click at [64, 27] on link "editar" at bounding box center [64, 28] width 17 height 6
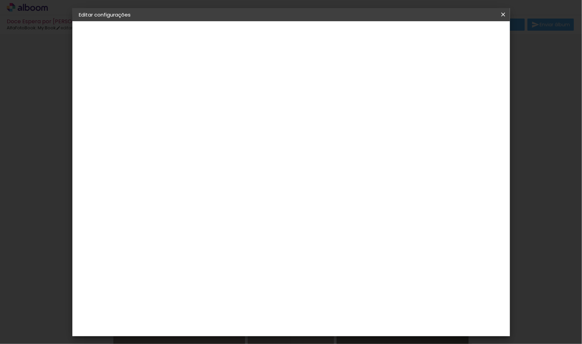
click at [123, 83] on div "AlfaFotoBook" at bounding box center [108, 82] width 31 height 5
click at [315, 100] on paper-item "Tamanho Livre" at bounding box center [282, 102] width 65 height 15
click at [263, 100] on span at bounding box center [262, 101] width 1 height 5
click at [315, 39] on paper-button "Avançar" at bounding box center [298, 35] width 33 height 11
click at [455, 38] on paper-button "Salvar configurações" at bounding box center [440, 35] width 63 height 11
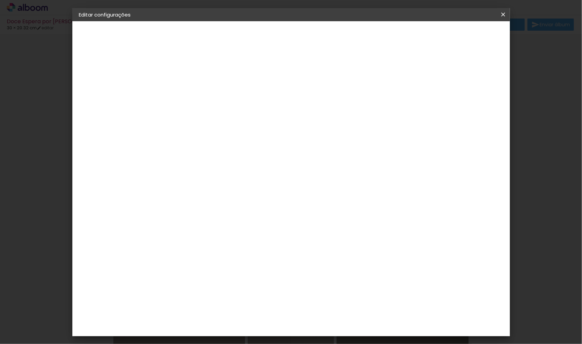
click at [457, 36] on span "Salvar configurações" at bounding box center [441, 35] width 50 height 5
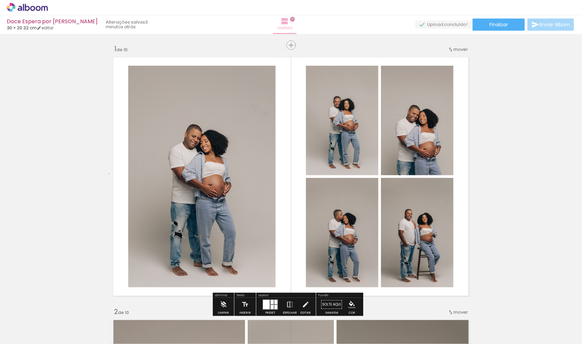
click at [289, 23] on iron-icon at bounding box center [285, 21] width 8 height 8
click at [45, 27] on link "editar" at bounding box center [45, 28] width 17 height 6
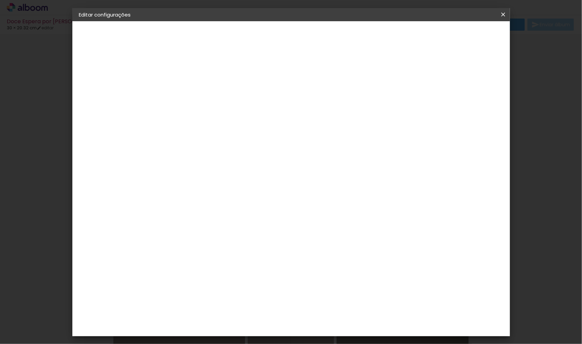
click at [114, 79] on div "Tamanho livre" at bounding box center [104, 82] width 23 height 9
click at [0, 0] on slot "Doce Espera por [PERSON_NAME]" at bounding box center [0, 0] width 0 height 0
click at [110, 98] on iron-pages "Modelo Escolhendo modelo... Tamanho livre" at bounding box center [116, 97] width 74 height 13
click at [258, 35] on paper-button "Avançar" at bounding box center [241, 35] width 33 height 11
click at [240, 111] on div at bounding box center [206, 111] width 68 height 1
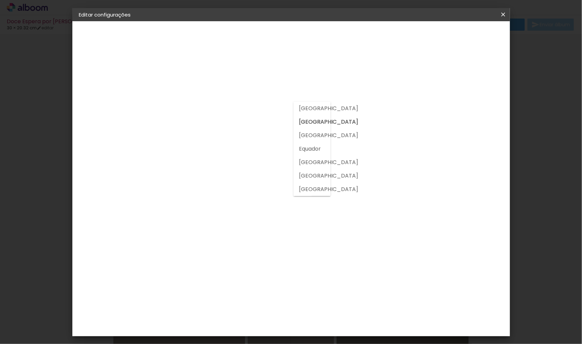
click at [240, 123] on input at bounding box center [206, 127] width 68 height 8
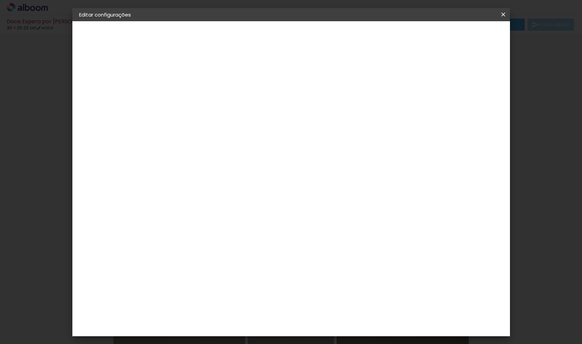
click at [240, 123] on input at bounding box center [206, 127] width 68 height 8
type input "conc"
type paper-input "conc"
click at [213, 148] on div "Conceitual Álbuns" at bounding box center [198, 153] width 29 height 11
click at [297, 40] on paper-button "Avançar" at bounding box center [280, 35] width 33 height 11
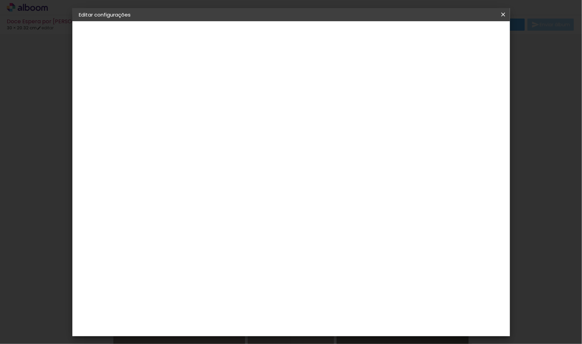
scroll to position [30, 0]
click at [235, 262] on span "20 × 20" at bounding box center [218, 271] width 31 height 18
click at [259, 280] on span "25 × 25 cm" at bounding box center [247, 289] width 25 height 18
click at [259, 298] on span "30 × 30 cm" at bounding box center [247, 305] width 25 height 14
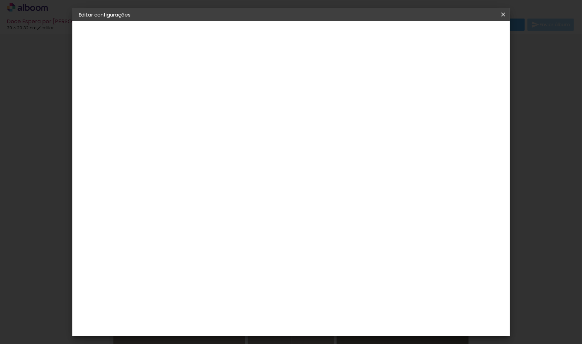
click at [309, 41] on header "Modelo Escolha o modelo do álbum. Voltar Avançar" at bounding box center [234, 41] width 149 height 40
click at [0, 0] on slot "Avançar" at bounding box center [0, 0] width 0 height 0
click at [466, 33] on span "Salvar configurações" at bounding box center [441, 35] width 50 height 5
click at [466, 37] on span "Salvar configurações" at bounding box center [441, 35] width 50 height 5
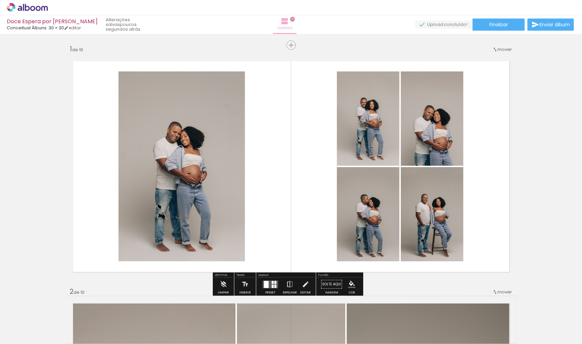
click at [292, 25] on span "Lâminas" at bounding box center [284, 28] width 15 height 6
click at [289, 23] on iron-icon at bounding box center [285, 21] width 8 height 8
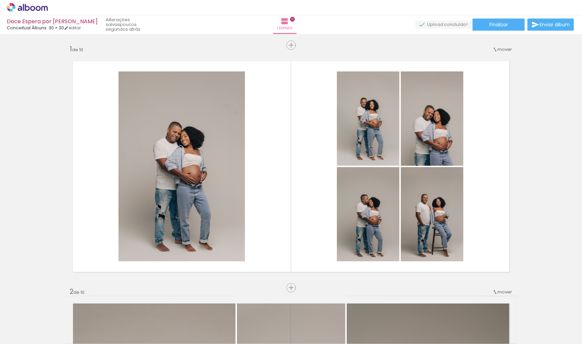
click at [154, 28] on quentale-status "poucos segundos atrás." at bounding box center [127, 25] width 53 height 20
click at [32, 26] on span "Conceitual Álbuns: 30 × 30" at bounding box center [35, 28] width 57 height 6
click at [69, 26] on iron-icon at bounding box center [66, 28] width 5 height 5
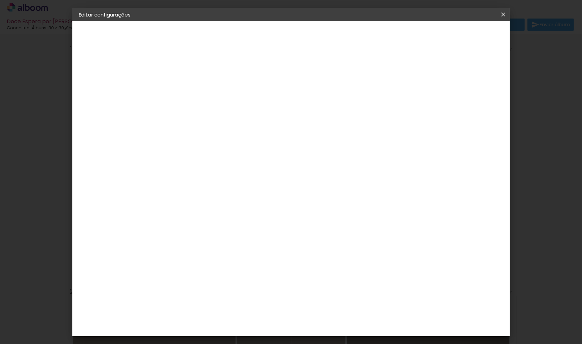
click at [136, 85] on paper-button "Conceitual Álbuns" at bounding box center [116, 82] width 74 height 13
click at [297, 111] on div at bounding box center [267, 115] width 60 height 9
click at [297, 104] on paper-item "Tamanho Livre" at bounding box center [267, 102] width 60 height 15
click at [297, 38] on paper-button "Avançar" at bounding box center [280, 35] width 33 height 11
click at [333, 286] on input "61" at bounding box center [330, 283] width 17 height 10
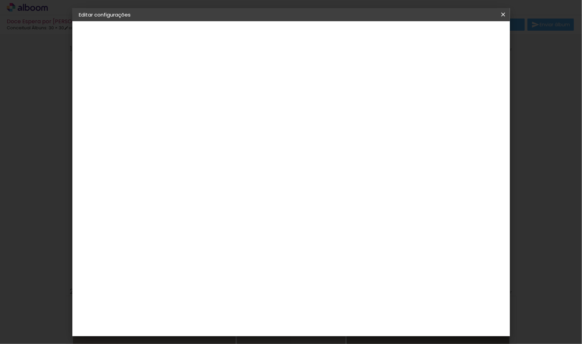
click at [333, 286] on input "61" at bounding box center [330, 283] width 17 height 10
type input "30"
type paper-input "30"
click at [216, 216] on input "30,5" at bounding box center [212, 216] width 17 height 10
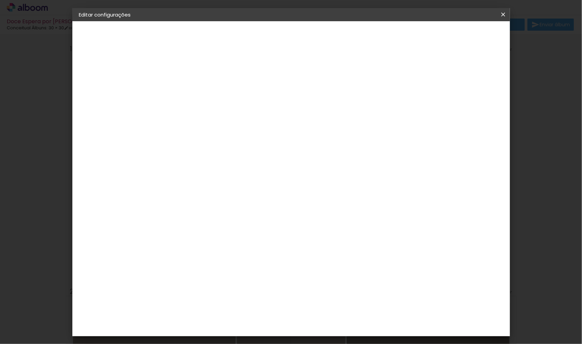
click at [216, 216] on input "30,5" at bounding box center [212, 216] width 17 height 10
type input "20,32"
type paper-input "20,32"
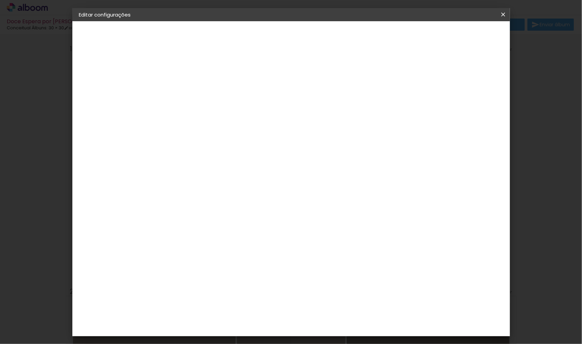
click at [461, 40] on paper-button "Salvar configurações" at bounding box center [440, 35] width 63 height 11
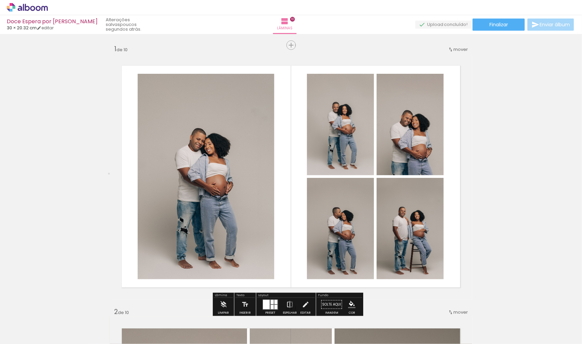
click at [471, 107] on quentale-layouter at bounding box center [291, 176] width 362 height 246
click at [295, 20] on paper-button "Lâminas 10" at bounding box center [285, 24] width 24 height 19
click at [291, 43] on span "Inserir lâmina" at bounding box center [294, 45] width 26 height 4
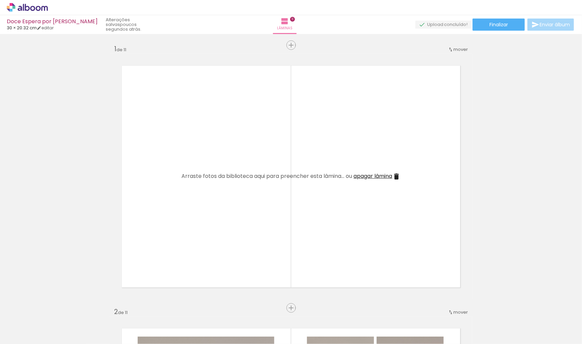
click at [311, 137] on quentale-layouter at bounding box center [291, 176] width 362 height 246
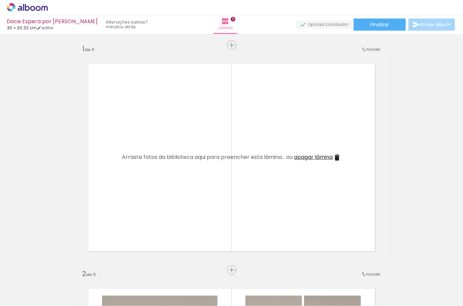
drag, startPoint x: 343, startPoint y: 57, endPoint x: 268, endPoint y: 212, distance: 172.6
click at [343, 57] on quentale-layouter at bounding box center [231, 157] width 307 height 208
click at [10, 286] on input "Todas as fotos" at bounding box center [19, 286] width 26 height 6
click at [0, 0] on slot "Não utilizadas" at bounding box center [0, 0] width 0 height 0
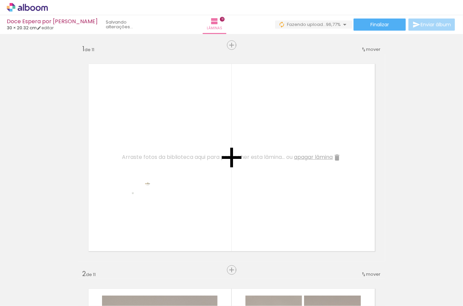
drag, startPoint x: 66, startPoint y: 289, endPoint x: 151, endPoint y: 191, distance: 129.5
click at [151, 191] on quentale-workspace at bounding box center [231, 153] width 463 height 306
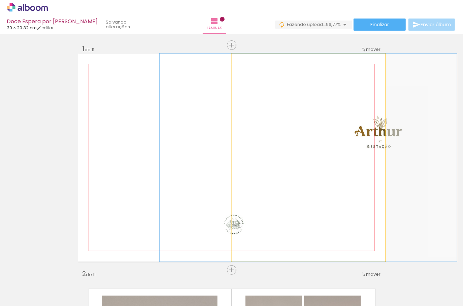
click at [328, 187] on quentale-photo at bounding box center [307, 157] width 153 height 208
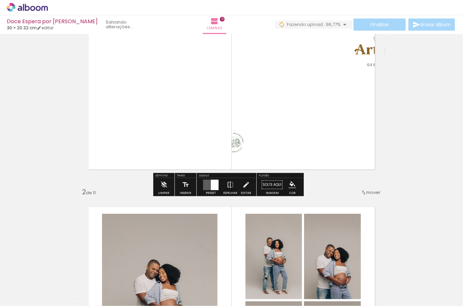
scroll to position [88, 0]
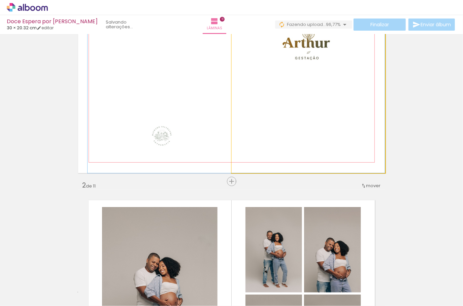
drag, startPoint x: 322, startPoint y: 74, endPoint x: 228, endPoint y: 120, distance: 104.1
click at [228, 120] on quentale-layouter at bounding box center [231, 69] width 307 height 208
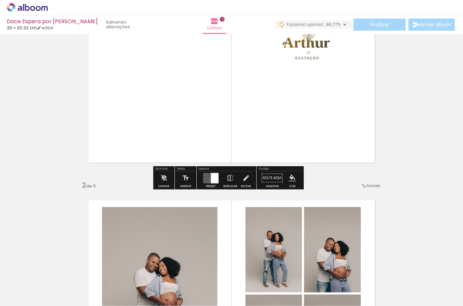
click at [278, 188] on paper-button "Solte aqui Imagem" at bounding box center [272, 179] width 24 height 17
click at [278, 183] on paper-button "Solte aqui Imagem" at bounding box center [272, 179] width 24 height 17
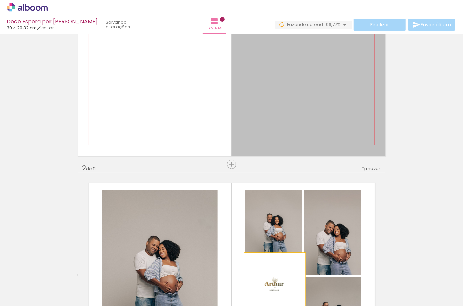
scroll to position [123, 0]
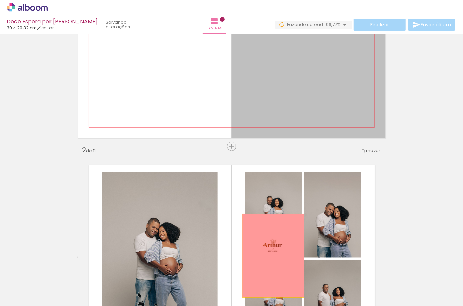
drag, startPoint x: 292, startPoint y: 130, endPoint x: 273, endPoint y: 290, distance: 162.0
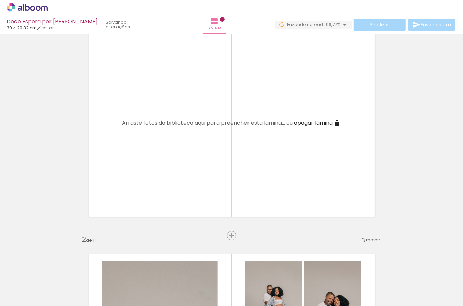
scroll to position [14, 0]
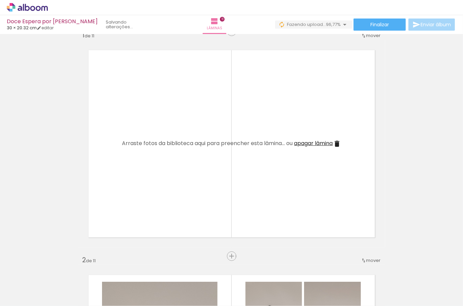
click at [223, 169] on quentale-layouter at bounding box center [231, 144] width 307 height 208
drag, startPoint x: 68, startPoint y: 282, endPoint x: 177, endPoint y: 207, distance: 132.5
click at [178, 207] on quentale-workspace at bounding box center [231, 153] width 463 height 306
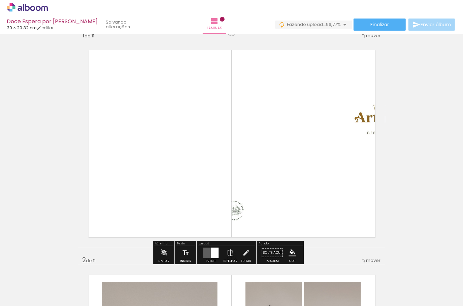
click at [281, 252] on paper-button "Solte aqui Imagem" at bounding box center [272, 254] width 24 height 17
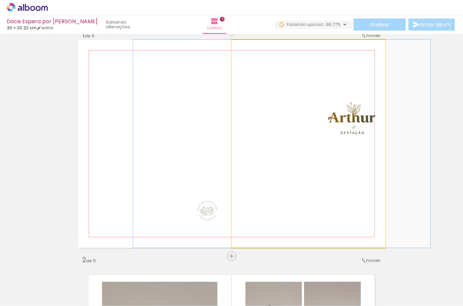
drag, startPoint x: 358, startPoint y: 135, endPoint x: 325, endPoint y: 182, distance: 57.1
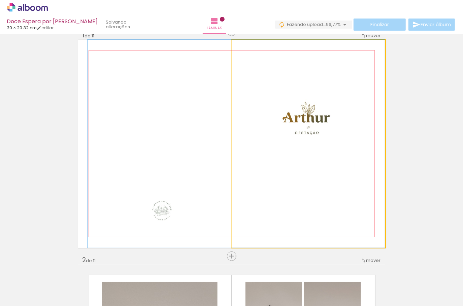
drag, startPoint x: 325, startPoint y: 183, endPoint x: 285, endPoint y: 175, distance: 40.5
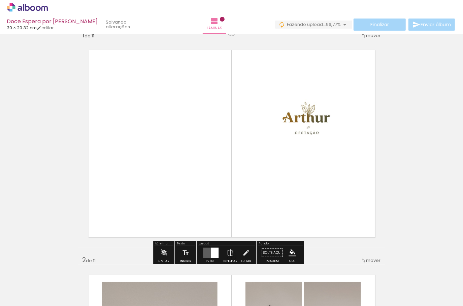
click at [37, 277] on div "0 de 31 fotos" at bounding box center [20, 275] width 33 height 5
click at [36, 278] on span "0 de 31 fotos" at bounding box center [20, 275] width 33 height 8
click at [36, 281] on div "Biblioteca 0 de 31 fotos Todas as fotos Não utilizadas Adicionar Fotos" at bounding box center [21, 284] width 42 height 33
click at [36, 283] on iron-icon at bounding box center [34, 285] width 5 height 5
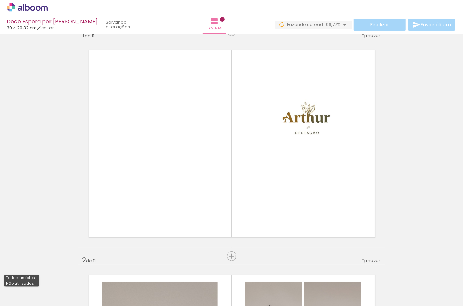
click at [0, 0] on slot "Todas as fotos" at bounding box center [0, 0] width 0 height 0
type input "Todas as fotos"
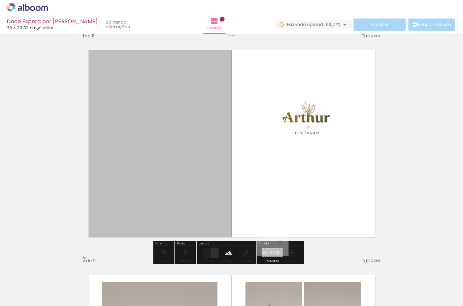
drag, startPoint x: 449, startPoint y: 283, endPoint x: 278, endPoint y: 254, distance: 173.7
click at [278, 254] on quentale-workspace at bounding box center [231, 153] width 463 height 306
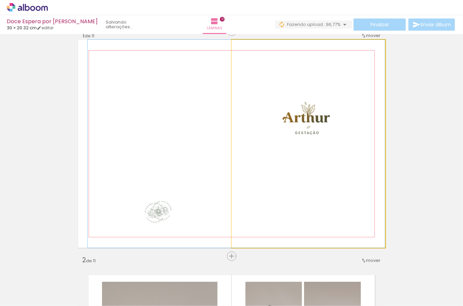
click at [276, 144] on quentale-photo at bounding box center [307, 144] width 153 height 208
drag, startPoint x: 276, startPoint y: 144, endPoint x: 252, endPoint y: 140, distance: 24.1
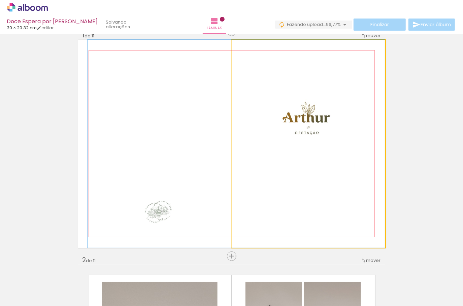
click at [292, 113] on quentale-photo at bounding box center [307, 144] width 153 height 208
drag, startPoint x: 306, startPoint y: 119, endPoint x: 273, endPoint y: 116, distance: 32.5
drag, startPoint x: 290, startPoint y: 128, endPoint x: 275, endPoint y: 127, distance: 14.8
click at [276, 129] on div at bounding box center [235, 144] width 297 height 208
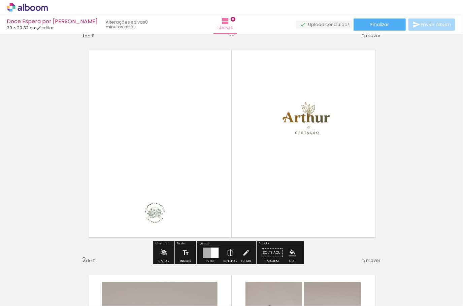
click at [333, 135] on quentale-photo at bounding box center [307, 144] width 153 height 208
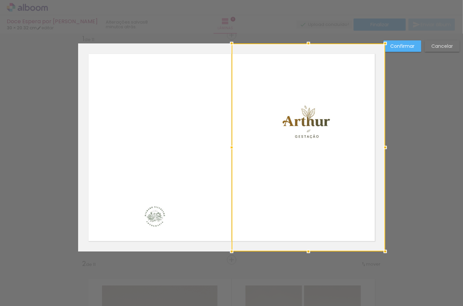
scroll to position [8, 0]
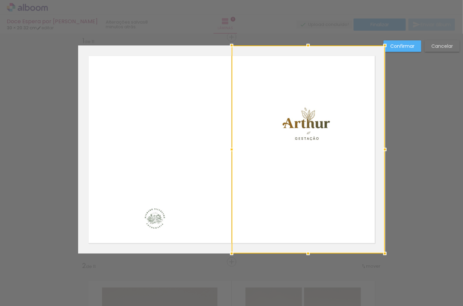
drag, startPoint x: 385, startPoint y: 150, endPoint x: 375, endPoint y: 151, distance: 10.5
click at [375, 151] on div at bounding box center [307, 149] width 153 height 208
drag, startPoint x: 308, startPoint y: 251, endPoint x: 297, endPoint y: 288, distance: 39.3
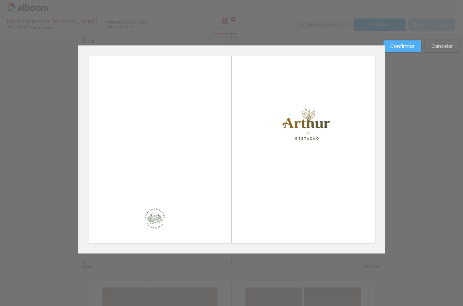
click at [230, 245] on quentale-layouter at bounding box center [231, 149] width 307 height 208
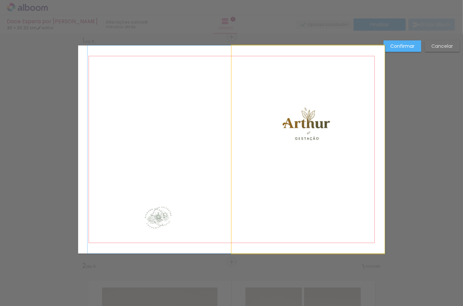
click at [253, 226] on quentale-photo at bounding box center [307, 149] width 153 height 208
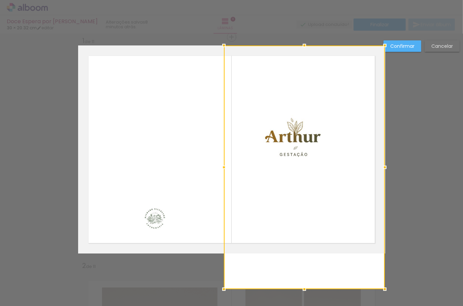
drag, startPoint x: 231, startPoint y: 253, endPoint x: 231, endPoint y: 257, distance: 4.4
click at [231, 257] on div at bounding box center [304, 167] width 161 height 244
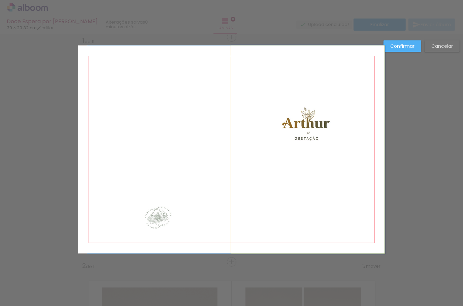
click at [289, 176] on quentale-photo at bounding box center [307, 149] width 153 height 208
click at [289, 176] on div at bounding box center [307, 167] width 153 height 244
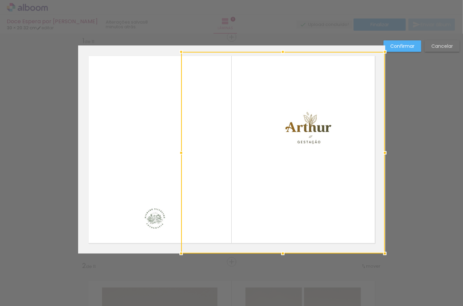
drag, startPoint x: 231, startPoint y: 43, endPoint x: 164, endPoint y: 39, distance: 67.7
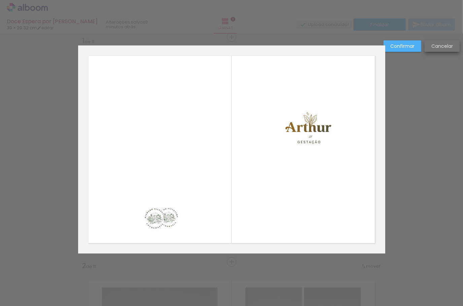
click at [429, 48] on paper-button "Cancelar" at bounding box center [441, 45] width 35 height 11
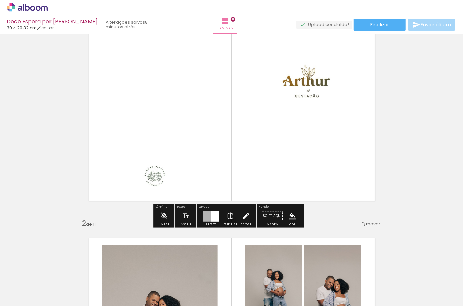
click at [250, 219] on iron-icon at bounding box center [245, 215] width 7 height 13
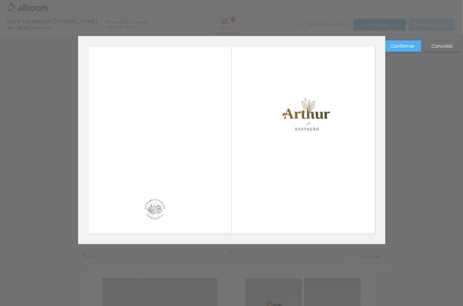
scroll to position [8, 0]
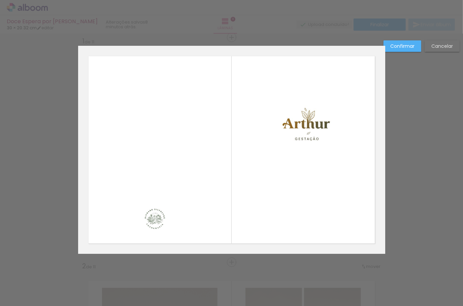
click at [313, 107] on quentale-photo at bounding box center [307, 150] width 153 height 208
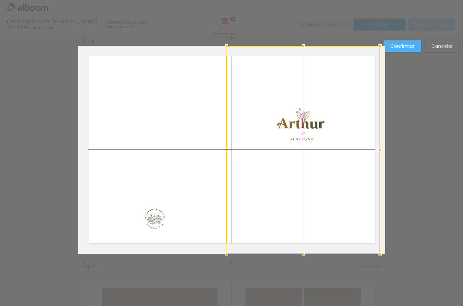
drag, startPoint x: 304, startPoint y: 122, endPoint x: 295, endPoint y: 139, distance: 18.4
click at [295, 139] on div at bounding box center [302, 150] width 153 height 208
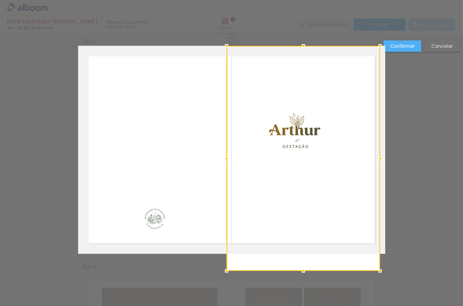
drag, startPoint x: 303, startPoint y: 253, endPoint x: 303, endPoint y: 263, distance: 10.8
click at [303, 263] on div at bounding box center [302, 158] width 153 height 225
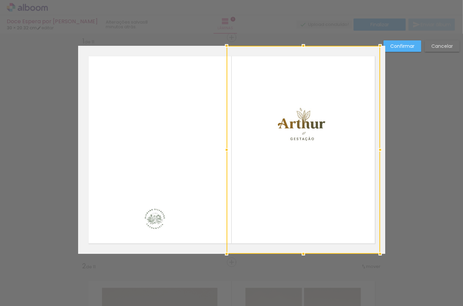
click at [415, 43] on paper-button "Confirmar" at bounding box center [402, 45] width 38 height 11
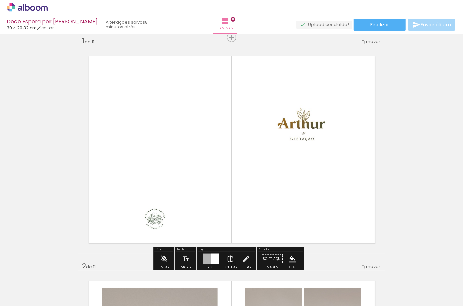
click at [394, 26] on paper-button "Finalizar" at bounding box center [379, 25] width 52 height 12
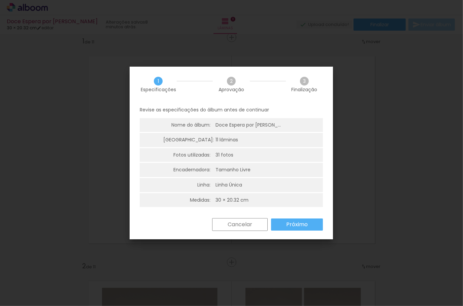
click at [0, 0] on slot "Próximo" at bounding box center [0, 0] width 0 height 0
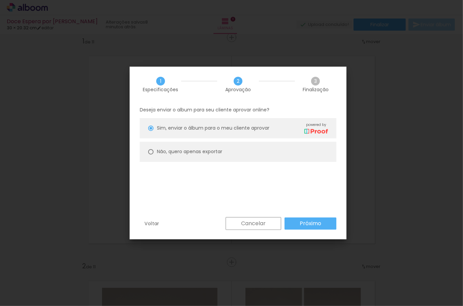
click at [308, 230] on div "Voltar Cancelar Próximo" at bounding box center [238, 228] width 217 height 23
click at [0, 0] on slot "Próximo" at bounding box center [0, 0] width 0 height 0
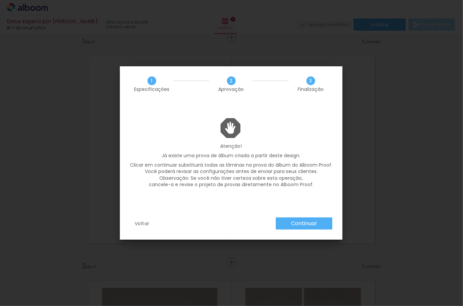
click at [0, 0] on slot "Continuar" at bounding box center [0, 0] width 0 height 0
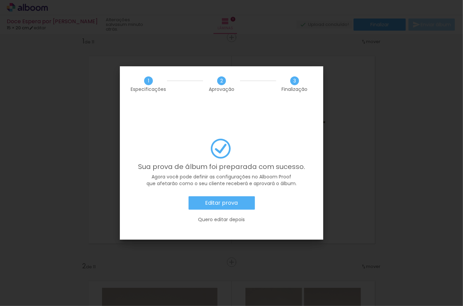
click at [0, 0] on slot "Editar prova" at bounding box center [0, 0] width 0 height 0
